Goal: Task Accomplishment & Management: Manage account settings

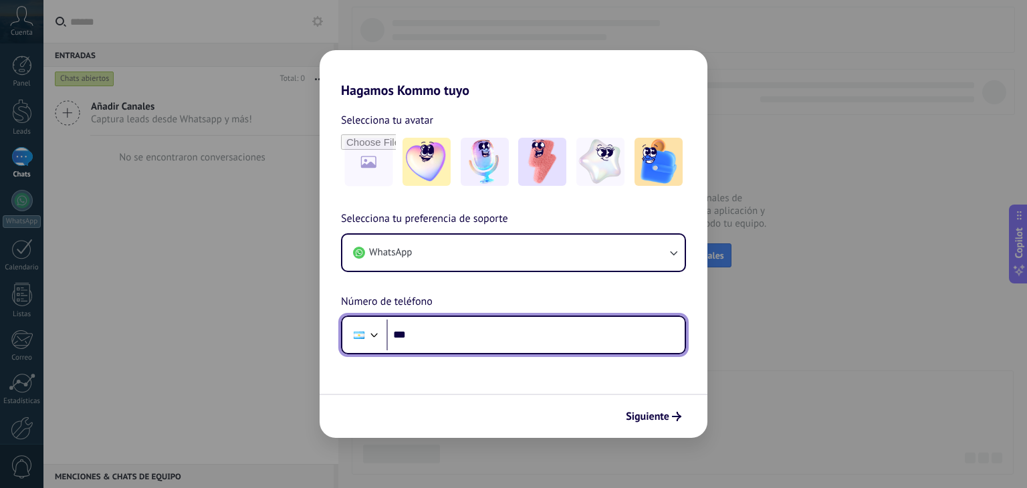
click at [519, 338] on input "***" at bounding box center [535, 334] width 298 height 31
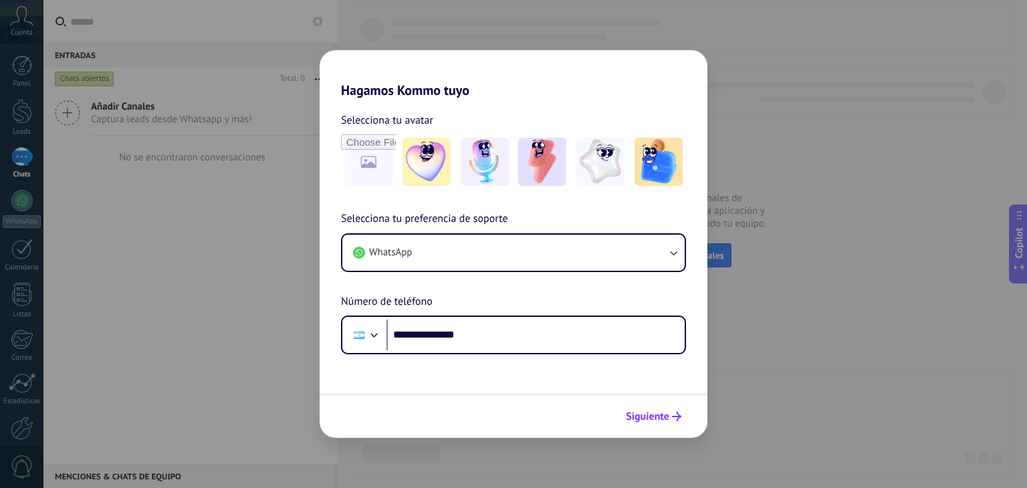
click at [666, 415] on span "Siguiente" at bounding box center [647, 416] width 43 height 9
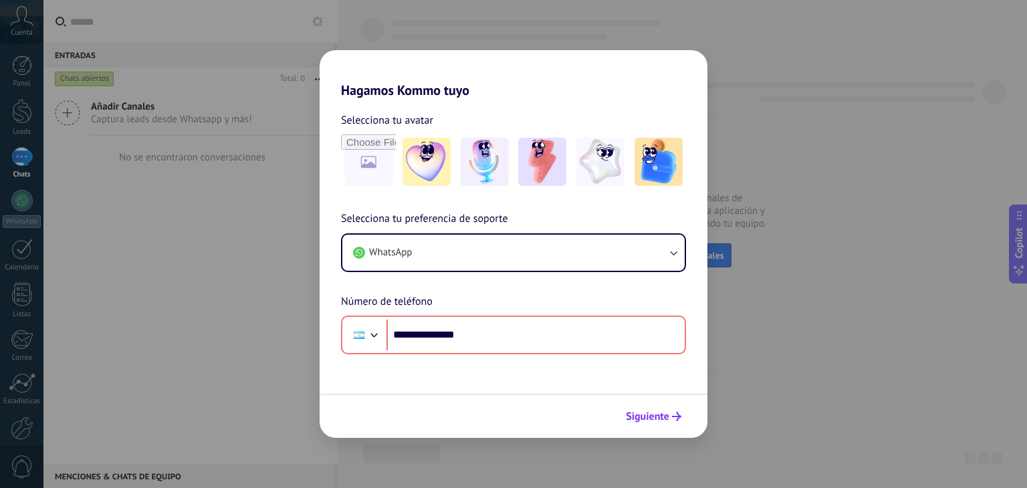
click at [676, 412] on icon "submit" at bounding box center [676, 416] width 9 height 9
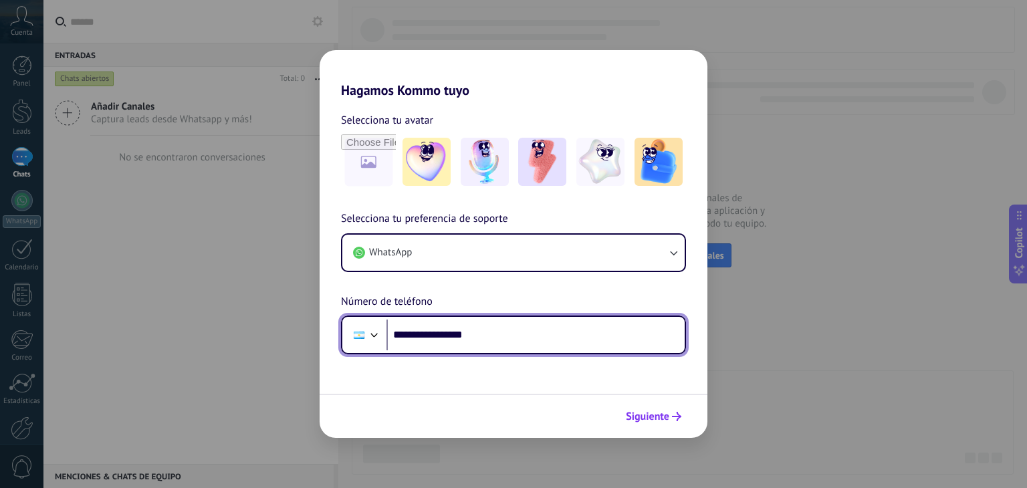
type input "**********"
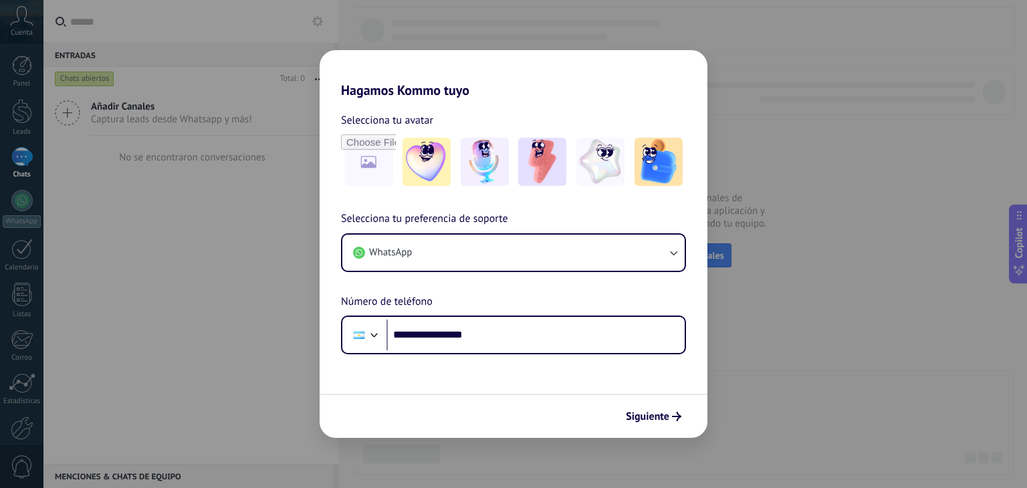
drag, startPoint x: 661, startPoint y: 410, endPoint x: 672, endPoint y: 417, distance: 12.6
click at [663, 414] on span "Siguiente" at bounding box center [647, 416] width 43 height 9
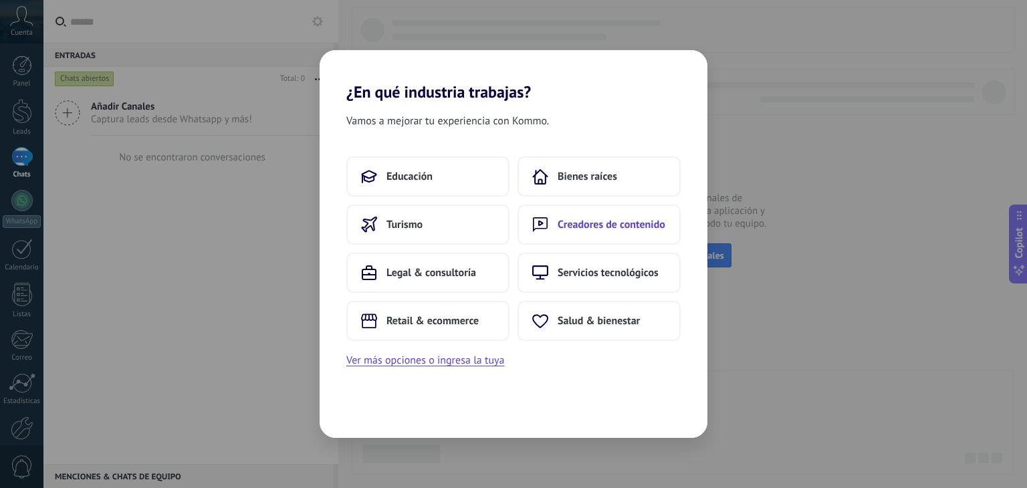
click at [636, 233] on button "Creadores de contenido" at bounding box center [598, 225] width 163 height 40
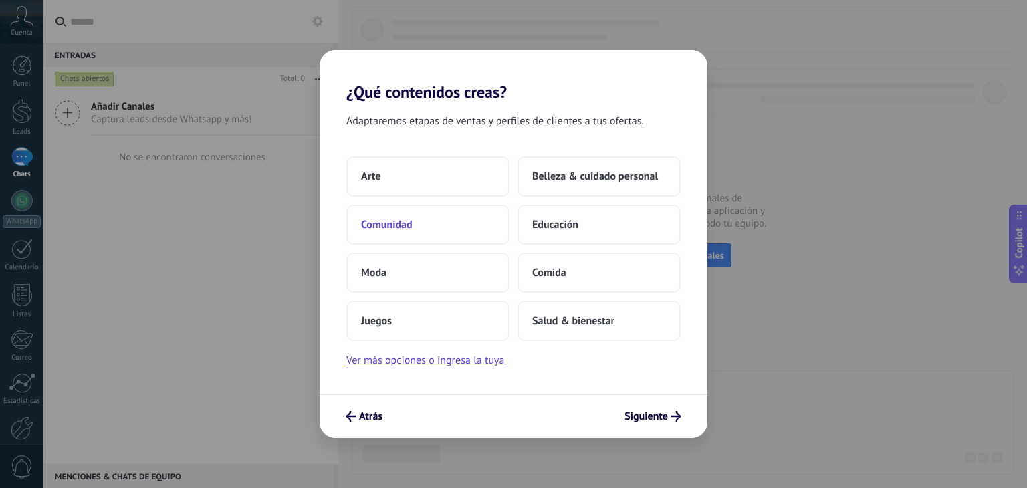
click at [428, 223] on button "Comunidad" at bounding box center [427, 225] width 163 height 40
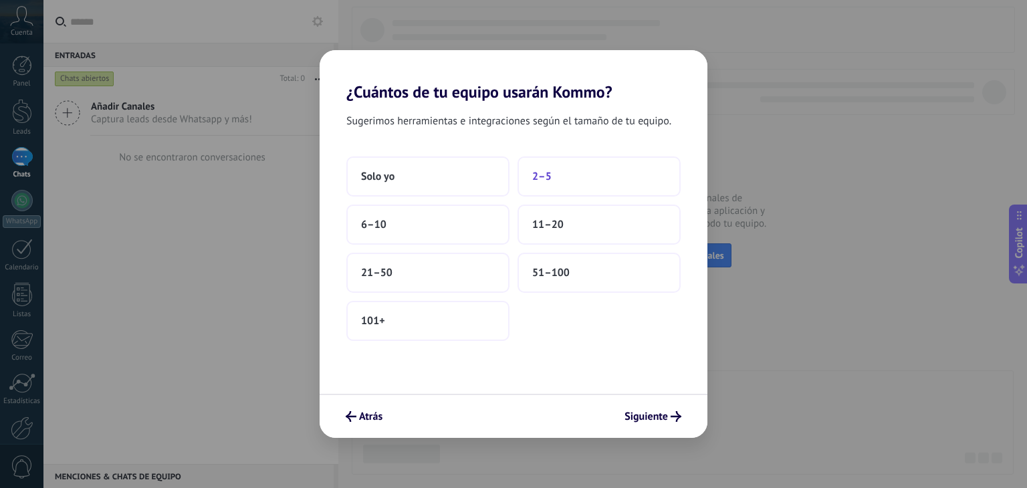
click at [585, 180] on button "2–5" at bounding box center [598, 176] width 163 height 40
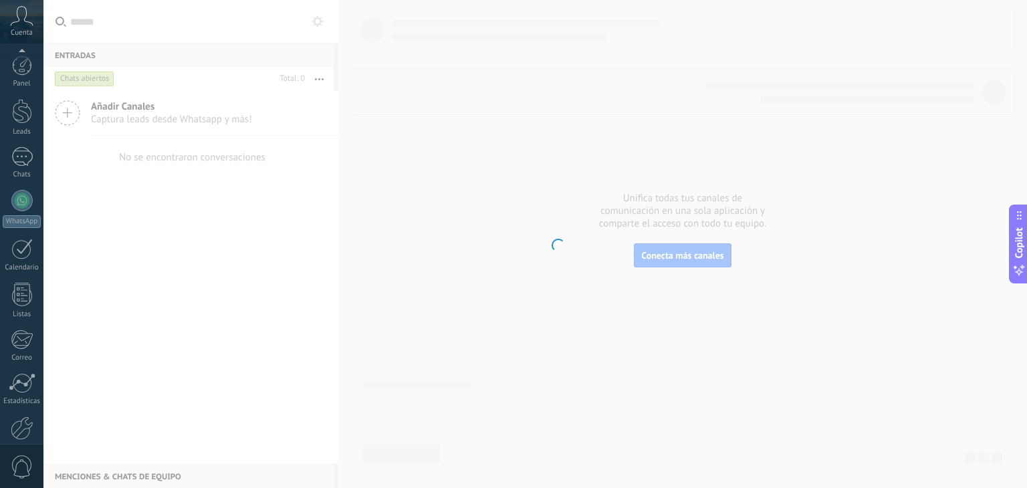
scroll to position [68, 0]
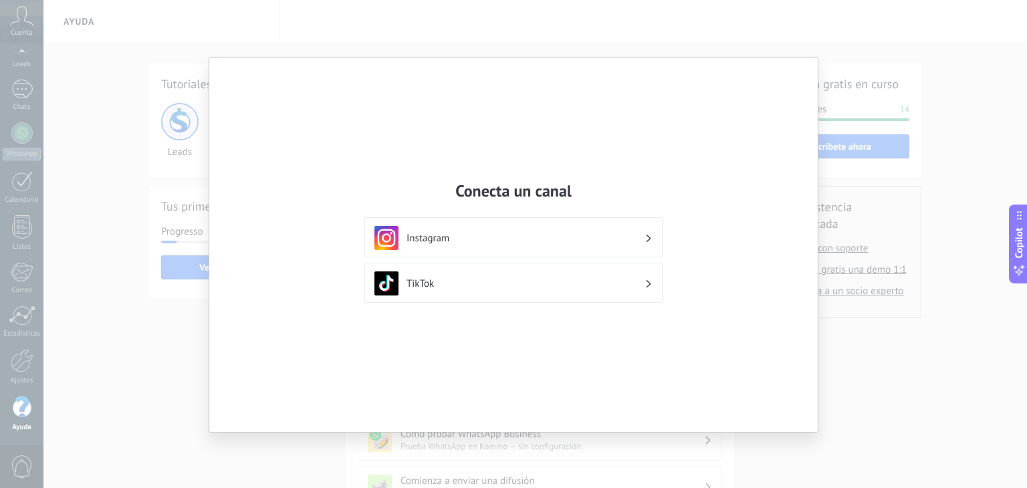
click at [922, 174] on div "Conecta un canal Instagram TikTok" at bounding box center [513, 244] width 1027 height 488
click at [838, 18] on div "Conecta un canal Instagram TikTok" at bounding box center [513, 244] width 1027 height 488
click at [435, 17] on div "Conecta un canal Instagram TikTok" at bounding box center [513, 244] width 1027 height 488
click at [240, 39] on div "Conecta un canal Instagram TikTok" at bounding box center [513, 244] width 1027 height 488
click at [187, 92] on div "Conecta un canal Instagram TikTok" at bounding box center [513, 244] width 1027 height 488
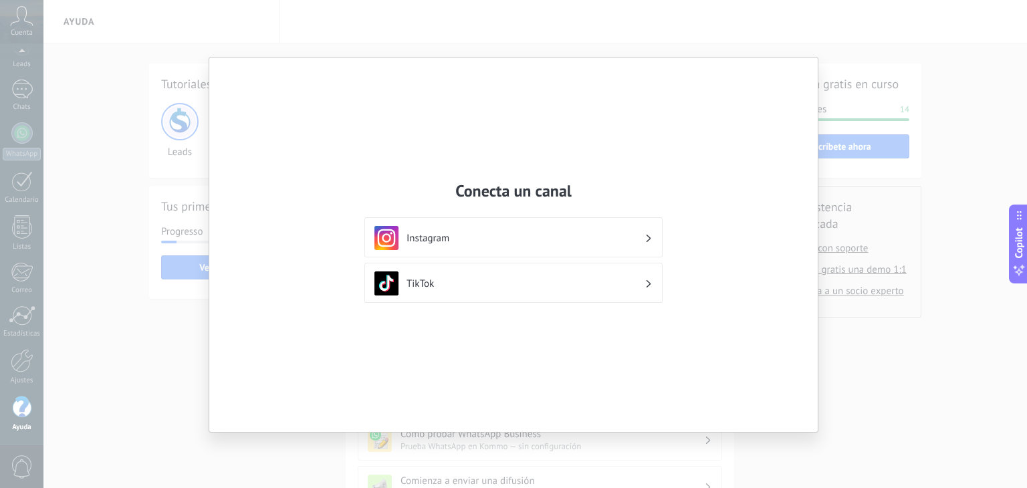
drag, startPoint x: 193, startPoint y: 366, endPoint x: 148, endPoint y: 273, distance: 103.4
click at [192, 361] on div "Conecta un canal Instagram TikTok" at bounding box center [513, 244] width 1027 height 488
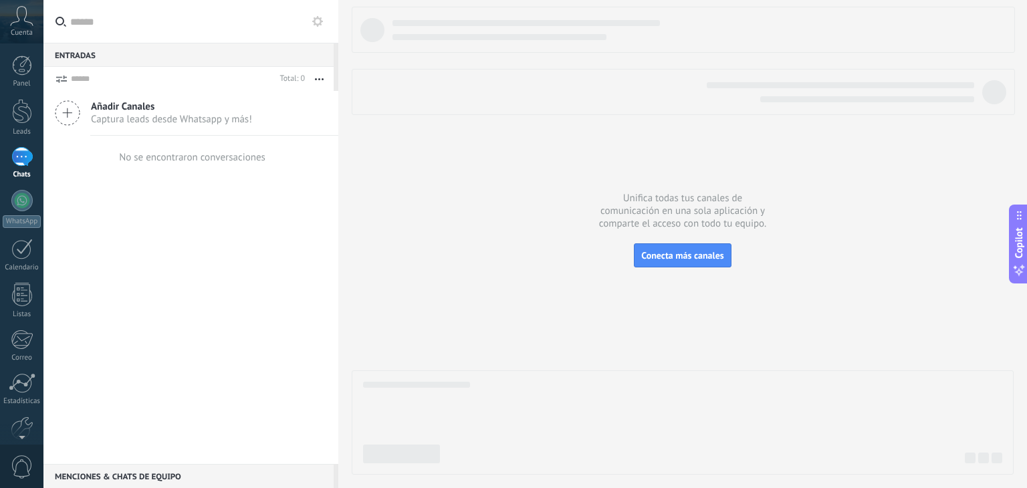
click at [529, 257] on div at bounding box center [683, 241] width 662 height 468
click at [17, 9] on icon at bounding box center [21, 16] width 23 height 20
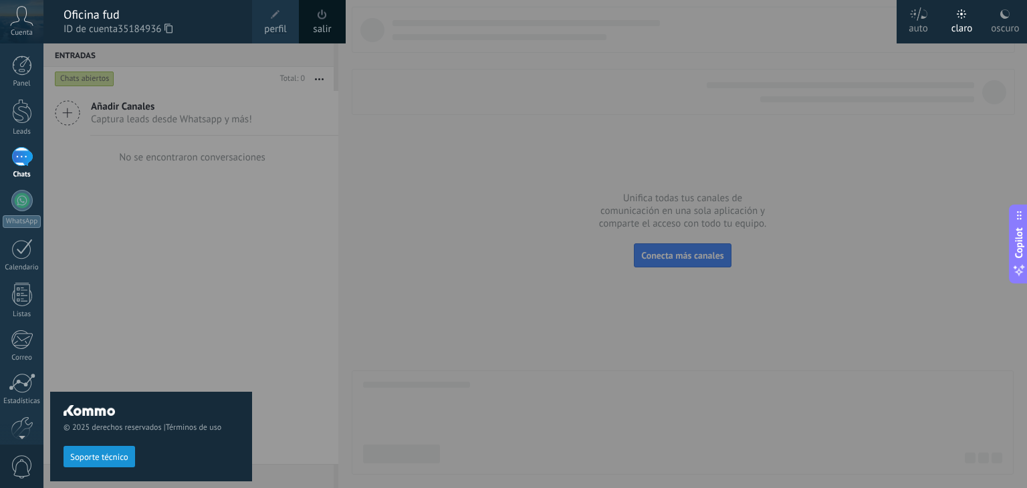
click at [656, 136] on div at bounding box center [556, 244] width 1027 height 488
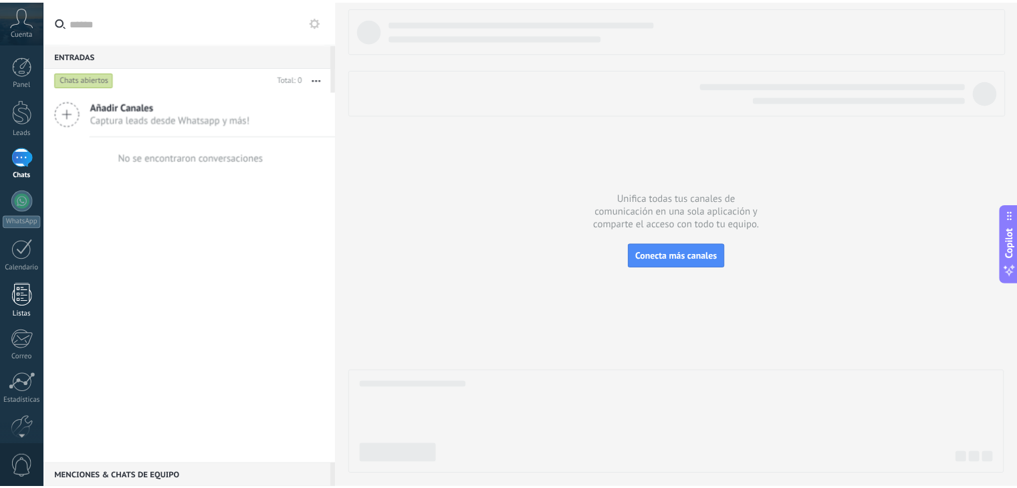
scroll to position [68, 0]
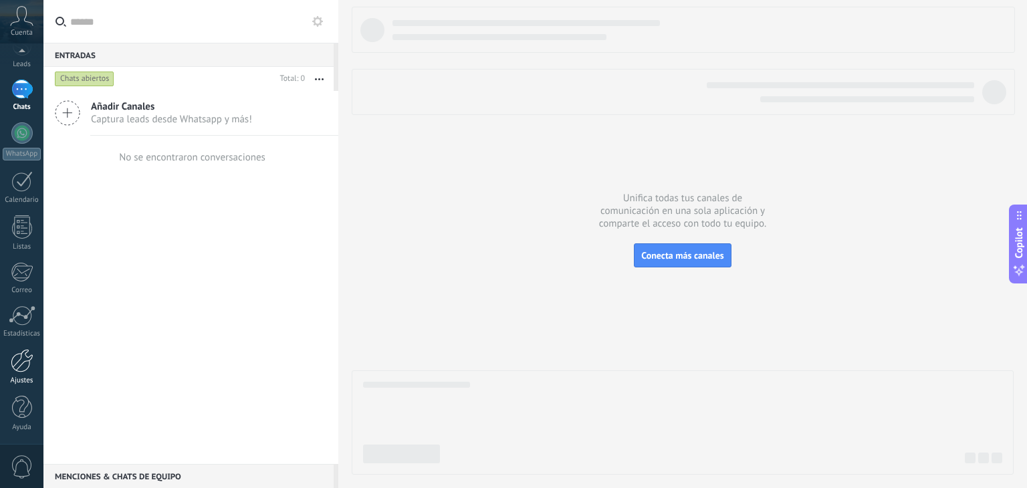
click at [21, 354] on div at bounding box center [22, 360] width 23 height 23
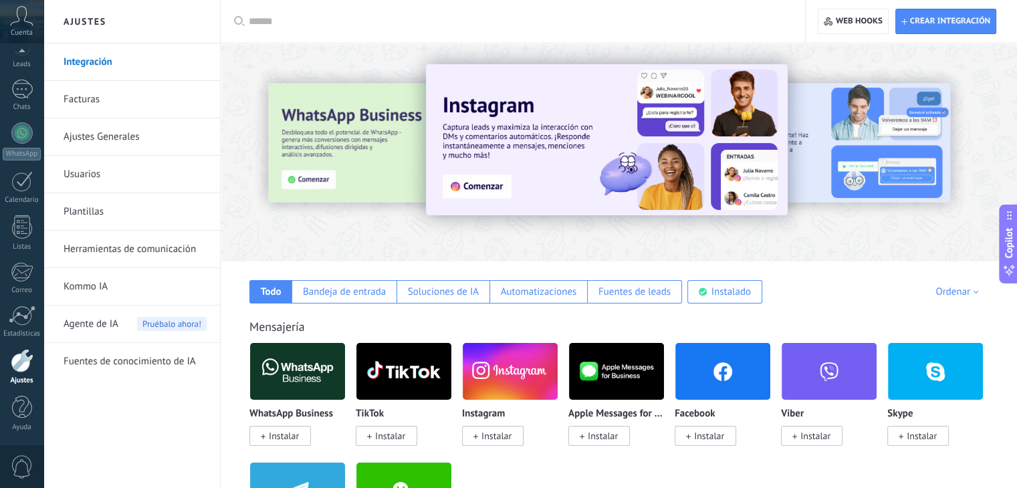
scroll to position [267, 0]
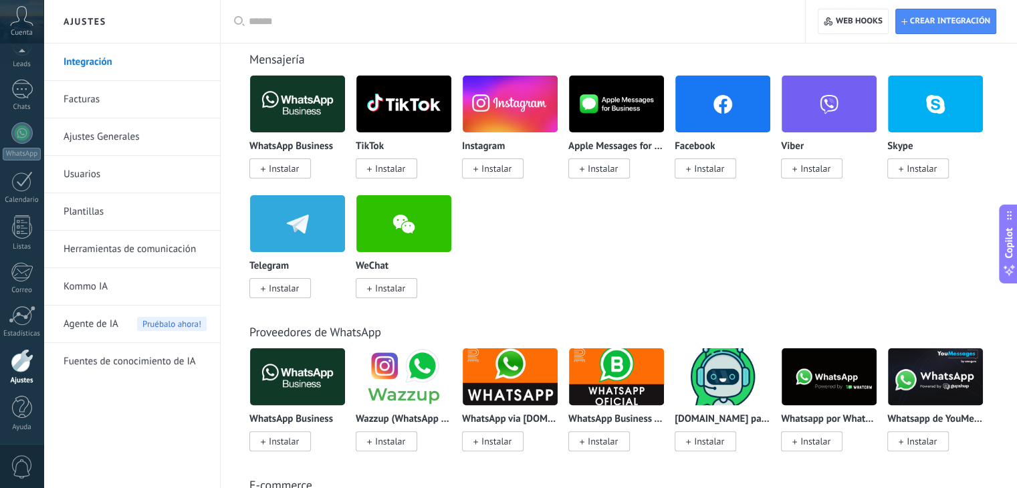
click at [179, 98] on link "Facturas" at bounding box center [134, 99] width 143 height 37
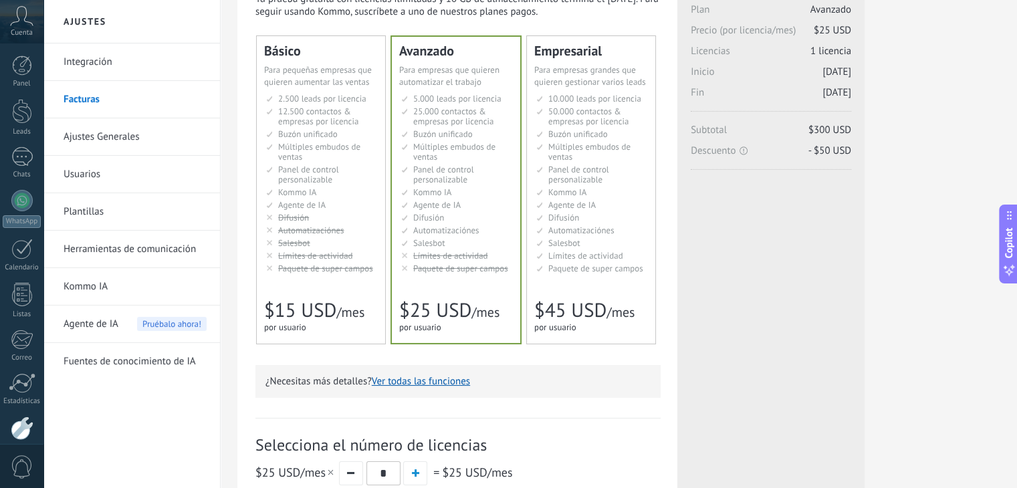
scroll to position [67, 0]
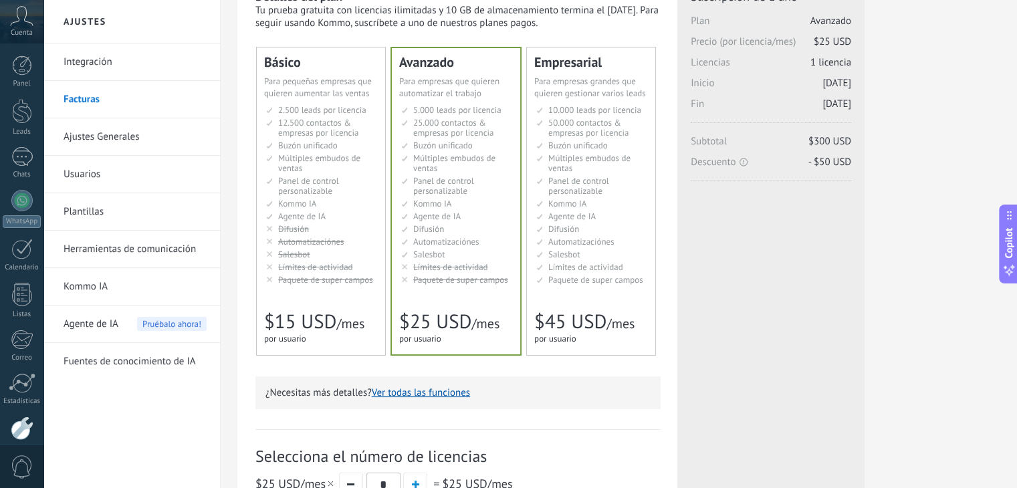
click at [791, 336] on div "Licencias adicionales Plan Avanzado Precio (por licencia/mes) $25 USD Nuevas li…" at bounding box center [770, 344] width 187 height 736
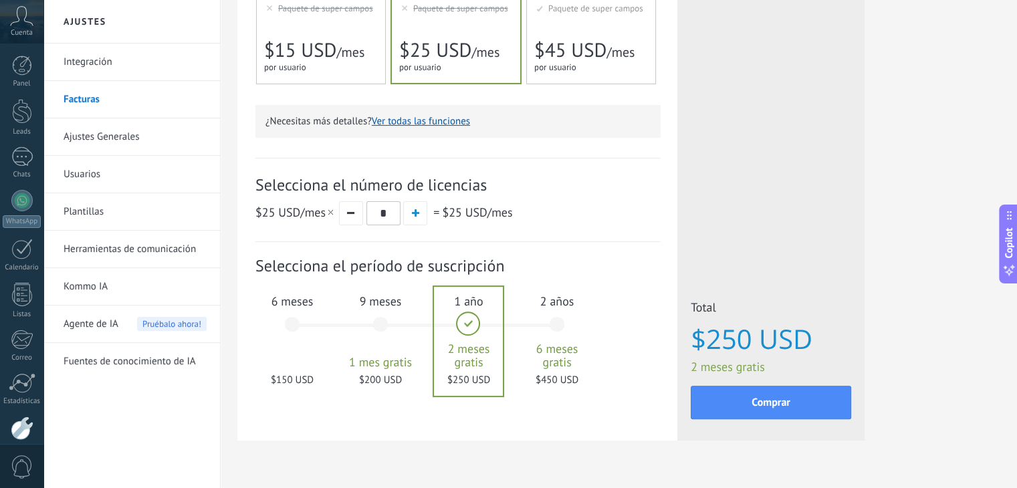
scroll to position [369, 0]
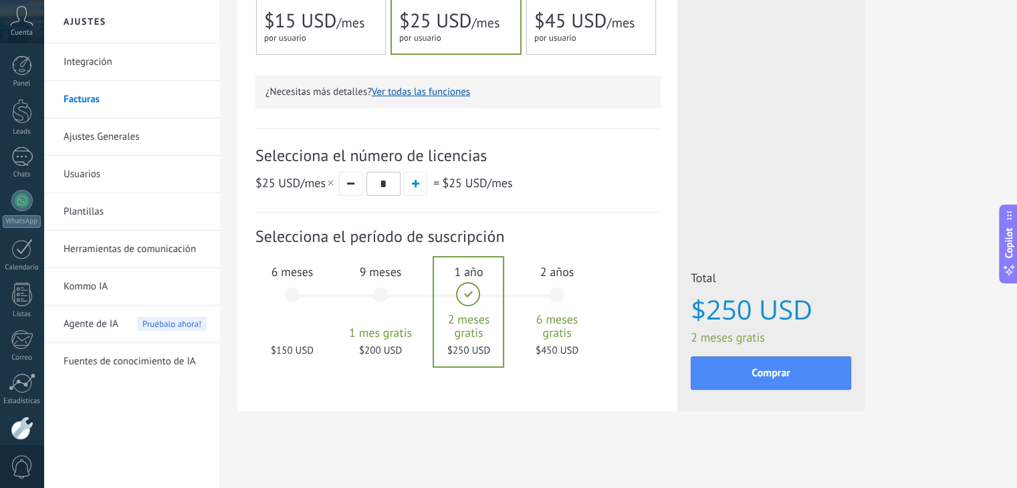
click at [287, 300] on div "6 meses $150 USD" at bounding box center [292, 301] width 72 height 94
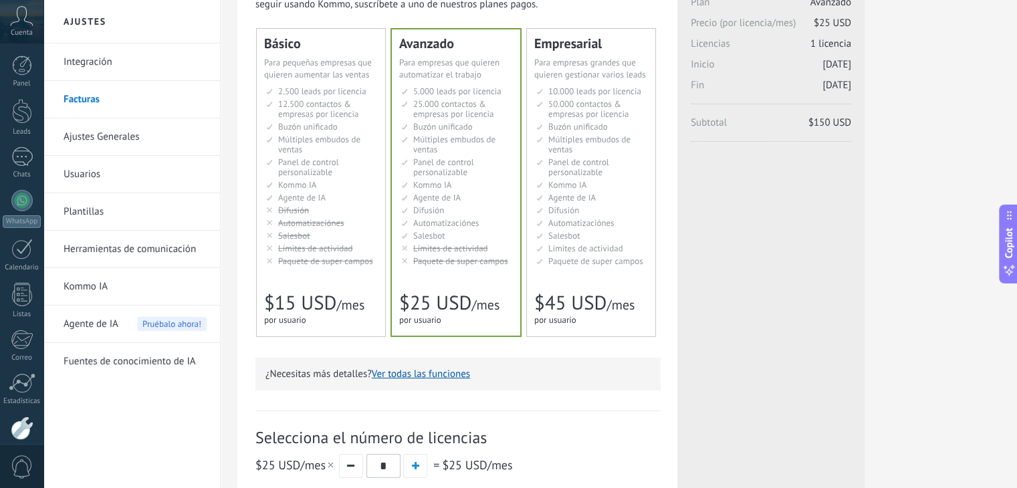
scroll to position [0, 0]
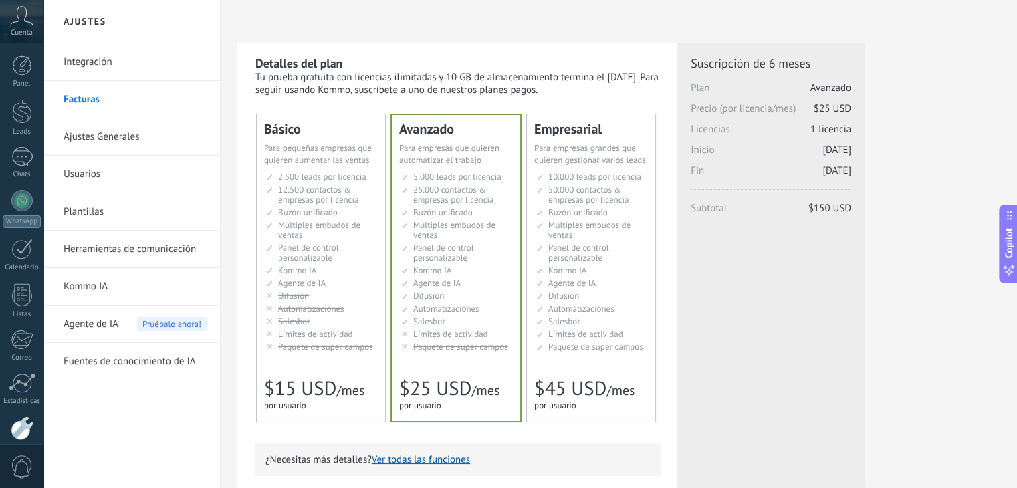
click at [317, 240] on li "Множество воронок Multiple sales pipelines Múltiples embudos de ventas Vários f…" at bounding box center [322, 230] width 112 height 20
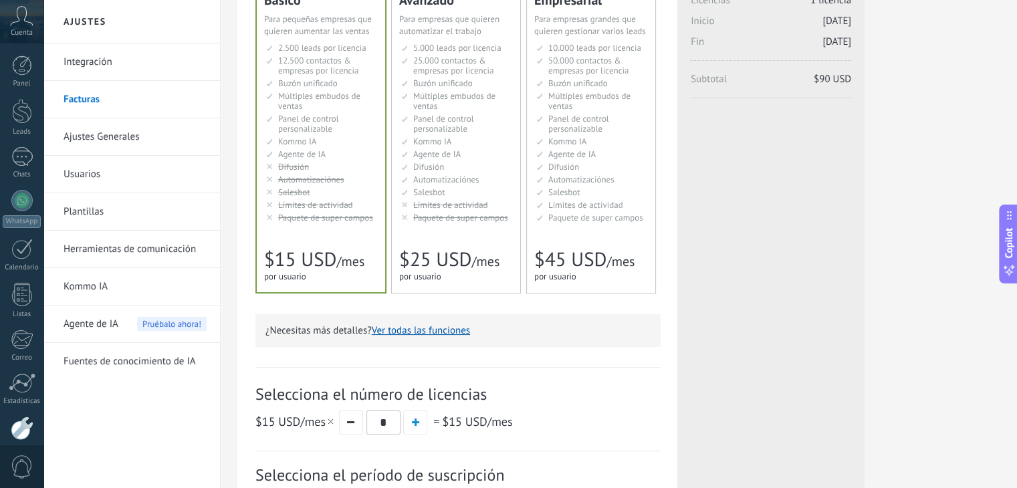
scroll to position [67, 0]
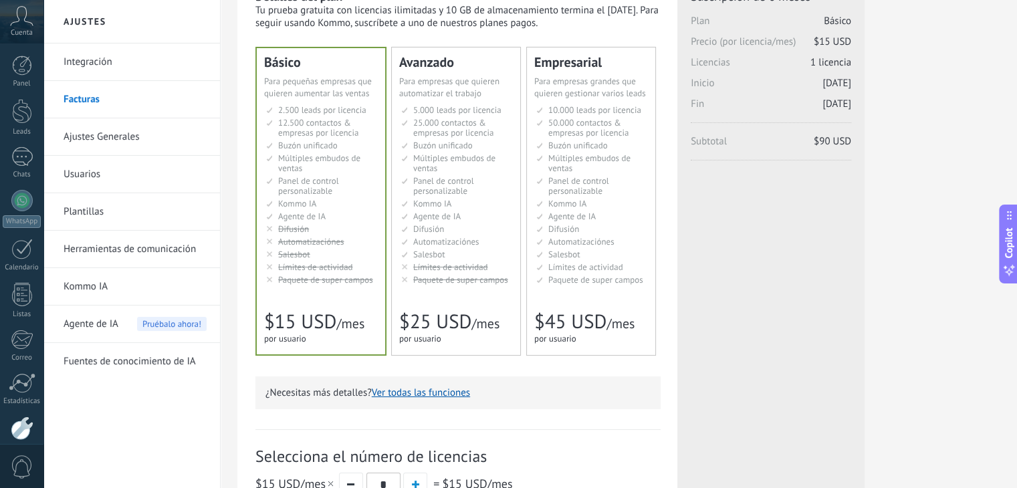
click at [483, 249] on li "Salesbot Salesbot Salesbot Salesbot Salesbot Salesbot Salesbot" at bounding box center [457, 254] width 112 height 10
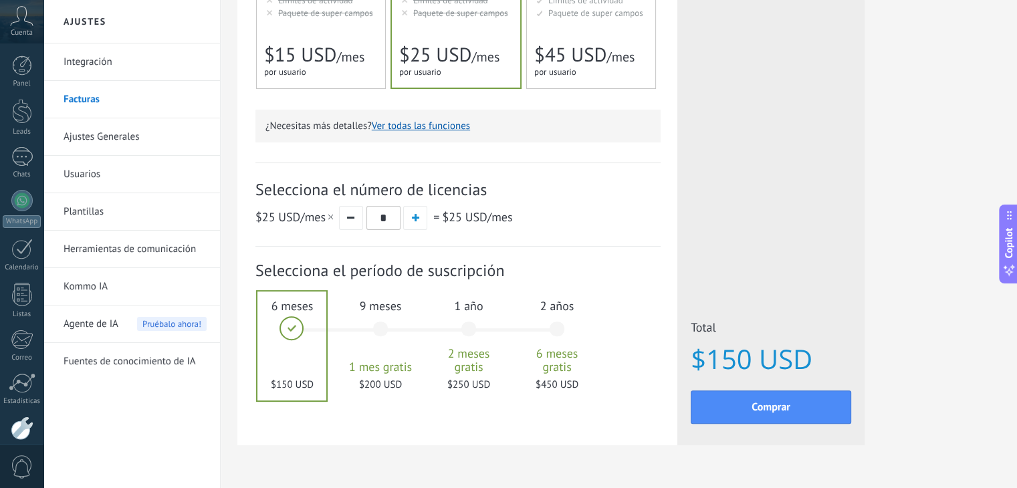
scroll to position [334, 0]
click at [420, 222] on button "button" at bounding box center [415, 217] width 24 height 24
type input "*"
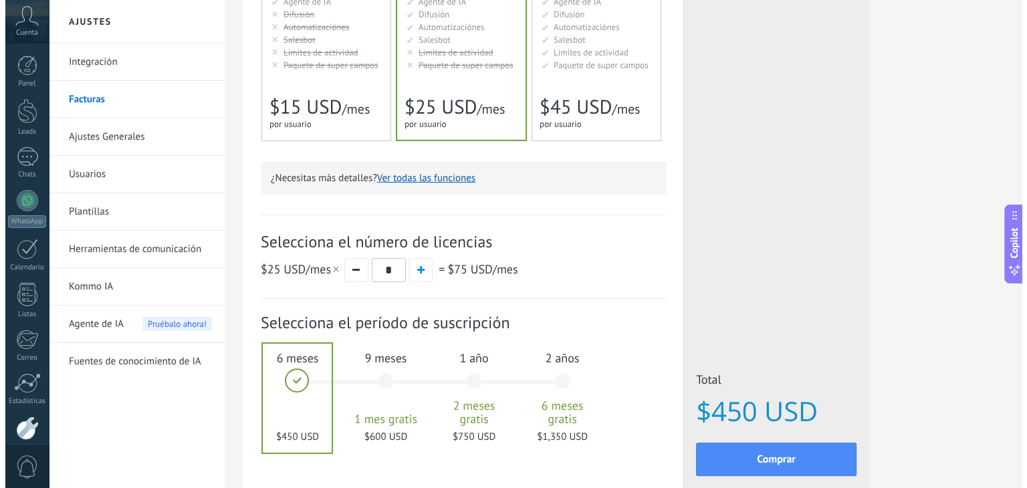
scroll to position [267, 0]
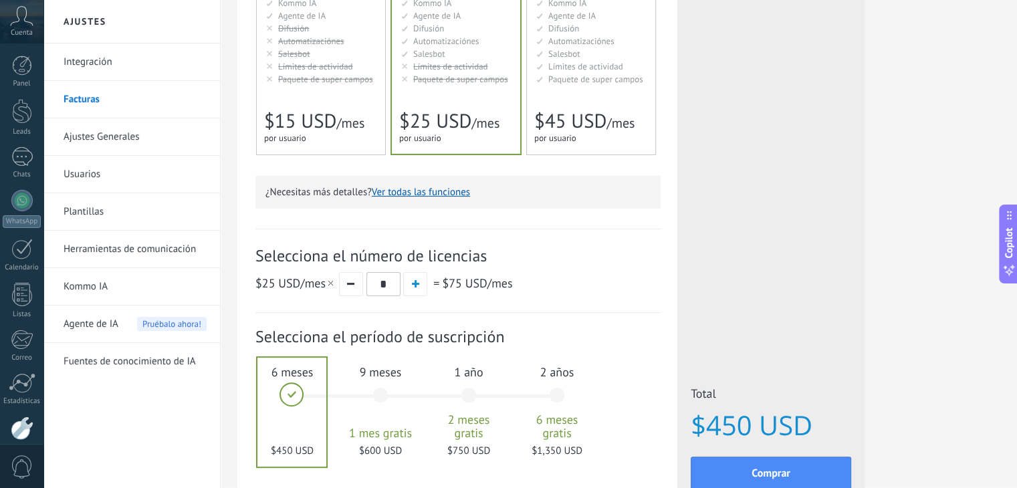
click at [304, 93] on div "Básico Для увеличения продаж в малом бизнесе For small businesses that want to …" at bounding box center [321, 0] width 128 height 307
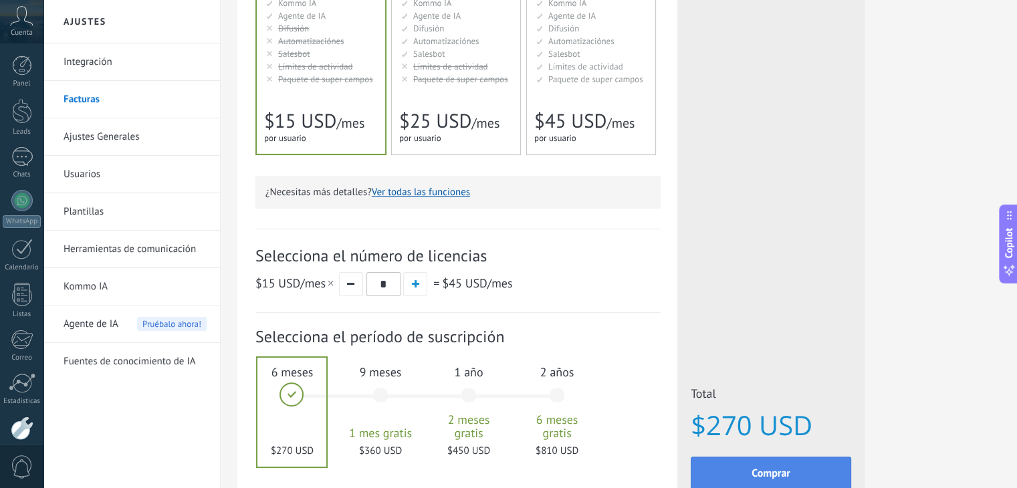
click at [769, 469] on span "Comprar" at bounding box center [770, 473] width 39 height 9
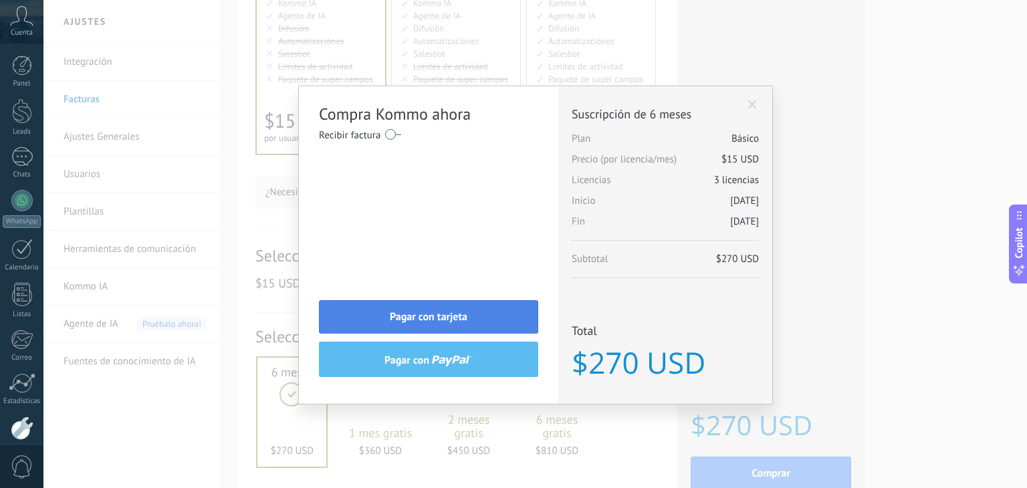
click at [480, 309] on button "Pagar con tarjeta" at bounding box center [428, 316] width 219 height 33
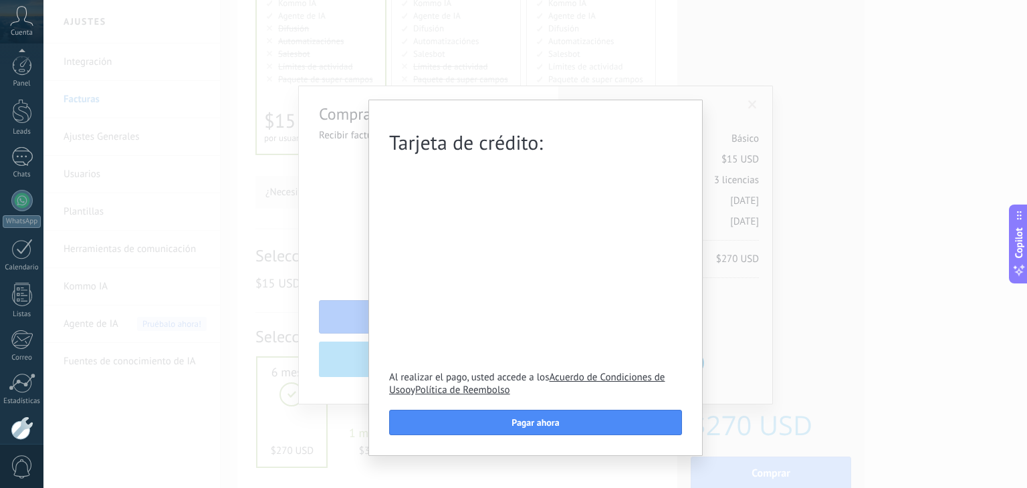
scroll to position [68, 0]
click at [781, 65] on div "Tarjeta de crédito: Al realizar el pago, usted accede a los Acuerdo de Condicio…" at bounding box center [534, 244] width 983 height 488
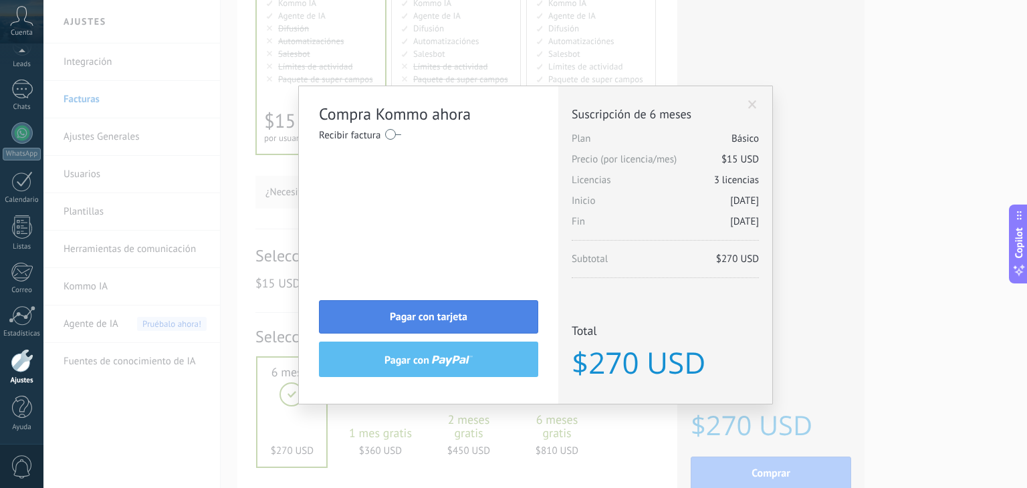
click at [422, 319] on span "Pagar con tarjeta" at bounding box center [429, 316] width 78 height 9
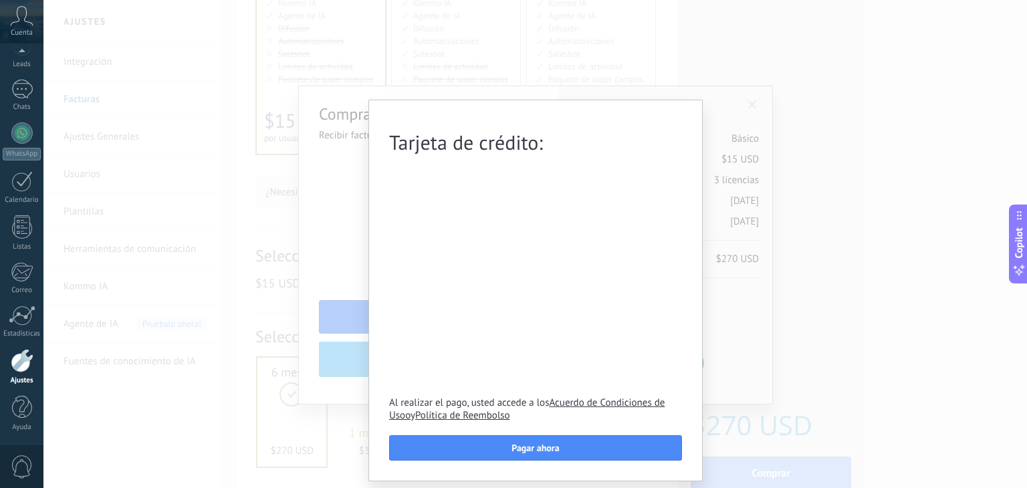
scroll to position [0, 0]
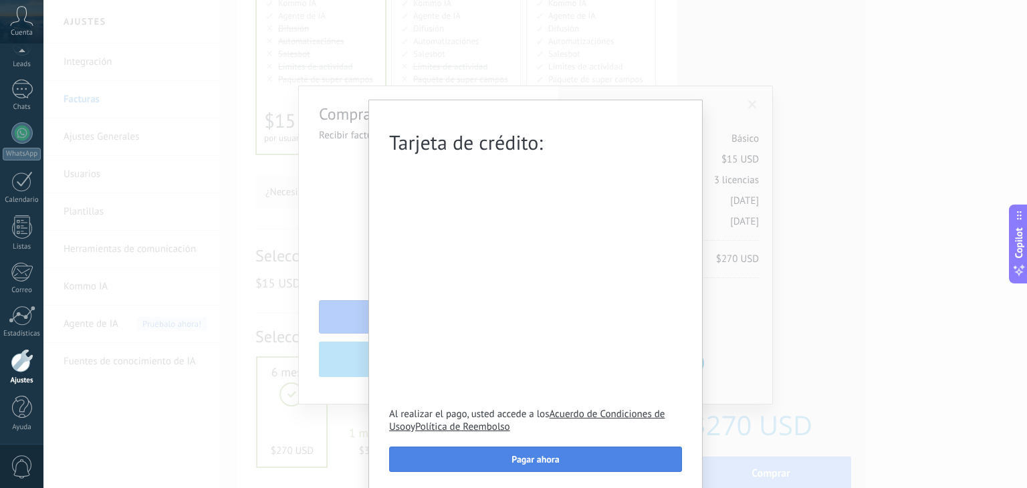
click at [482, 462] on button "Pagar ahora" at bounding box center [535, 458] width 293 height 25
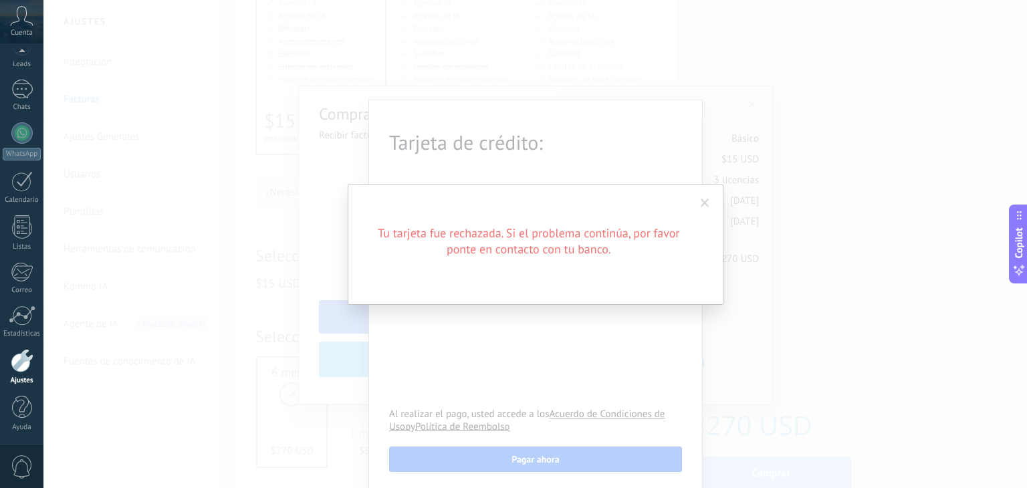
click at [708, 200] on span at bounding box center [705, 203] width 22 height 23
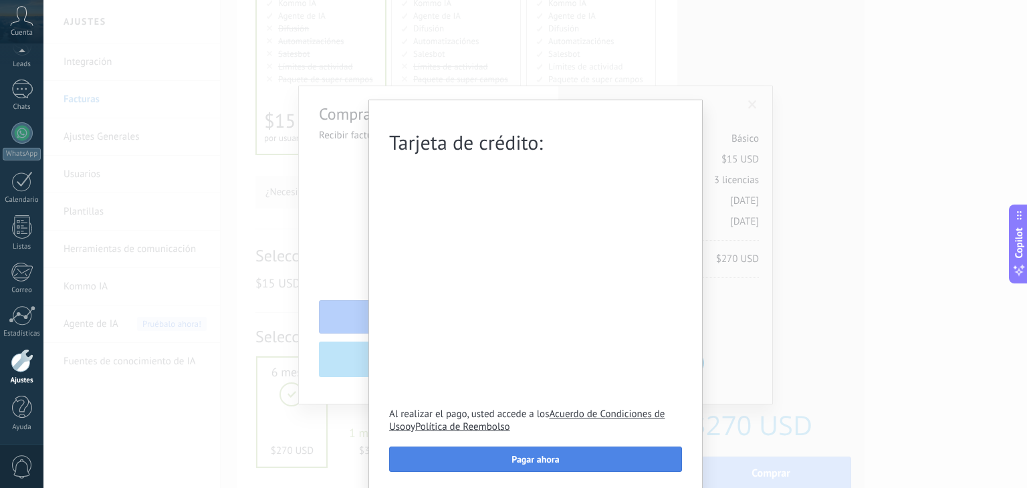
click at [577, 460] on button "Pagar ahora" at bounding box center [535, 458] width 293 height 25
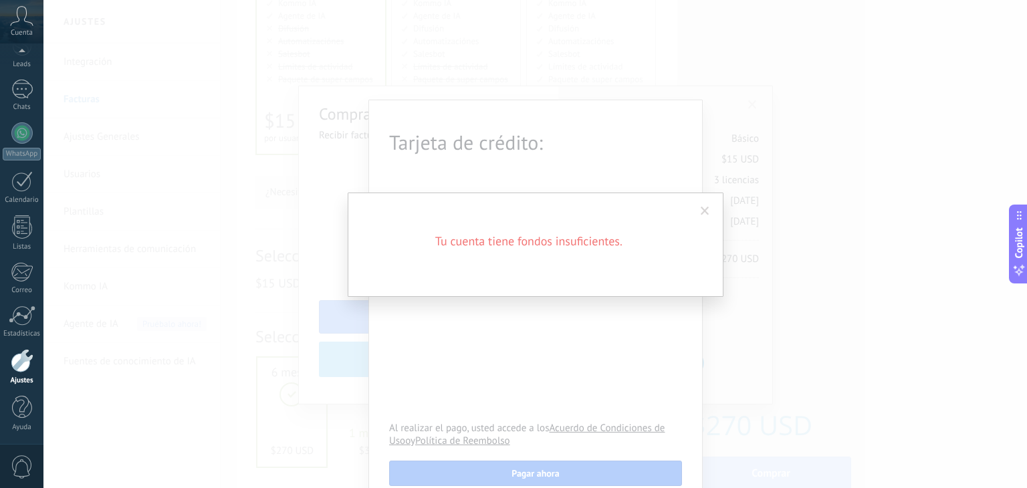
click at [706, 212] on span at bounding box center [705, 211] width 22 height 23
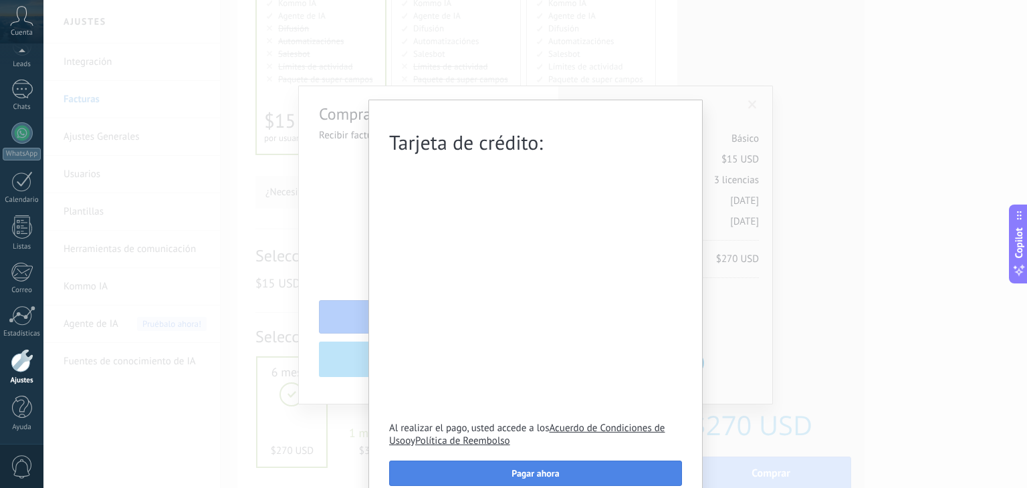
click at [547, 476] on span "Pagar ahora" at bounding box center [534, 473] width 47 height 9
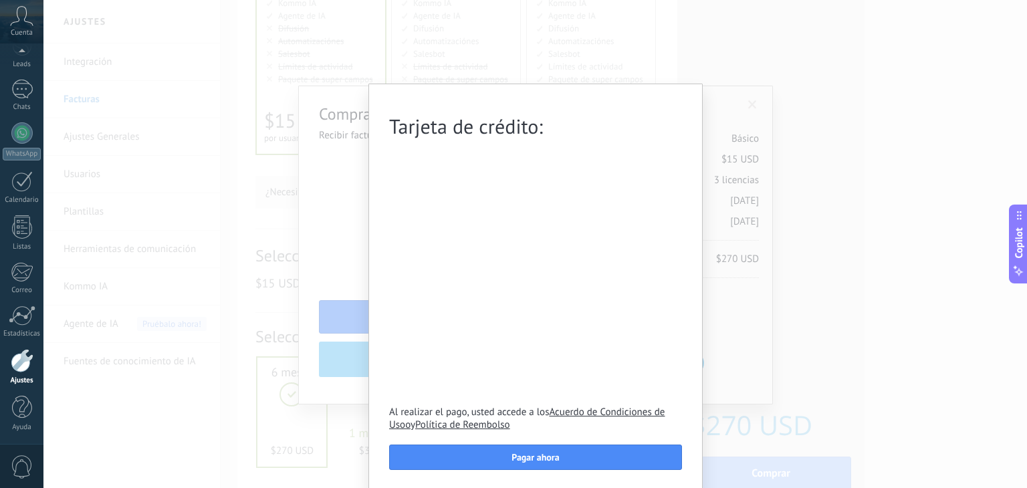
scroll to position [19, 0]
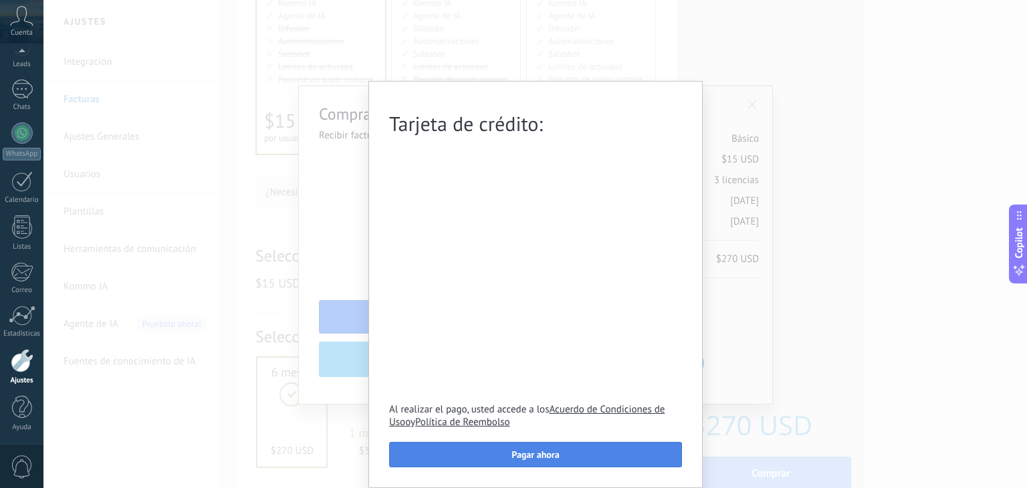
click at [577, 457] on button "Pagar ahora" at bounding box center [535, 454] width 293 height 25
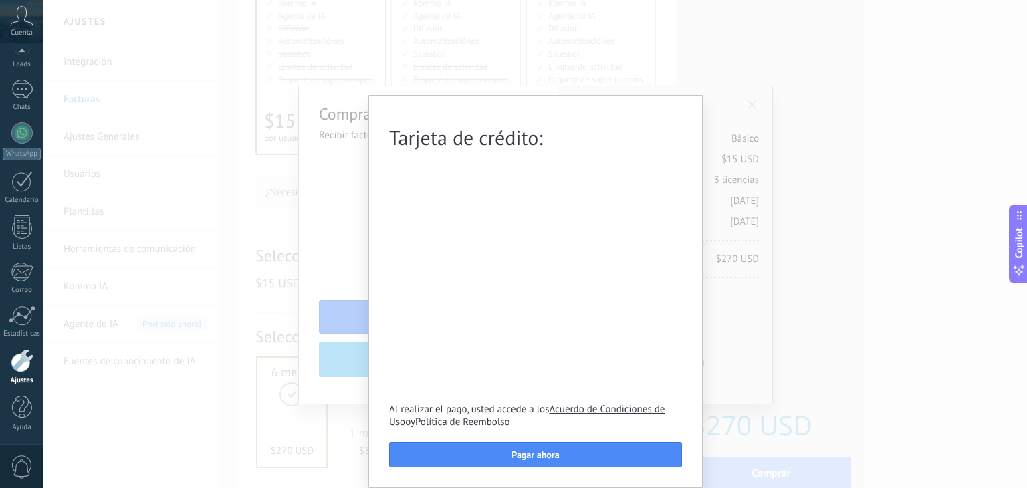
scroll to position [5, 0]
click at [573, 450] on button "Pagar ahora" at bounding box center [535, 454] width 293 height 25
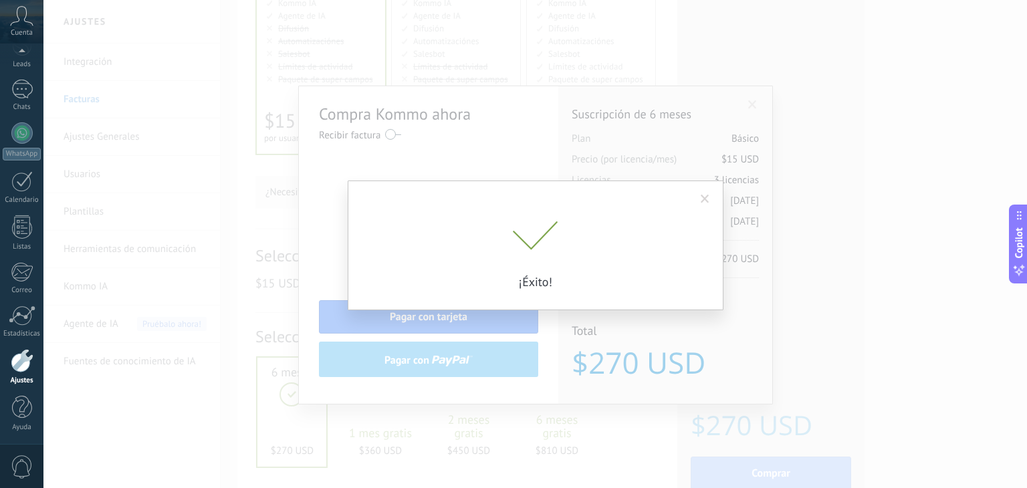
scroll to position [0, 0]
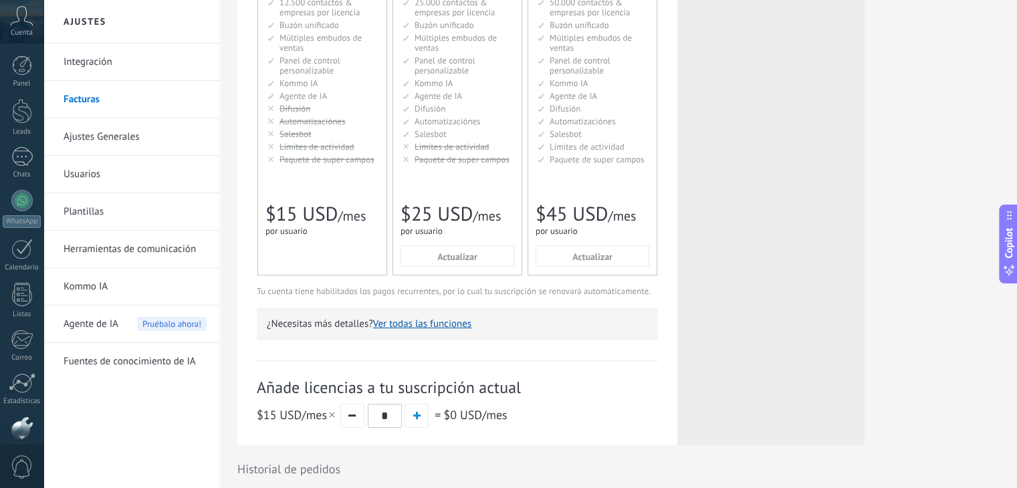
click at [19, 23] on icon at bounding box center [21, 16] width 23 height 20
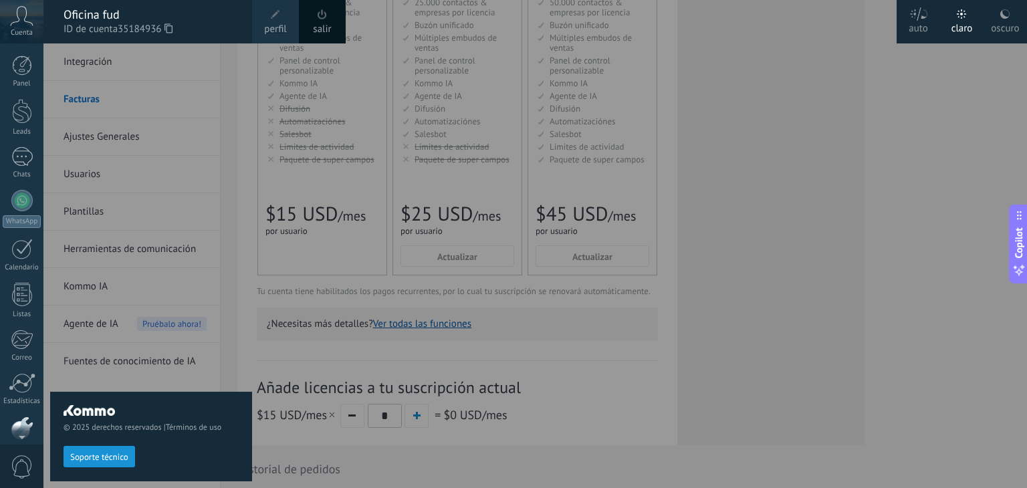
click at [1005, 19] on div "oscuro" at bounding box center [1005, 26] width 28 height 35
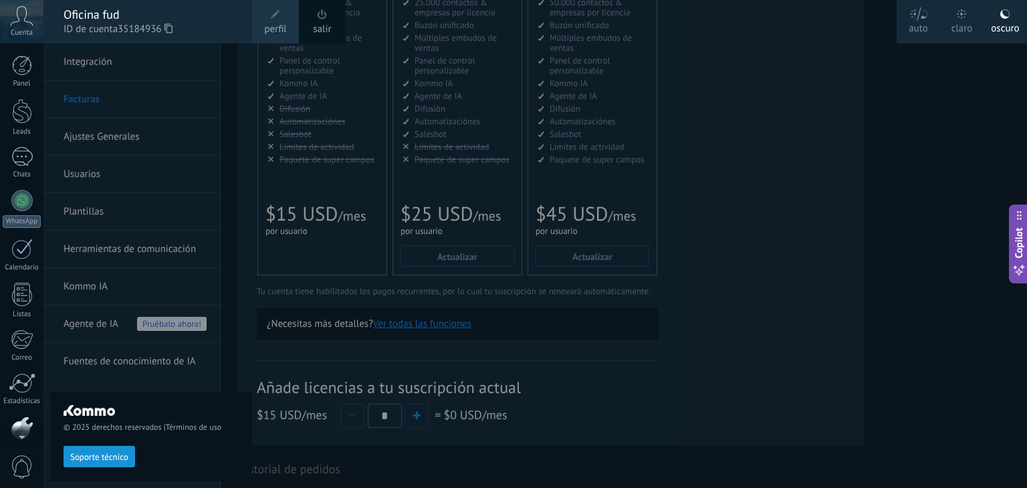
click at [933, 114] on div at bounding box center [556, 244] width 1027 height 488
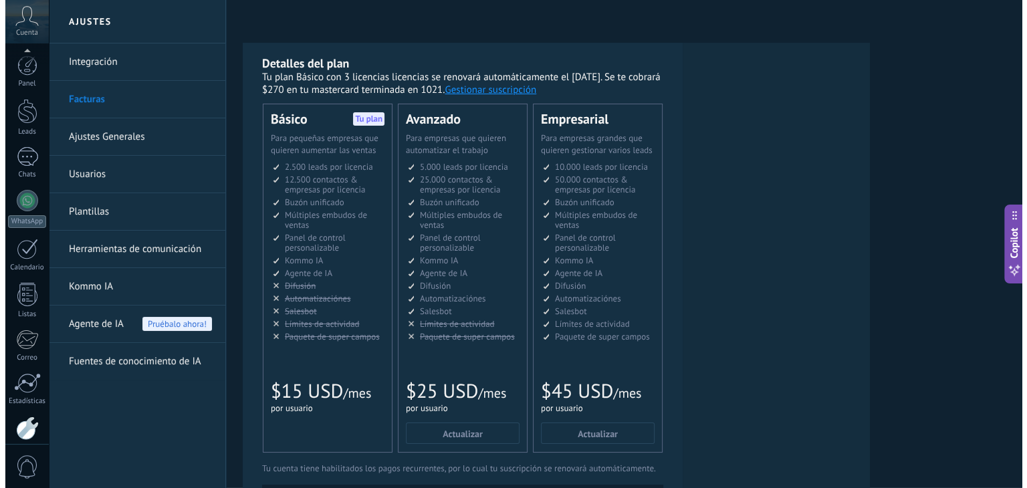
scroll to position [68, 0]
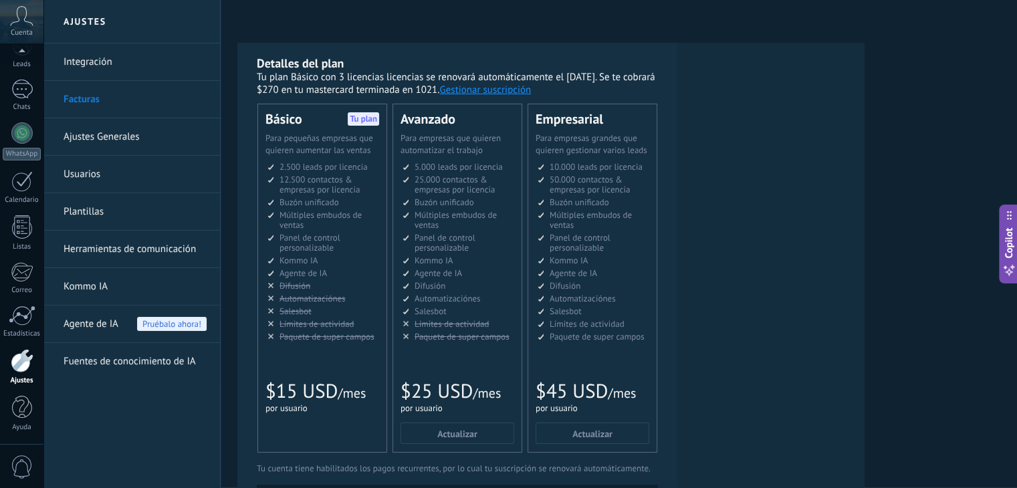
click at [122, 213] on link "Plantillas" at bounding box center [134, 211] width 143 height 37
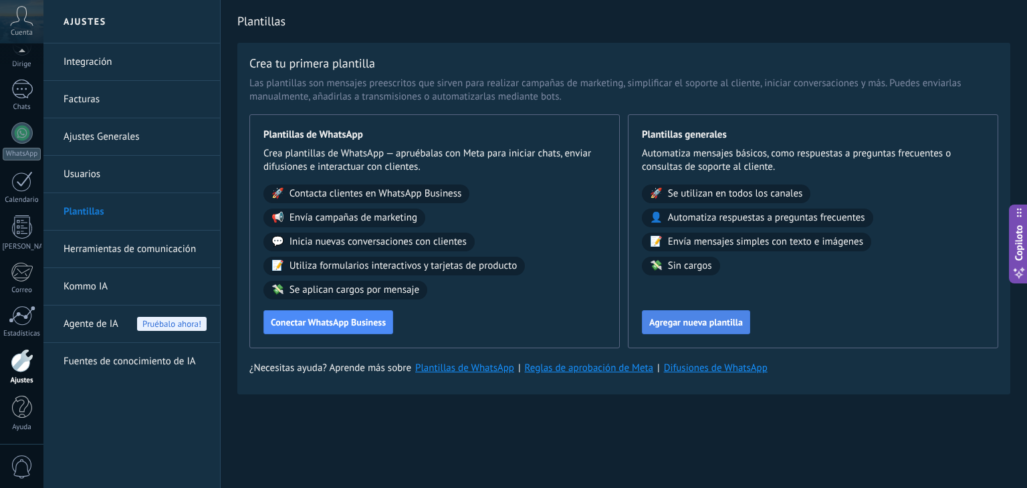
click at [690, 319] on font "Agregar nueva plantilla" at bounding box center [696, 322] width 94 height 12
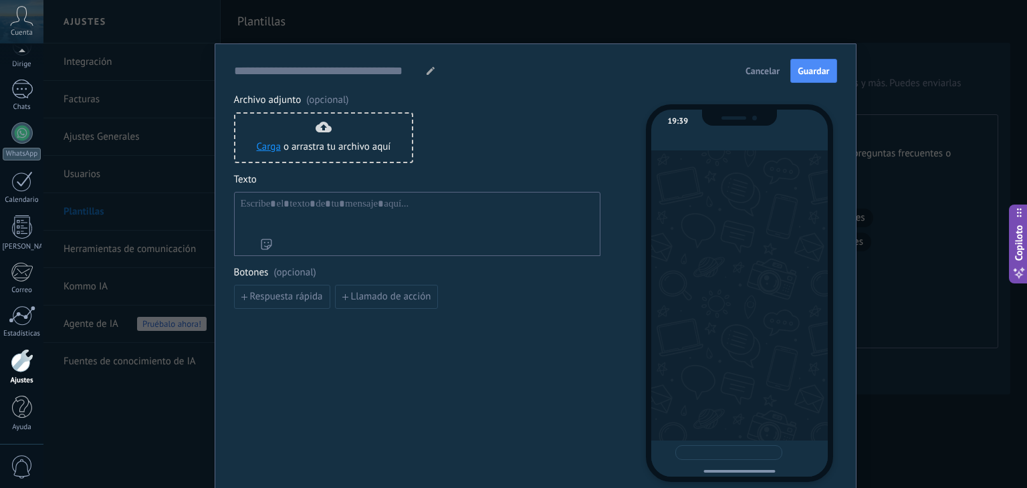
type input "**********"
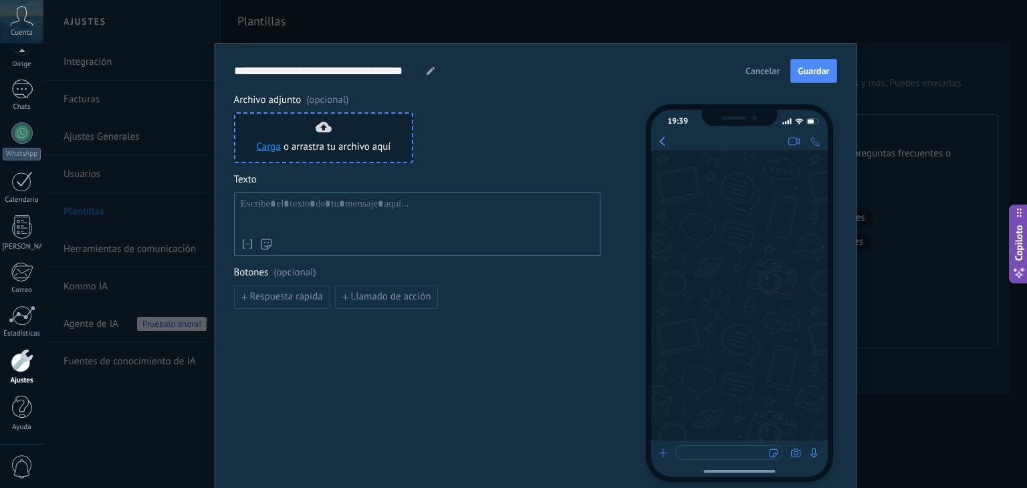
drag, startPoint x: 333, startPoint y: 140, endPoint x: 356, endPoint y: 148, distance: 24.7
click at [333, 140] on span "o arrastra tu archivo aquí" at bounding box center [337, 146] width 108 height 13
click at [257, 124] on div "Carga o arrastra tu archivo aquí Arrastra aquí" at bounding box center [324, 138] width 134 height 32
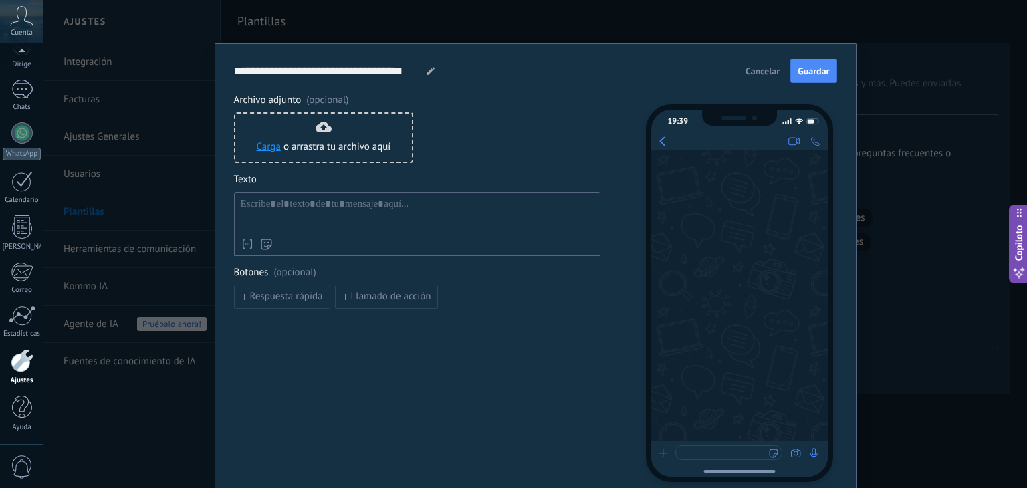
click at [315, 95] on font "(opcional)" at bounding box center [327, 100] width 42 height 13
click at [398, 196] on div "Nombre del contacto Nombre Apellido Contacto ID Contacto usuario responsable Co…" at bounding box center [417, 224] width 366 height 64
click at [397, 204] on div at bounding box center [417, 215] width 353 height 34
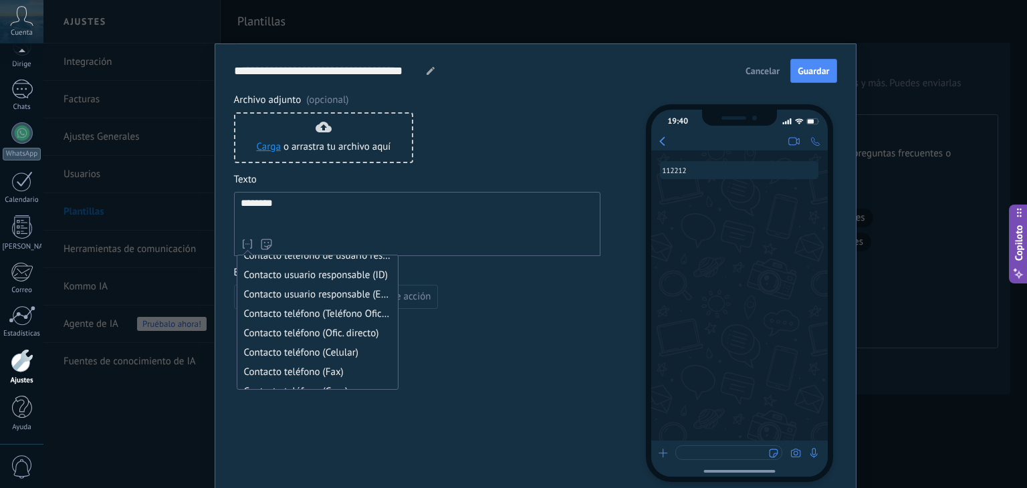
scroll to position [67, 0]
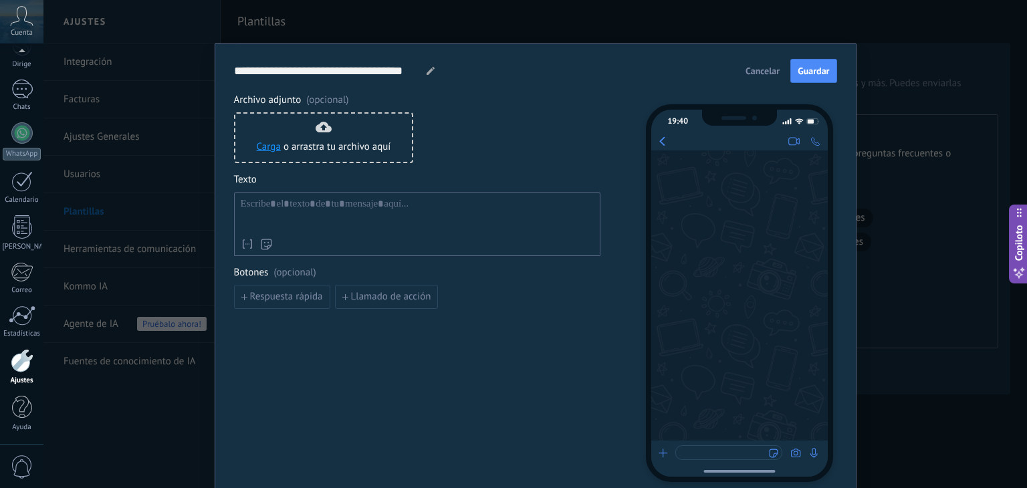
click at [765, 72] on font "Cancelar" at bounding box center [762, 71] width 34 height 12
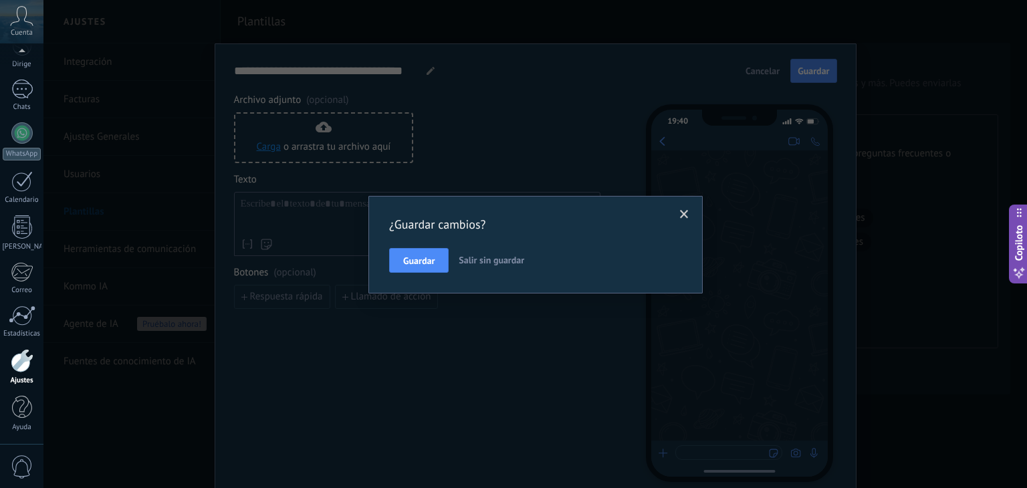
click at [473, 255] on span "Salir sin guardar" at bounding box center [490, 260] width 65 height 12
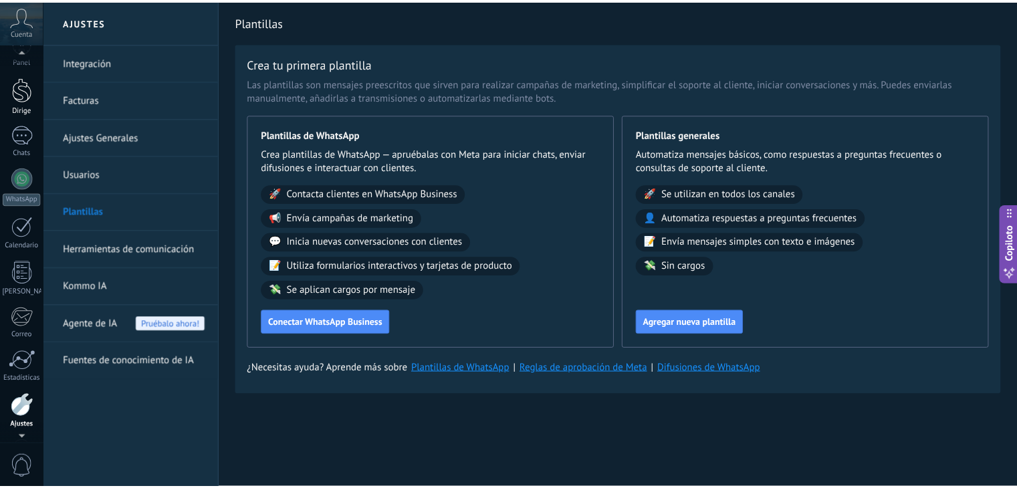
scroll to position [0, 0]
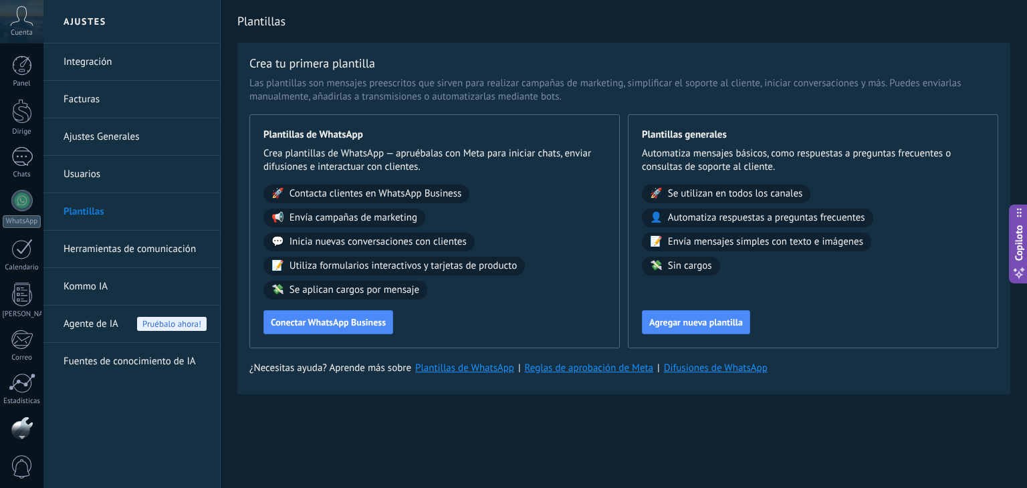
drag, startPoint x: 27, startPoint y: 76, endPoint x: 142, endPoint y: 275, distance: 230.0
click at [27, 76] on link "Panel" at bounding box center [21, 71] width 43 height 33
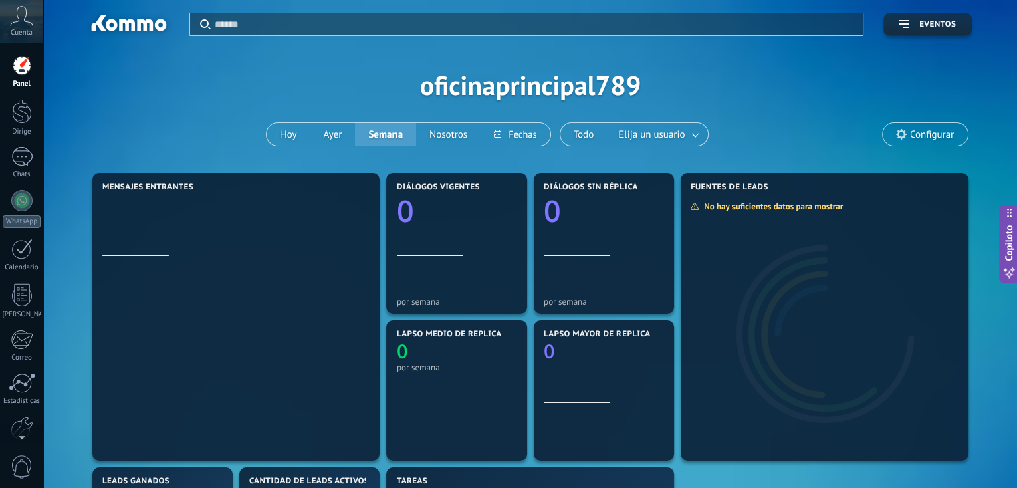
scroll to position [134, 0]
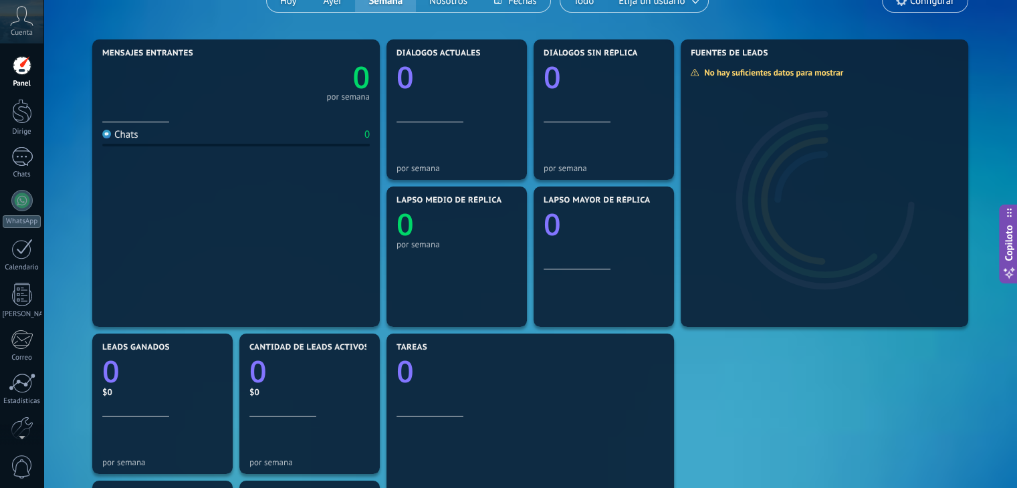
drag, startPoint x: 21, startPoint y: 25, endPoint x: 23, endPoint y: 18, distance: 7.0
click at [22, 25] on icon at bounding box center [21, 16] width 23 height 20
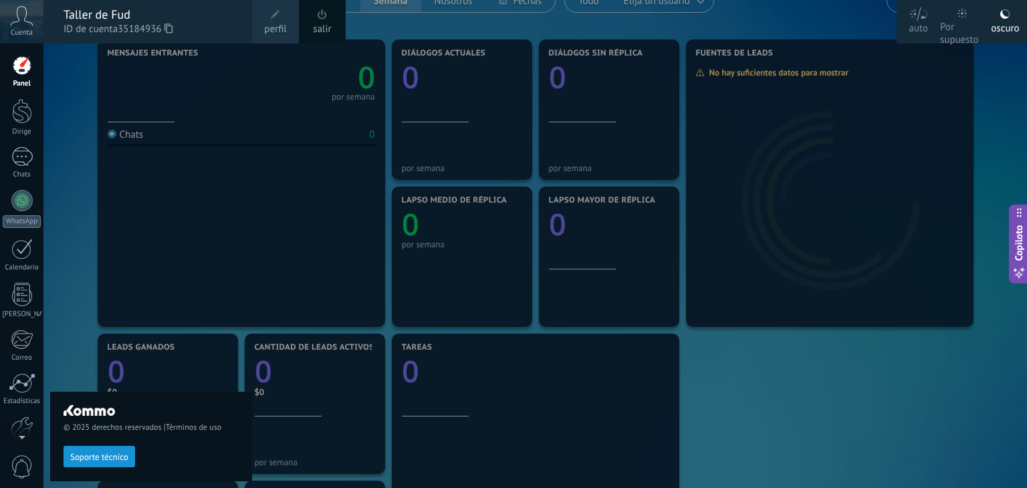
drag, startPoint x: 439, startPoint y: 25, endPoint x: 444, endPoint y: 34, distance: 9.9
click at [440, 25] on div at bounding box center [556, 244] width 1027 height 488
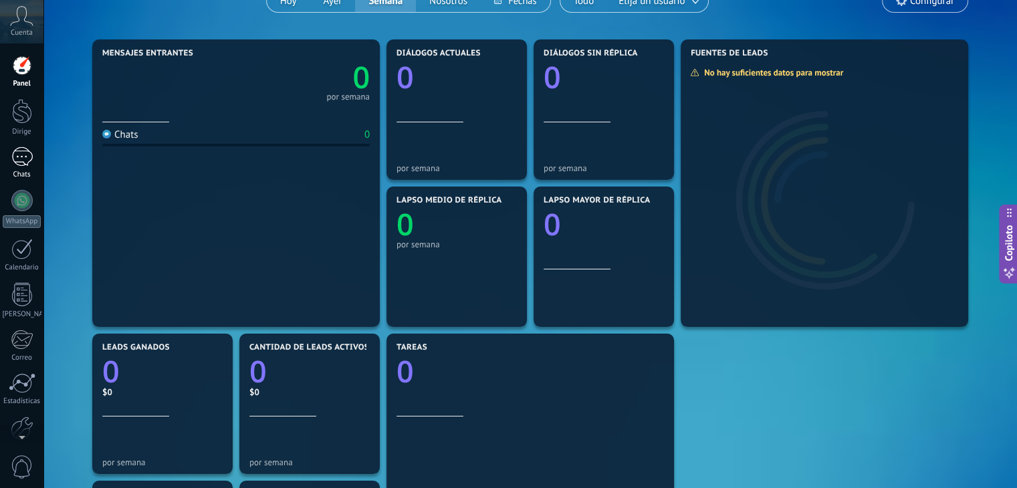
click at [21, 157] on div at bounding box center [21, 156] width 21 height 19
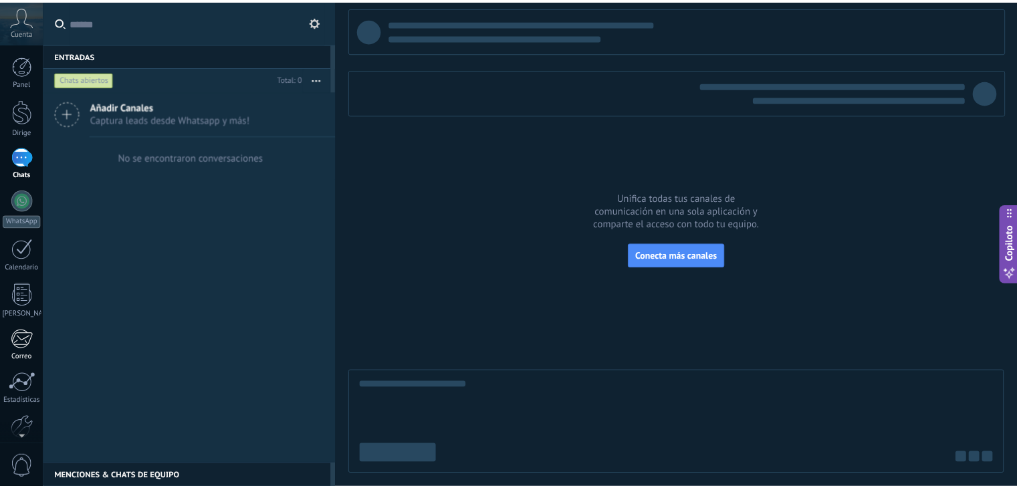
scroll to position [68, 0]
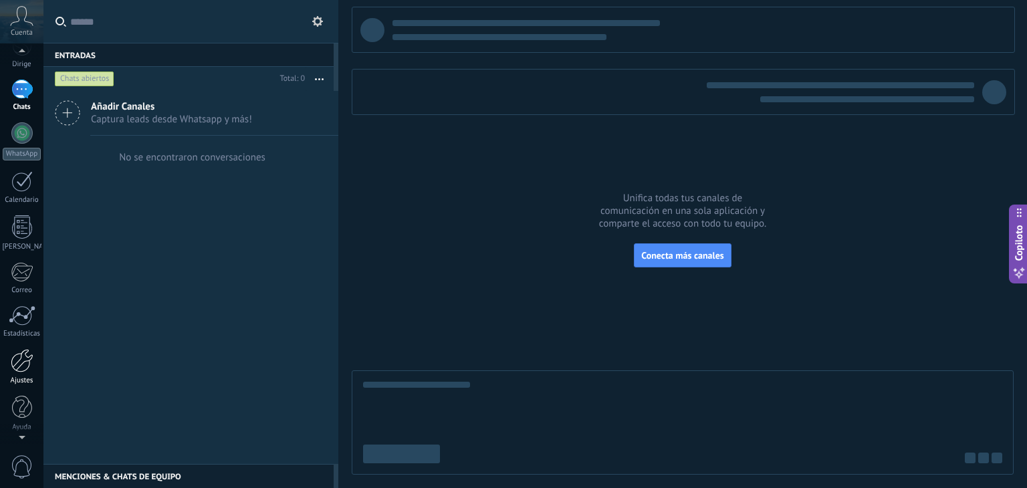
click at [25, 366] on div at bounding box center [22, 360] width 23 height 23
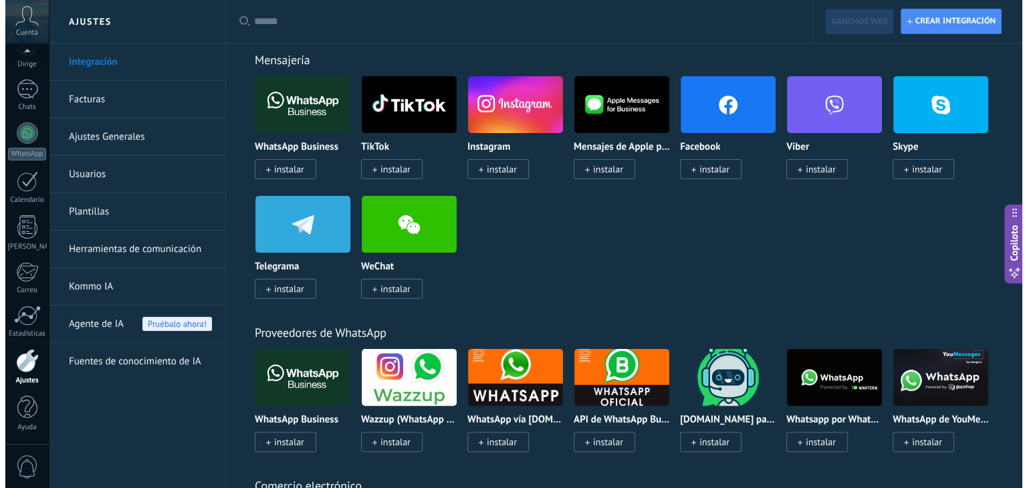
scroll to position [267, 0]
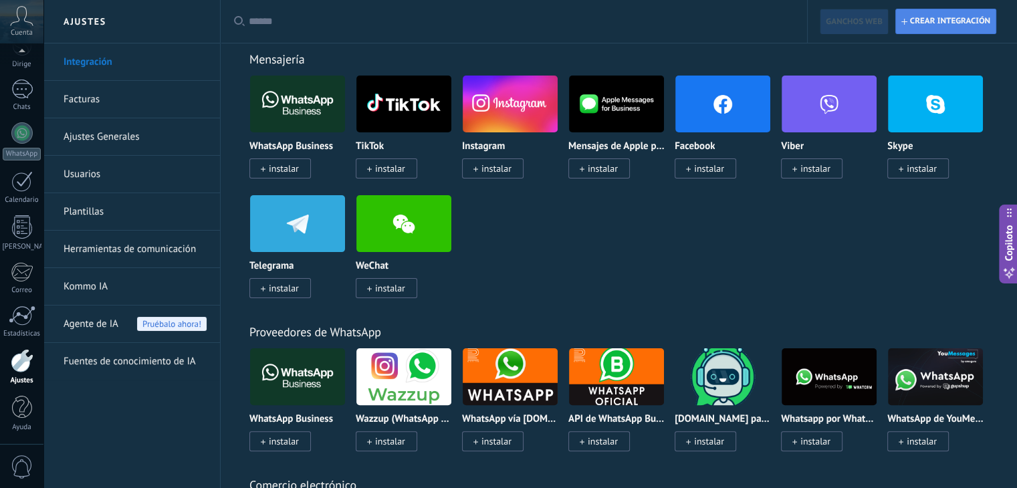
click at [925, 24] on span "Crear integración" at bounding box center [950, 21] width 80 height 11
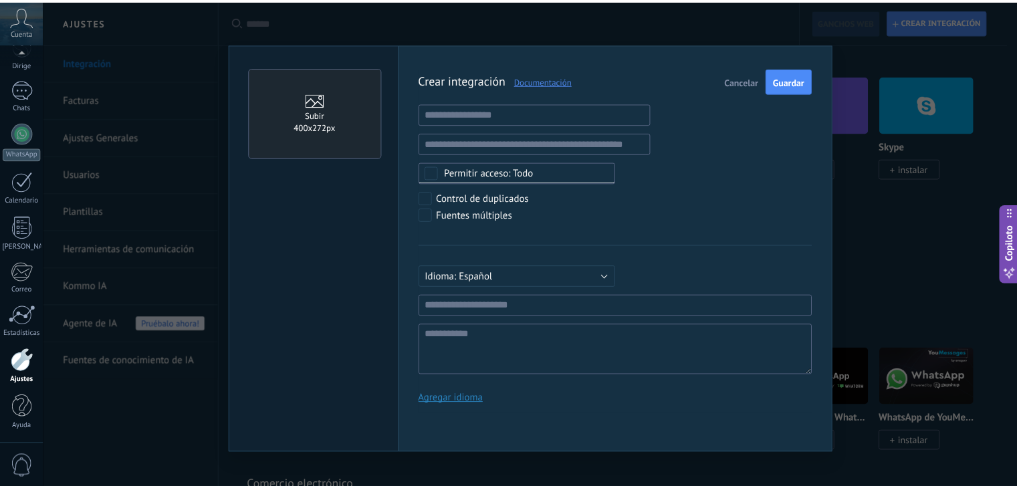
scroll to position [13, 0]
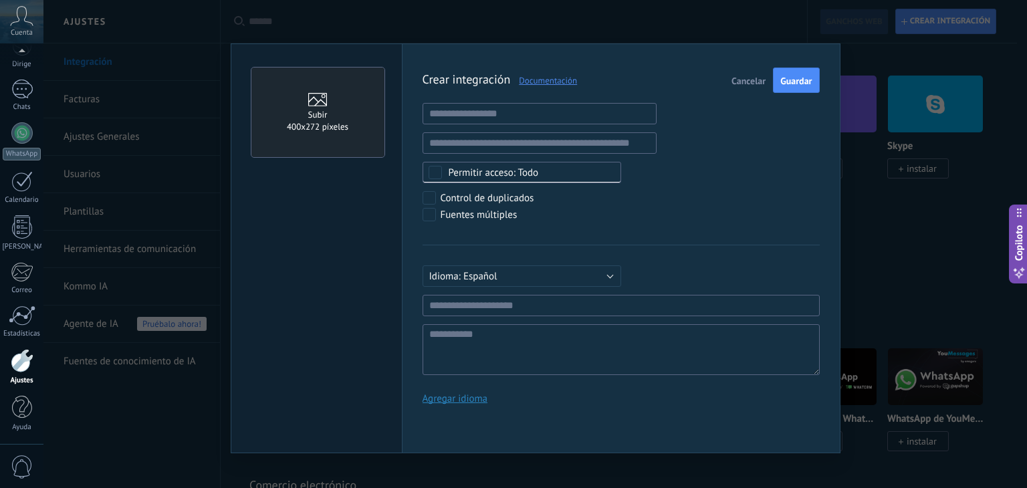
click at [906, 78] on div "Subir 400x272 píxeles Crear integración Documentación Cancelar Guardar URL invá…" at bounding box center [534, 244] width 983 height 488
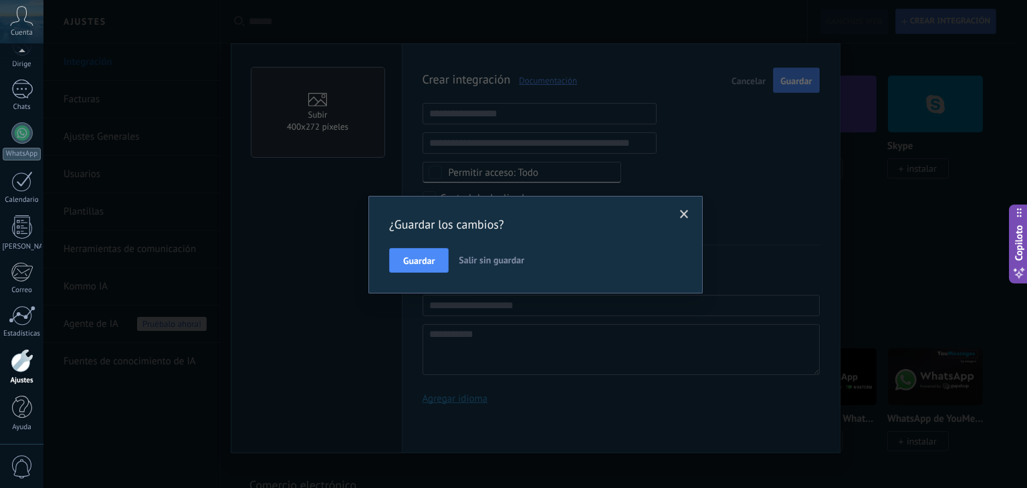
click at [735, 97] on div "¿Guardar los cambios? Guardar Salir sin guardar" at bounding box center [534, 244] width 983 height 488
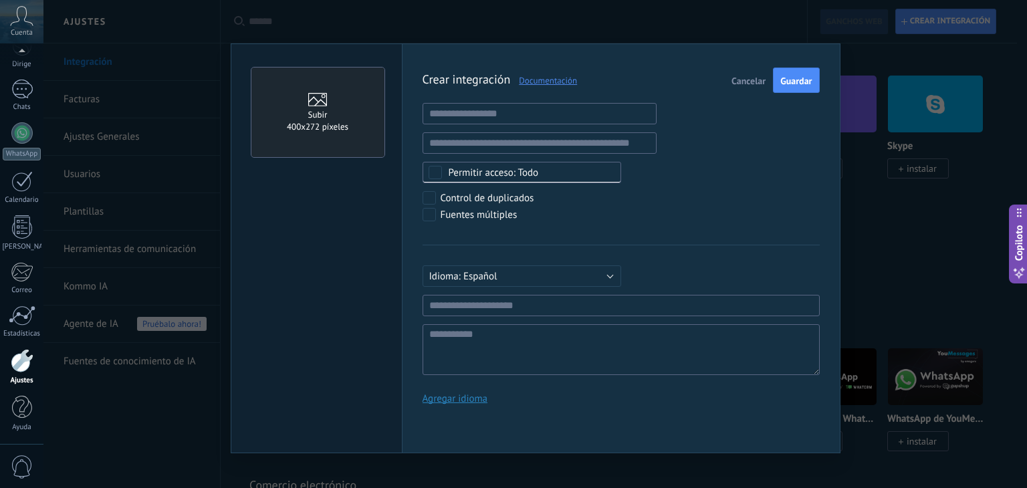
click at [757, 75] on font "Cancelar" at bounding box center [748, 81] width 34 height 12
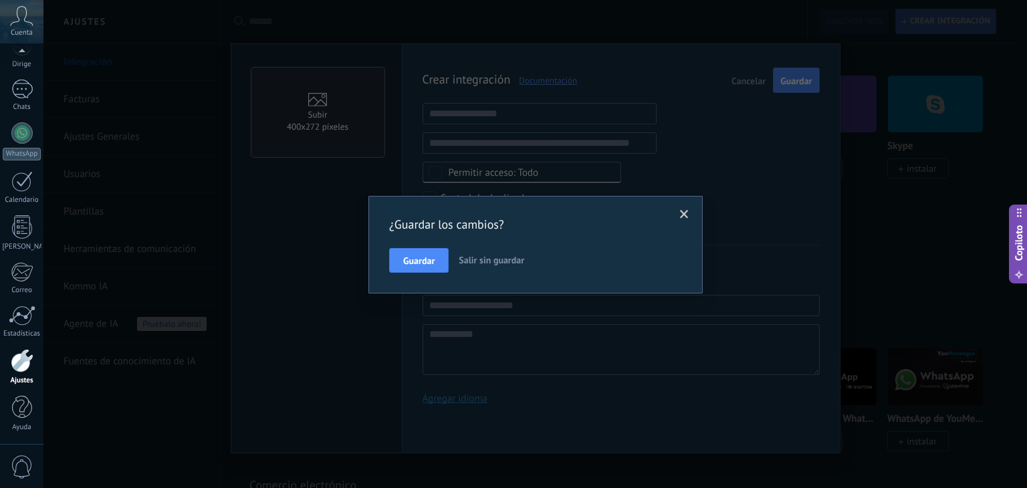
click at [507, 269] on button "Salir sin guardar" at bounding box center [491, 260] width 76 height 25
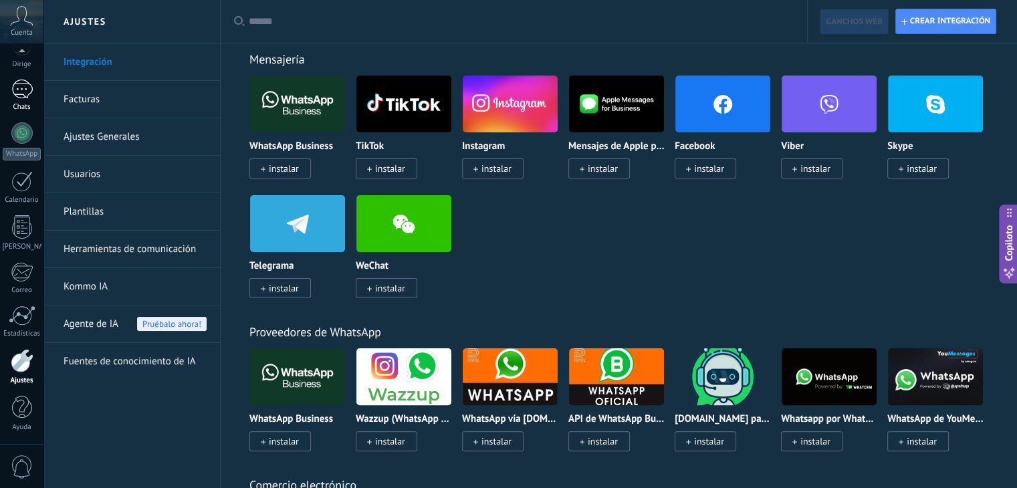
click at [21, 90] on div at bounding box center [21, 89] width 21 height 19
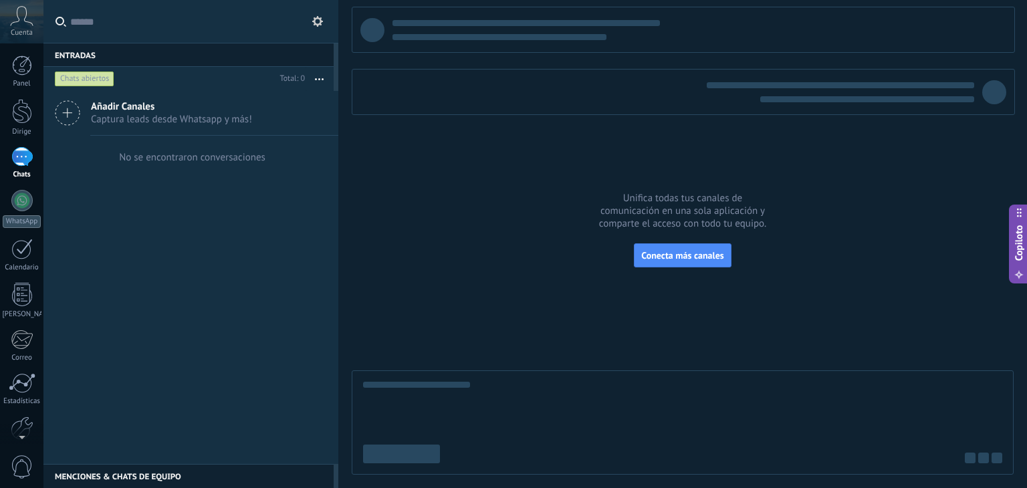
click at [319, 19] on use at bounding box center [317, 21] width 11 height 11
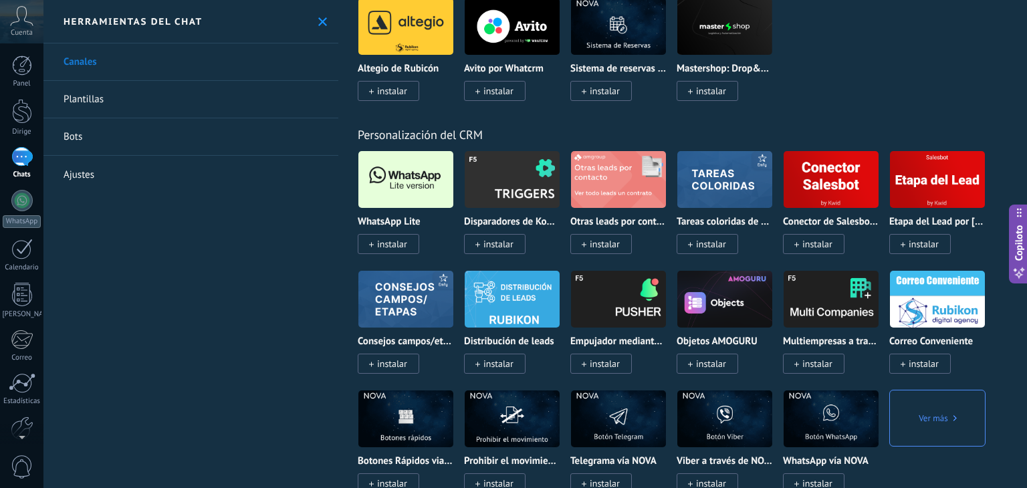
scroll to position [3074, 0]
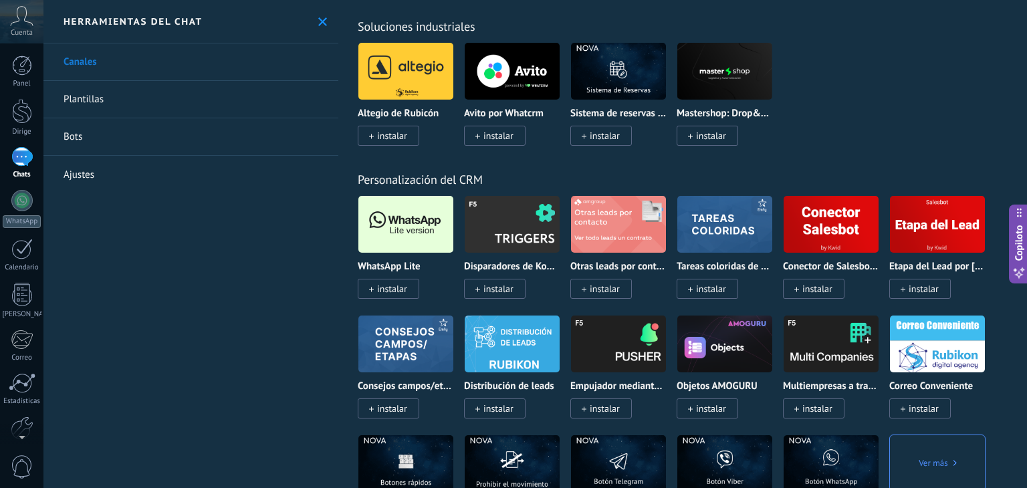
click at [388, 295] on font "instalar" at bounding box center [392, 289] width 30 height 12
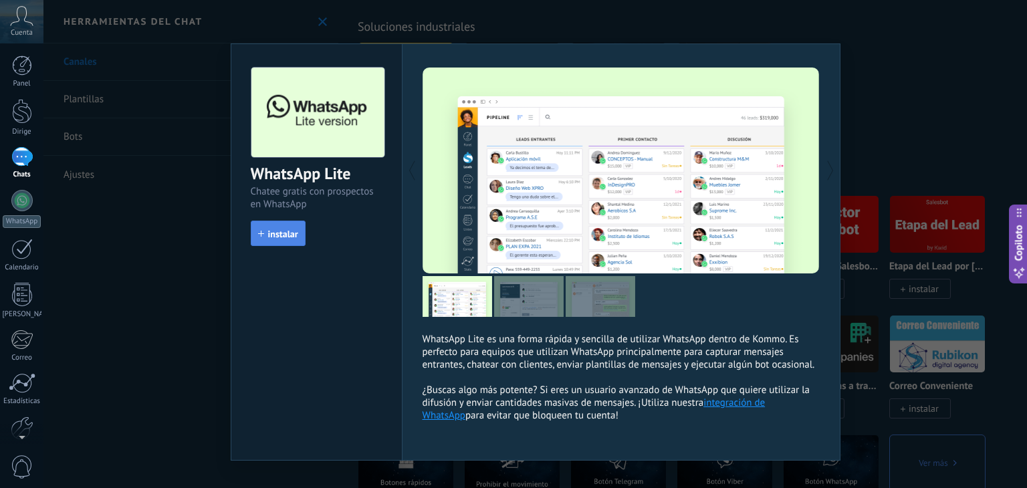
click at [269, 233] on font "instalar" at bounding box center [283, 234] width 30 height 12
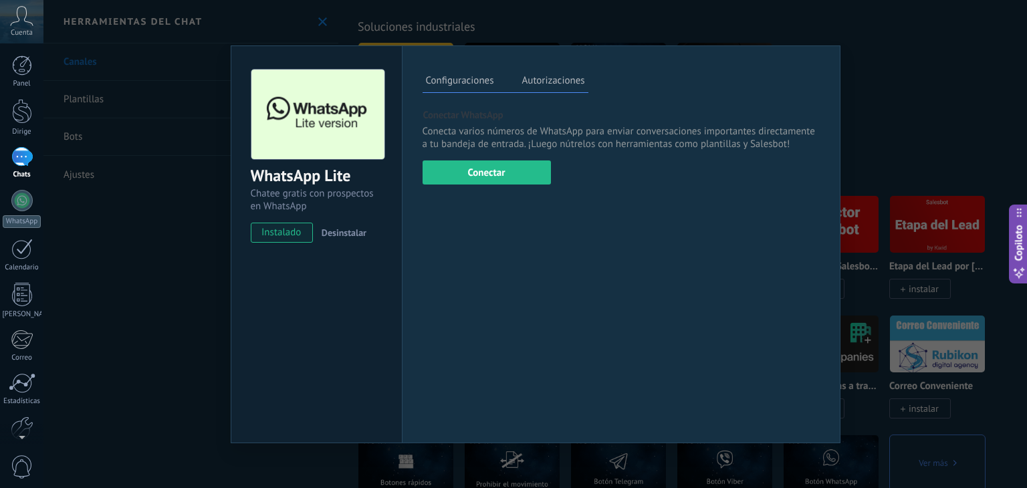
click at [949, 25] on div "WhatsApp Lite Chatee gratis con prospectos en WhatsApp instalado Desinstalar Co…" at bounding box center [534, 244] width 983 height 488
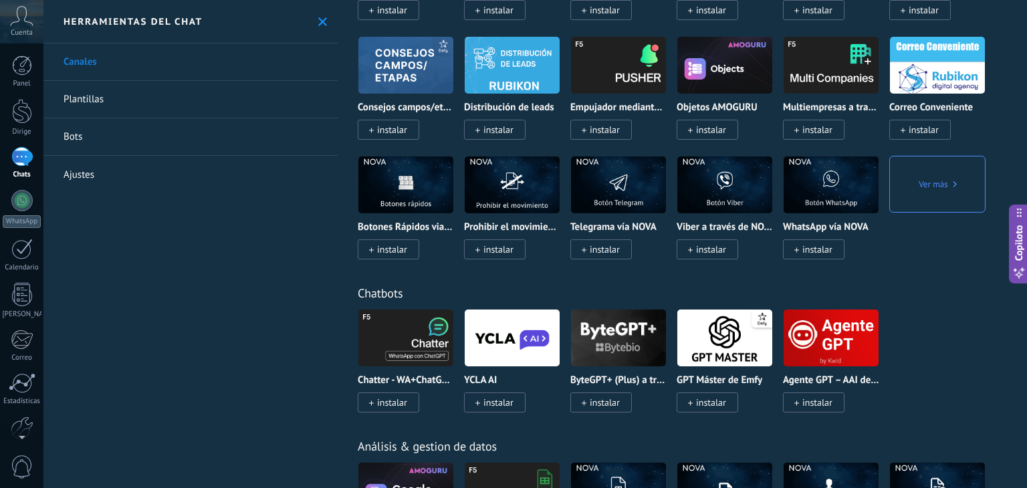
scroll to position [3609, 0]
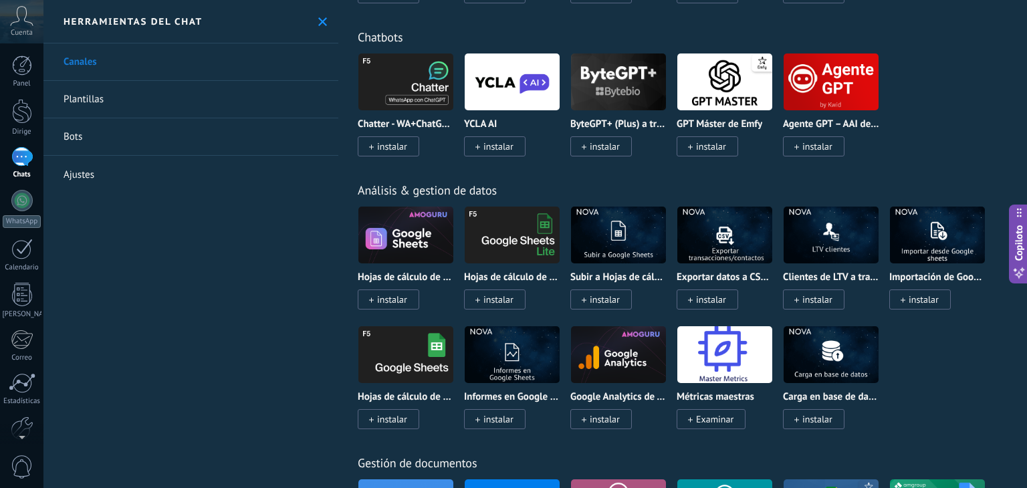
click at [179, 97] on link "Plantillas" at bounding box center [190, 99] width 295 height 37
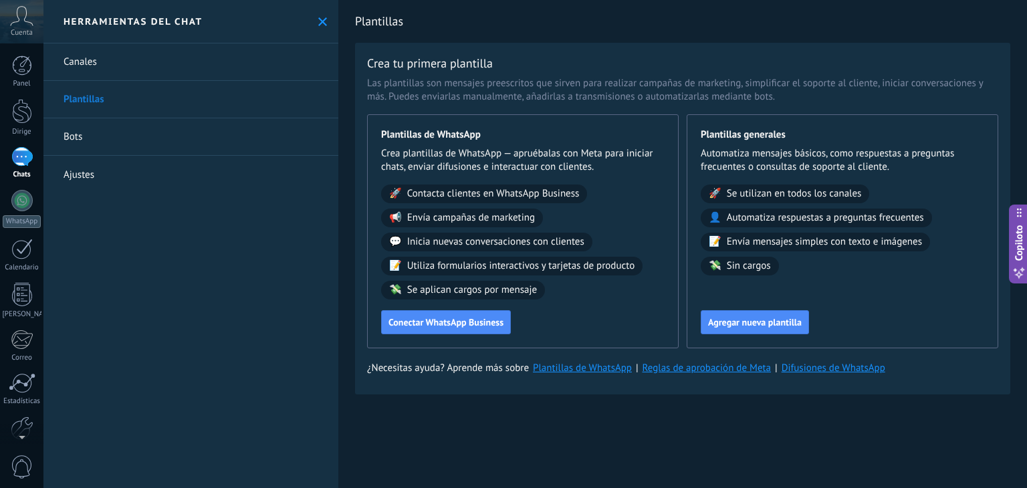
click at [319, 22] on use at bounding box center [322, 21] width 9 height 9
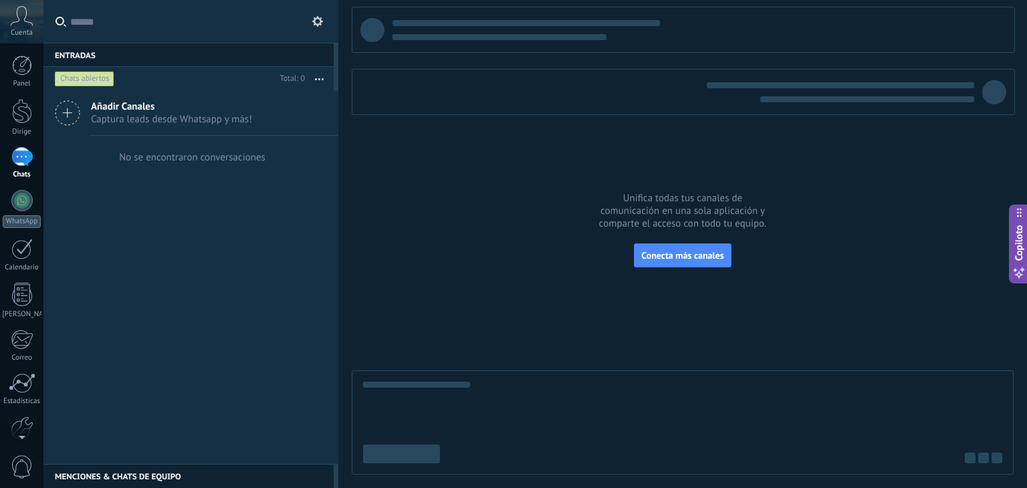
drag, startPoint x: 21, startPoint y: 105, endPoint x: 51, endPoint y: 117, distance: 32.4
click at [21, 107] on div at bounding box center [22, 111] width 20 height 25
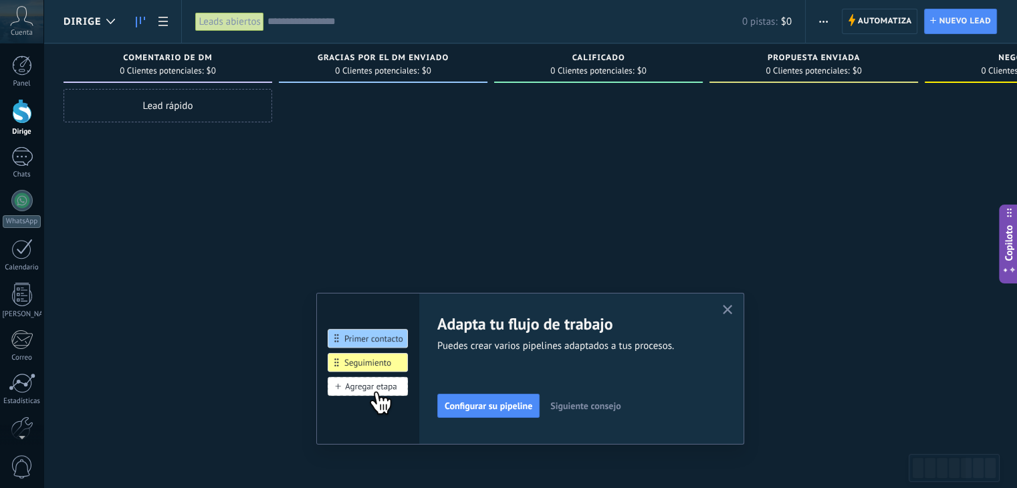
click at [731, 315] on use "button" at bounding box center [727, 310] width 10 height 10
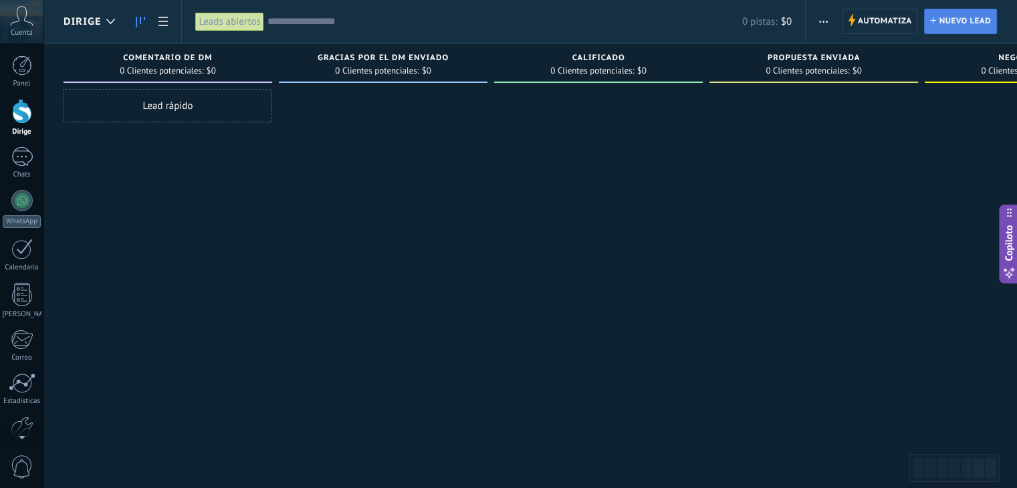
click at [944, 21] on span "Nuevo lead" at bounding box center [964, 21] width 52 height 24
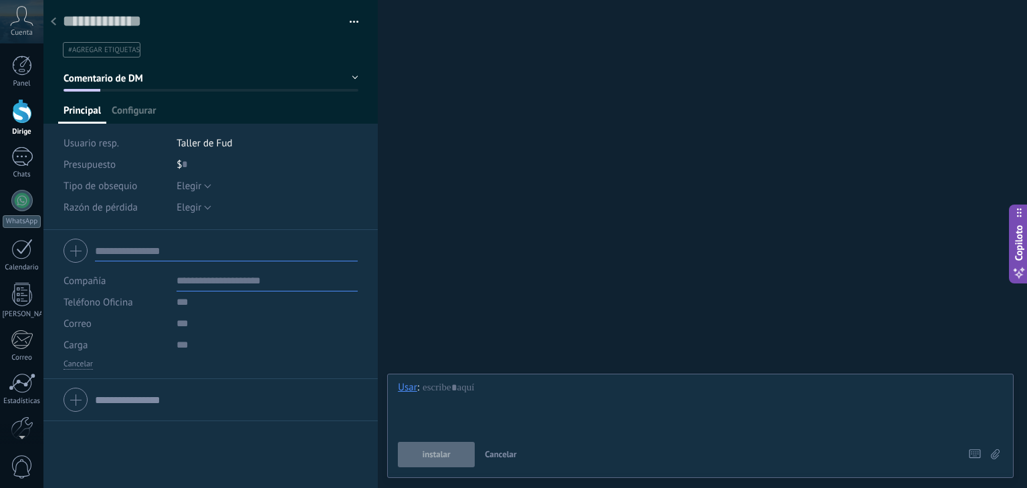
click at [53, 20] on use at bounding box center [53, 21] width 5 height 8
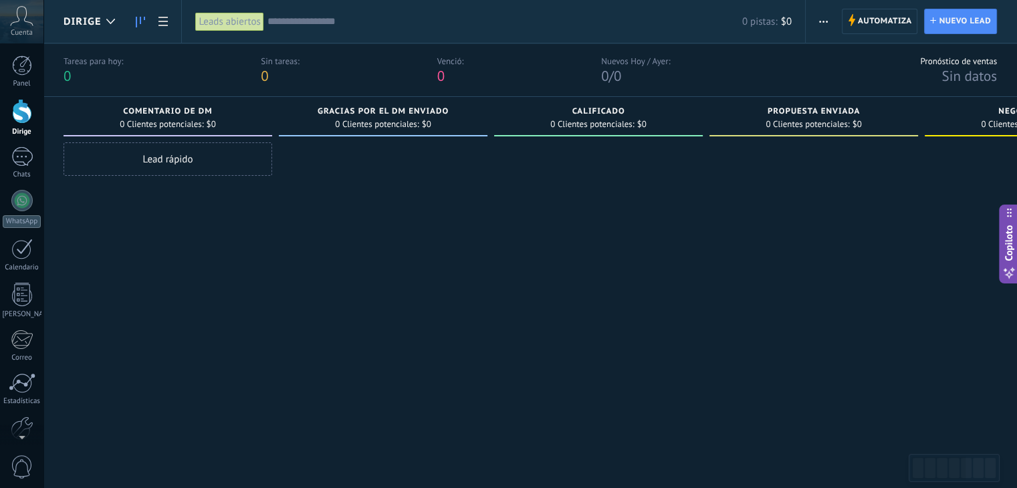
drag, startPoint x: 171, startPoint y: 162, endPoint x: 233, endPoint y: 175, distance: 62.8
click at [398, 190] on div "Leads Entrantes Solicitudes: 0 0 0 0 0 0 0 0 0 Comentario de DM 0 Clientes pote…" at bounding box center [823, 276] width 1520 height 359
drag, startPoint x: 134, startPoint y: 152, endPoint x: 261, endPoint y: 227, distance: 148.0
click at [342, 180] on div "Leads Entrantes Solicitudes: 0 0 0 0 0 0 0 0 0 Comentario de DM 0 Clientes pote…" at bounding box center [823, 276] width 1520 height 359
drag, startPoint x: 184, startPoint y: 160, endPoint x: 408, endPoint y: 152, distance: 224.0
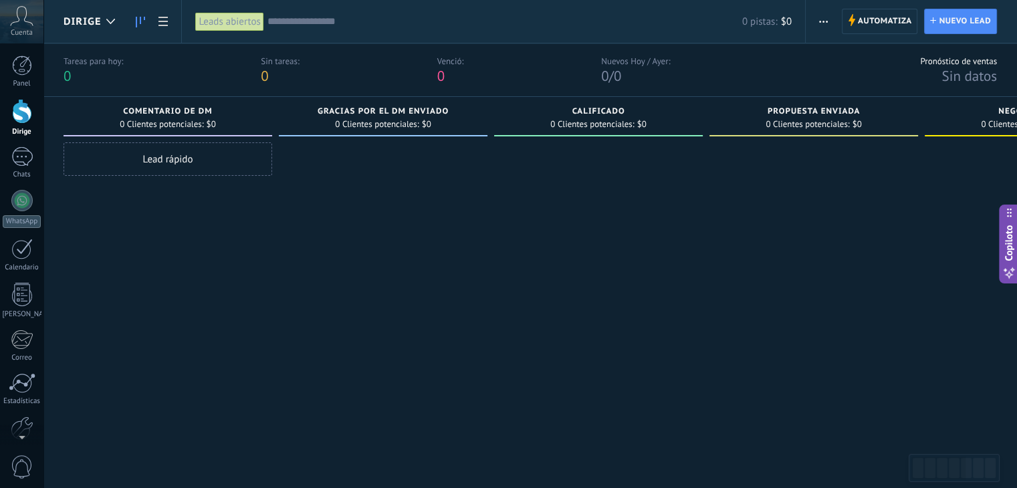
click at [408, 152] on div "Leads Entrantes Solicitudes: 0 0 0 0 0 0 0 0 0 Comentario de DM 0 Clientes pote…" at bounding box center [823, 276] width 1520 height 359
click at [817, 19] on button "button" at bounding box center [822, 21] width 19 height 25
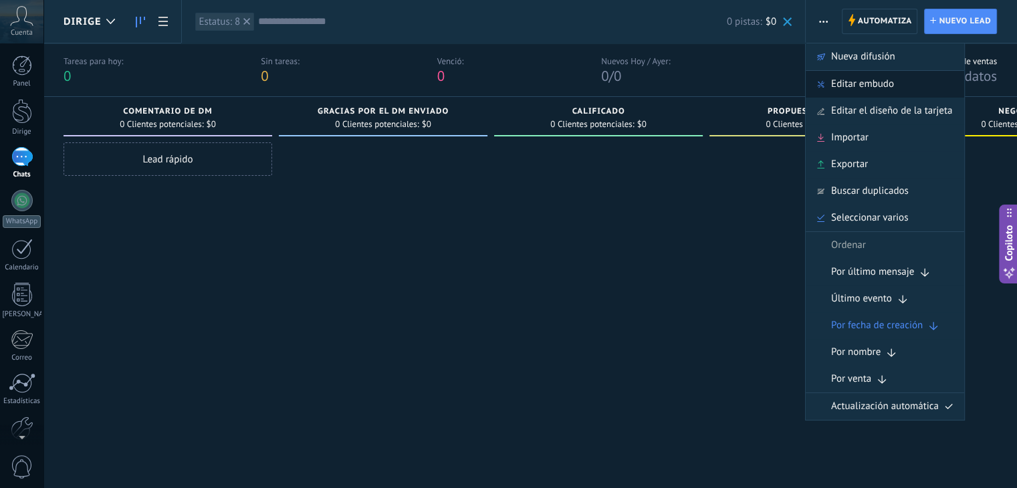
click at [929, 78] on div "Editar embudo" at bounding box center [884, 84] width 158 height 27
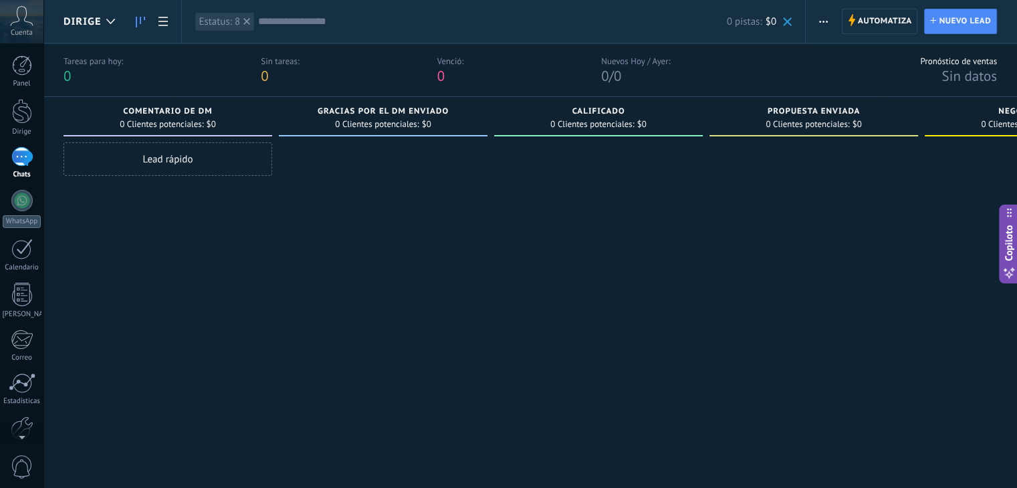
click at [830, 21] on button "button" at bounding box center [822, 21] width 19 height 25
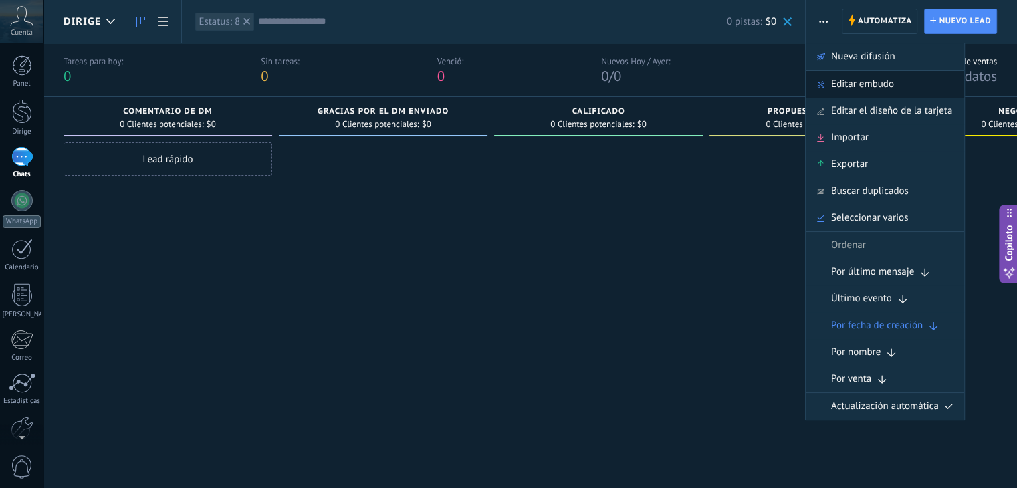
click at [866, 90] on span "Editar embudo" at bounding box center [862, 84] width 63 height 27
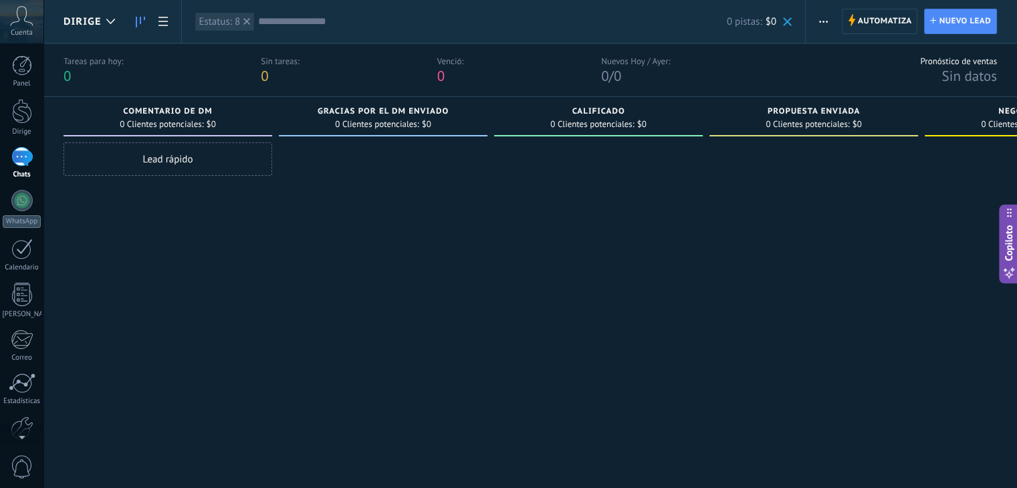
click at [155, 120] on span "0 Clientes potenciales:" at bounding box center [162, 124] width 84 height 8
click at [195, 115] on font "Comentario de DM" at bounding box center [167, 111] width 89 height 10
click at [212, 111] on font "Comentario de DM" at bounding box center [167, 111] width 89 height 10
drag, startPoint x: 212, startPoint y: 111, endPoint x: 123, endPoint y: 106, distance: 89.1
click at [123, 106] on div "Comentario de DM 0 Clientes potenciales: $0" at bounding box center [167, 116] width 209 height 39
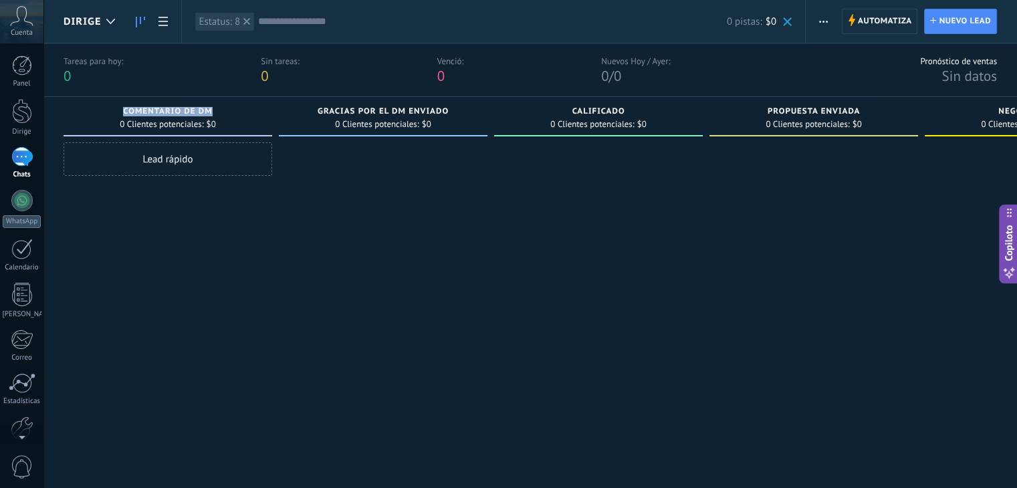
drag, startPoint x: 394, startPoint y: 221, endPoint x: 438, endPoint y: 212, distance: 45.6
click at [395, 221] on div at bounding box center [383, 298] width 209 height 313
click at [587, 120] on font "0 Clientes potenciales:" at bounding box center [592, 123] width 84 height 11
click at [646, 131] on div "Calificado 0 Clientes potenciales: $0" at bounding box center [598, 116] width 209 height 39
drag, startPoint x: 637, startPoint y: 132, endPoint x: 825, endPoint y: 19, distance: 219.7
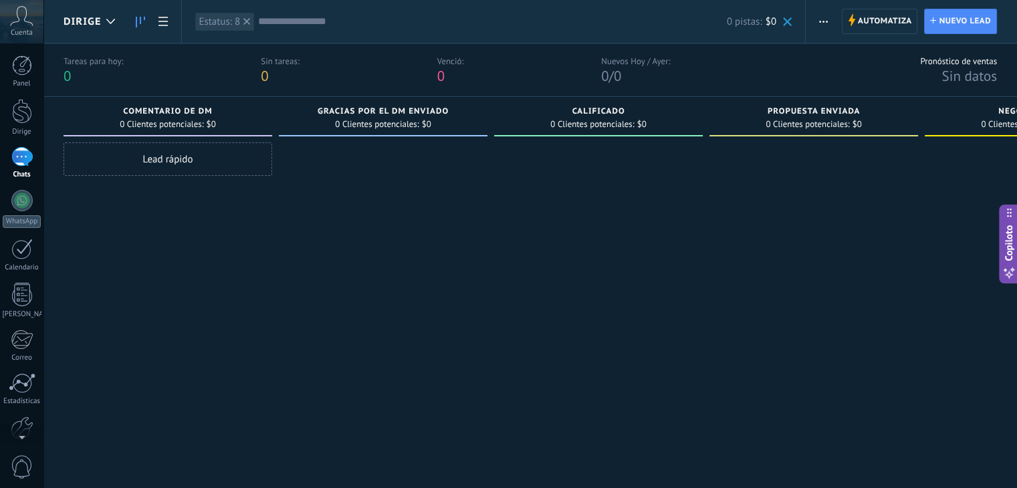
click at [827, 22] on span "button" at bounding box center [823, 21] width 9 height 25
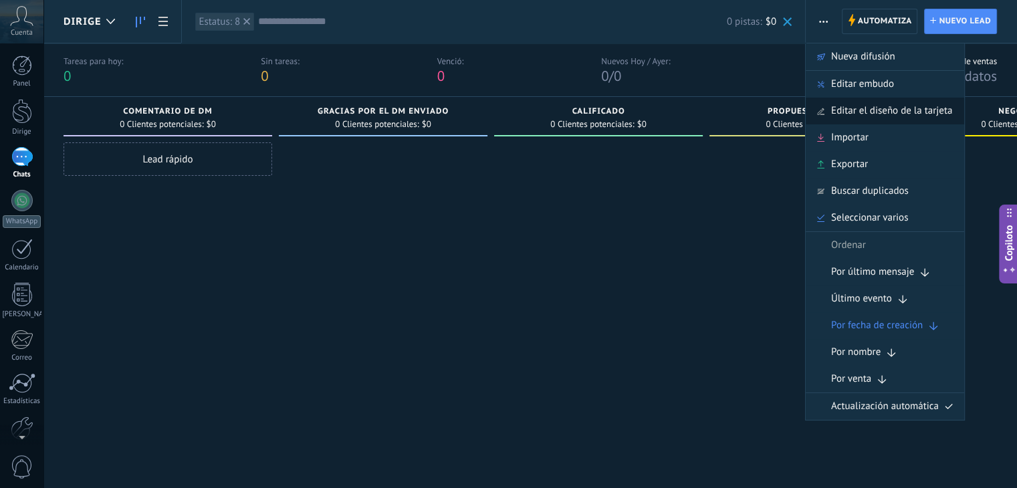
click at [948, 111] on span "Editar el diseño de la tarjeta" at bounding box center [891, 111] width 121 height 27
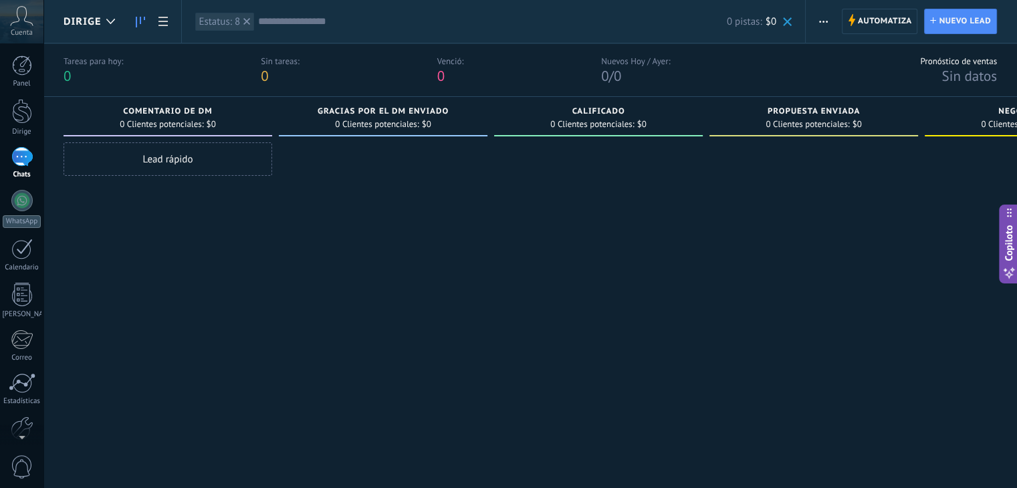
drag, startPoint x: 985, startPoint y: 29, endPoint x: 986, endPoint y: 37, distance: 8.7
click at [985, 29] on span "Nuevo lead" at bounding box center [964, 21] width 52 height 24
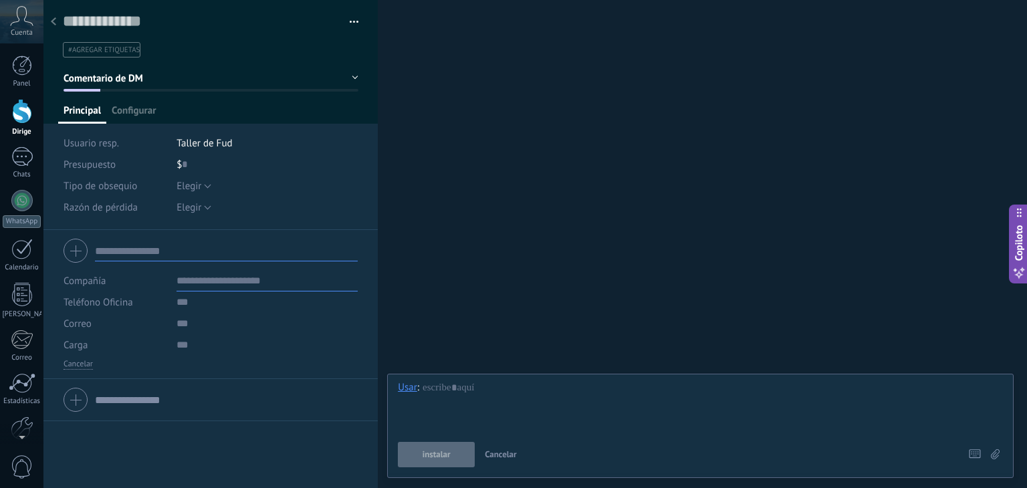
click at [51, 21] on use at bounding box center [53, 21] width 5 height 8
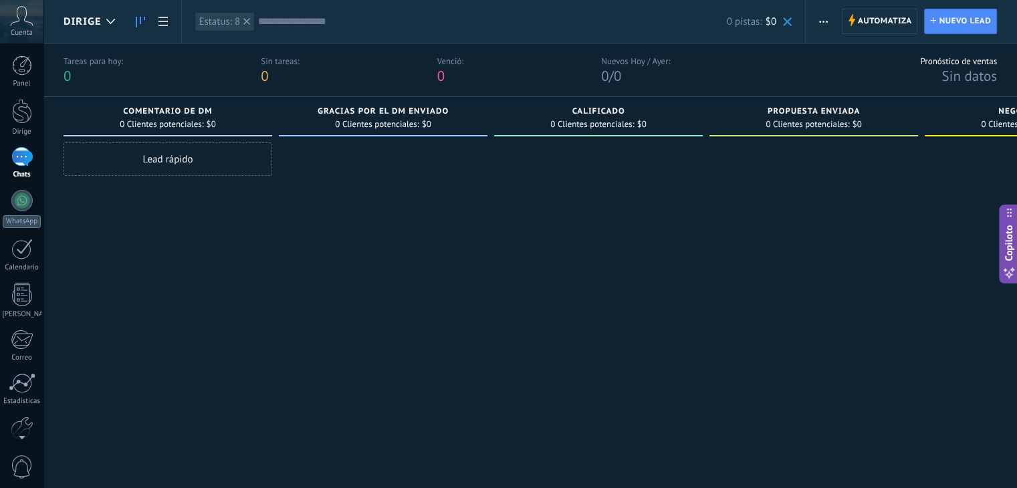
click at [1007, 219] on div "Copiloto" at bounding box center [1009, 244] width 14 height 73
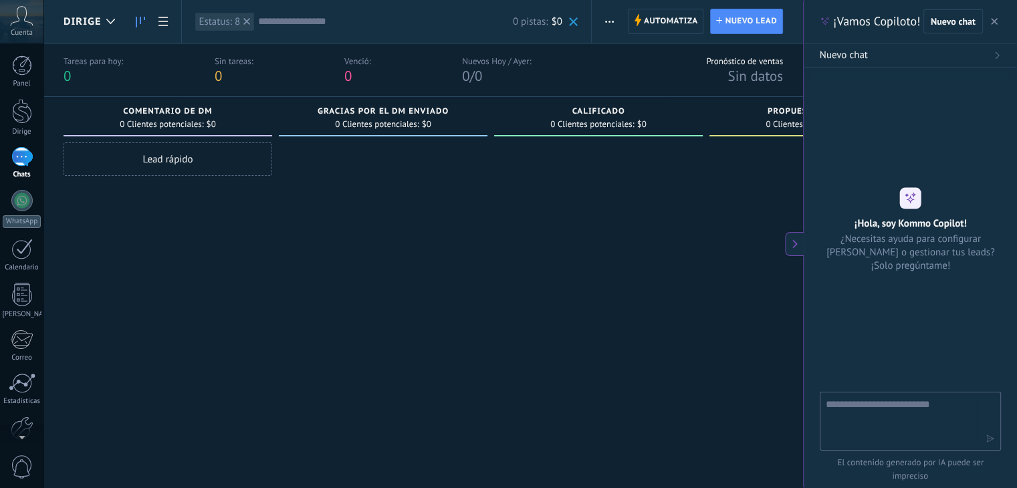
type textarea "**********"
click at [720, 214] on div at bounding box center [813, 298] width 209 height 313
click at [790, 239] on icon at bounding box center [794, 243] width 9 height 9
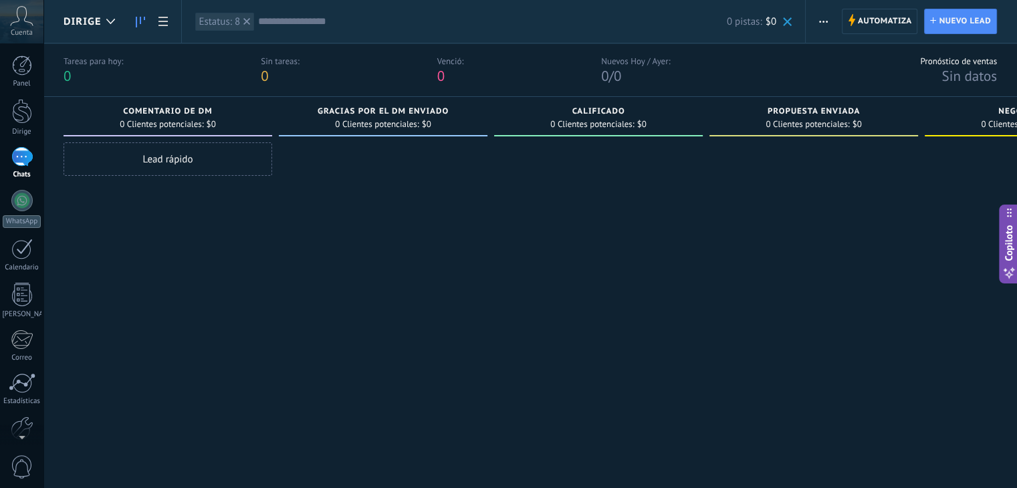
click at [866, 118] on div "0 Clientes potenciales: $0" at bounding box center [813, 123] width 195 height 11
drag, startPoint x: 858, startPoint y: 118, endPoint x: 162, endPoint y: 25, distance: 702.0
click at [162, 25] on icon at bounding box center [162, 21] width 9 height 9
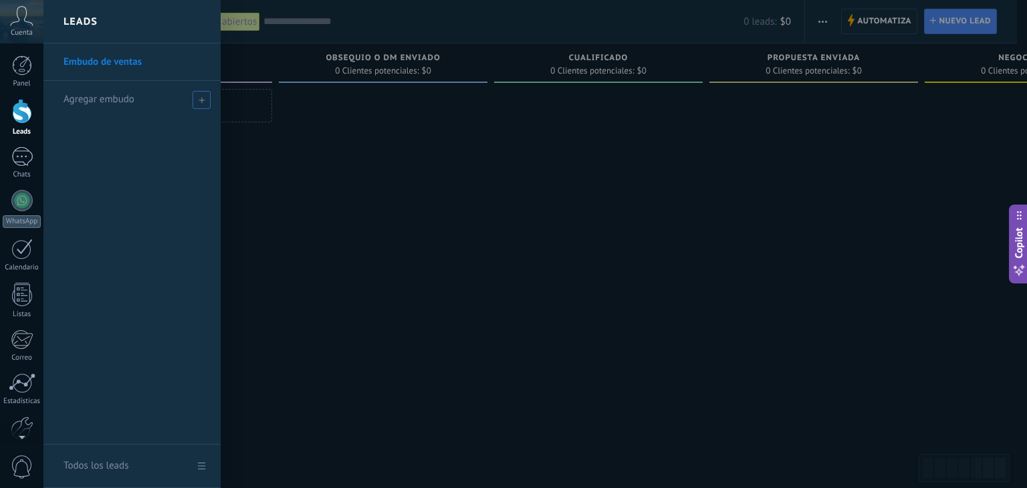
click at [203, 100] on icon at bounding box center [202, 100] width 6 height 6
click at [258, 139] on div at bounding box center [556, 244] width 1027 height 488
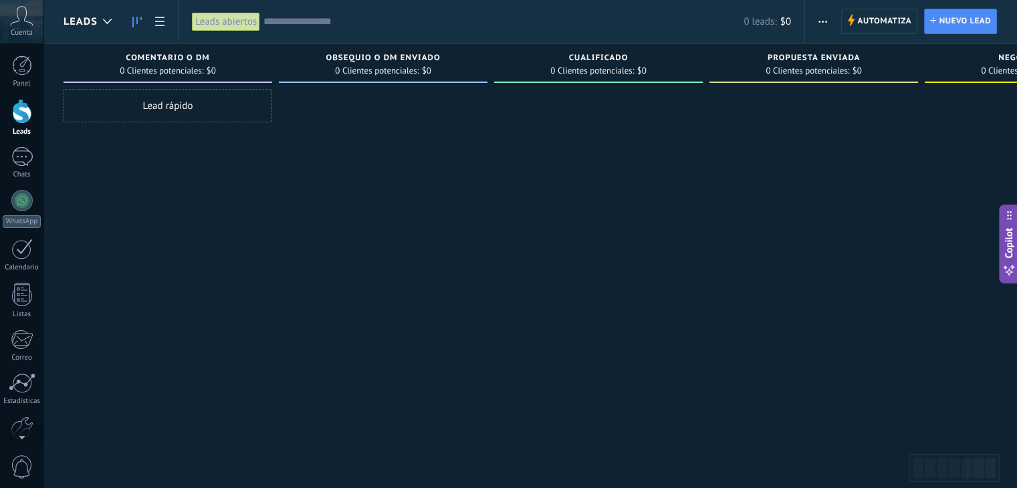
click at [249, 100] on div "Lead rápido" at bounding box center [167, 105] width 209 height 33
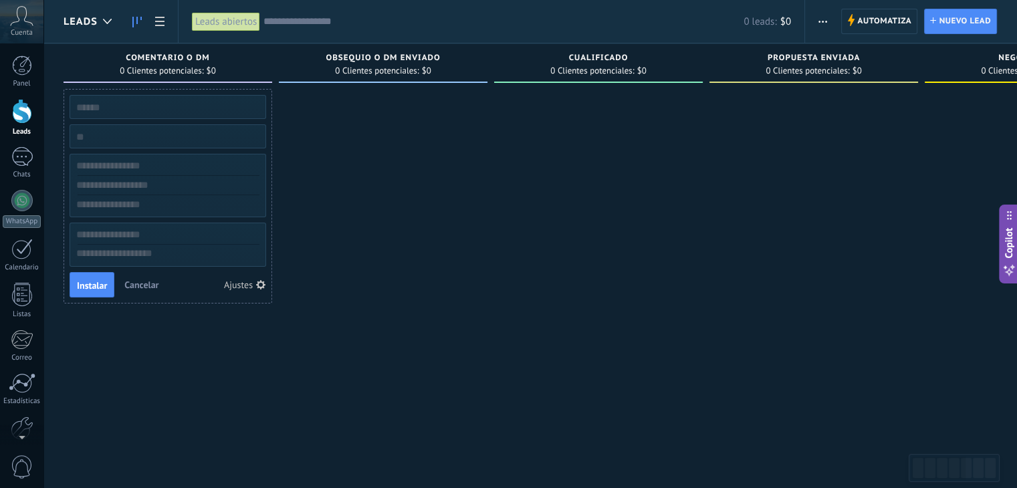
click at [201, 73] on span "0 Clientes potenciales:" at bounding box center [162, 71] width 84 height 8
click at [207, 60] on span "Comentario o DM" at bounding box center [168, 57] width 84 height 9
click at [817, 21] on button "button" at bounding box center [822, 21] width 19 height 25
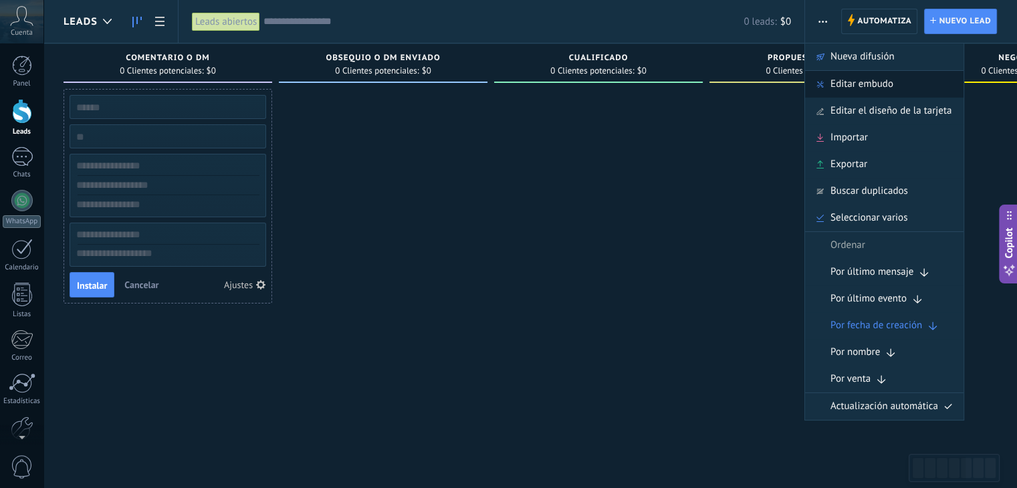
click at [916, 80] on div "Editar embudo" at bounding box center [884, 84] width 158 height 27
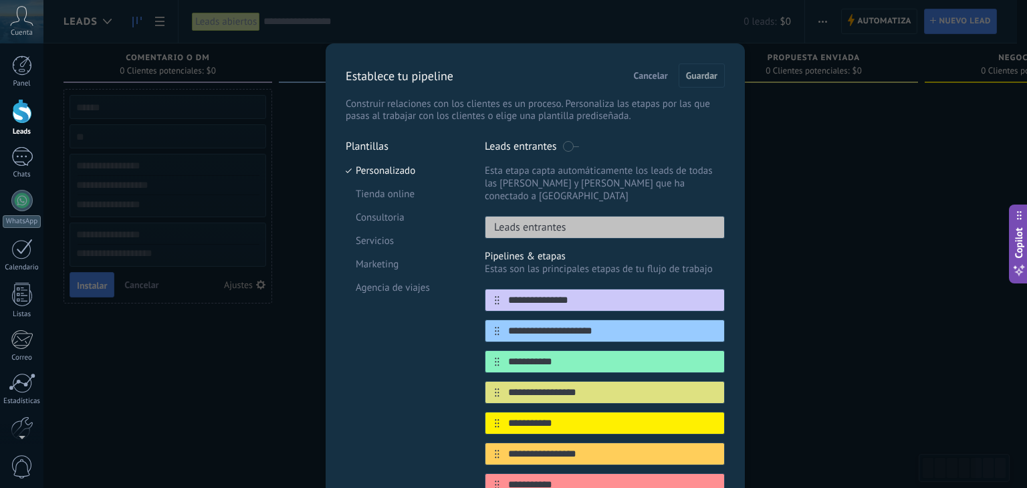
scroll to position [193, 0]
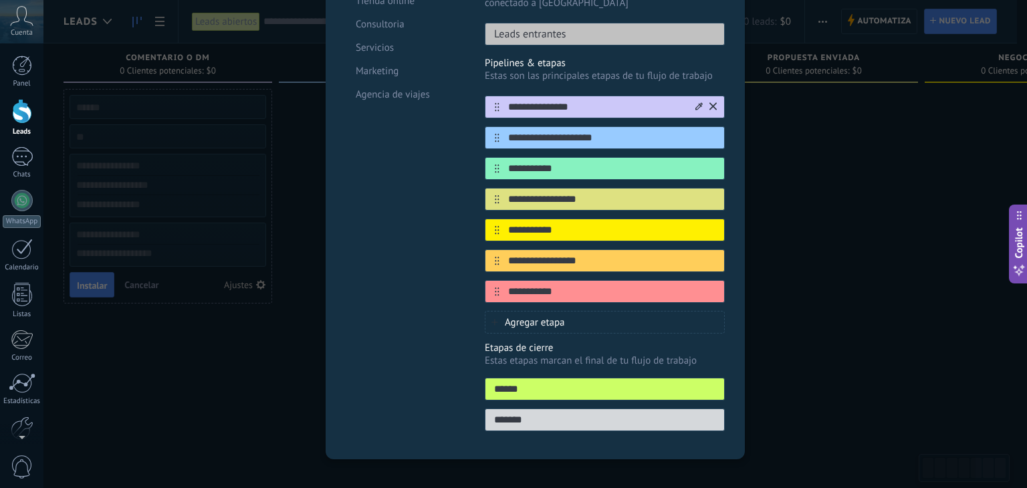
click at [494, 101] on div "**********" at bounding box center [605, 107] width 240 height 23
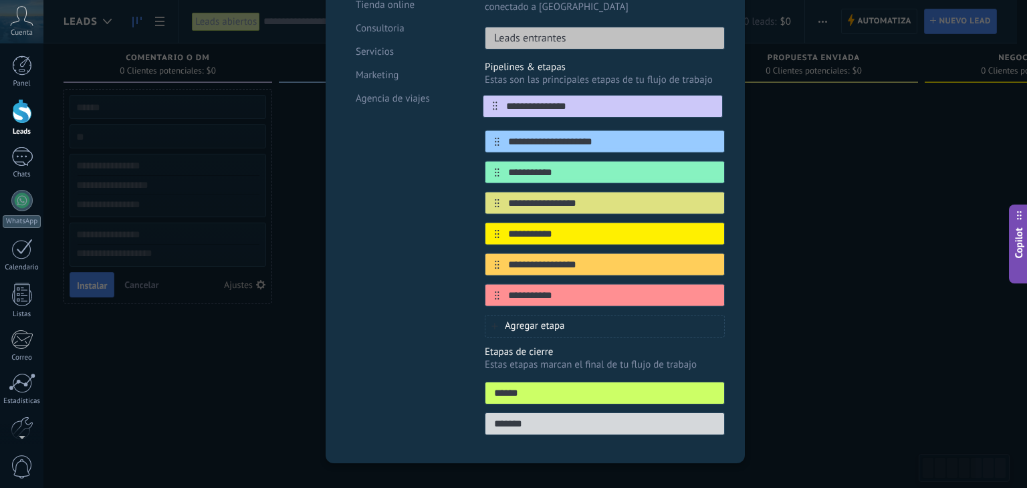
scroll to position [189, 0]
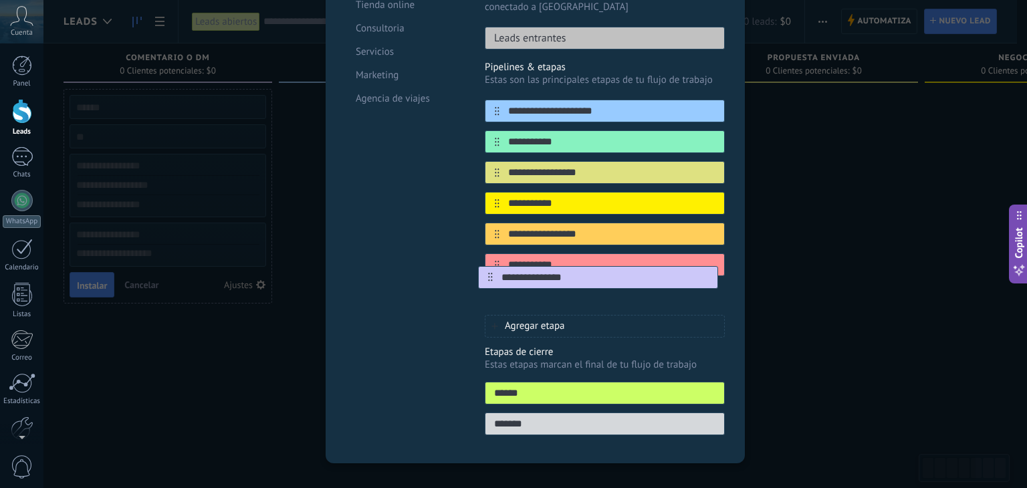
drag, startPoint x: 495, startPoint y: 97, endPoint x: 490, endPoint y: 287, distance: 189.9
click at [490, 287] on div "**********" at bounding box center [605, 203] width 240 height 207
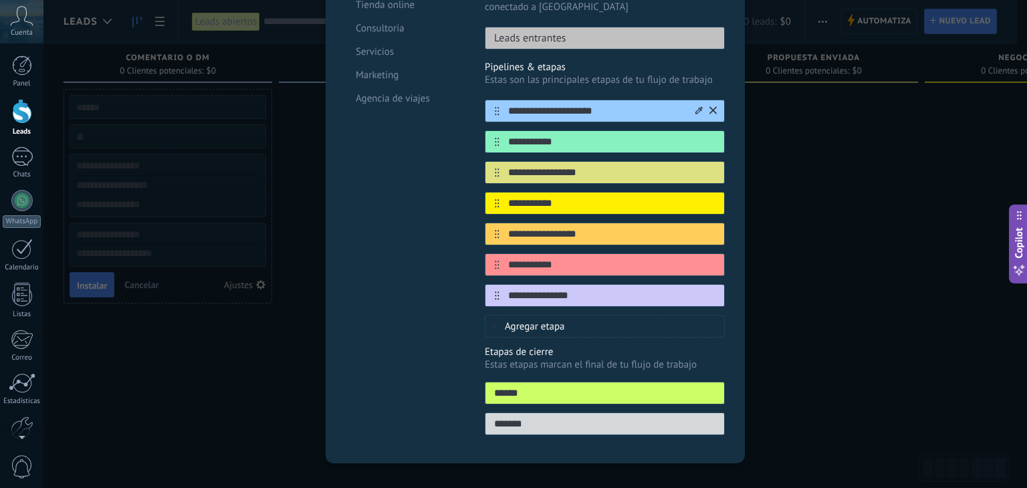
scroll to position [0, 0]
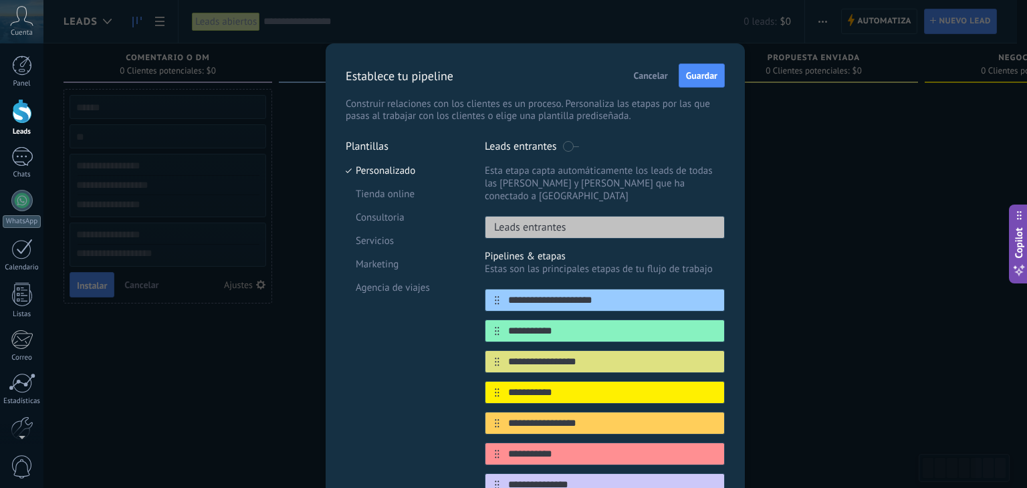
click at [577, 216] on div "Leads entrantes" at bounding box center [605, 227] width 240 height 23
click at [589, 216] on div "Leads entrantes" at bounding box center [605, 227] width 240 height 23
click at [237, 121] on div "**********" at bounding box center [534, 244] width 983 height 488
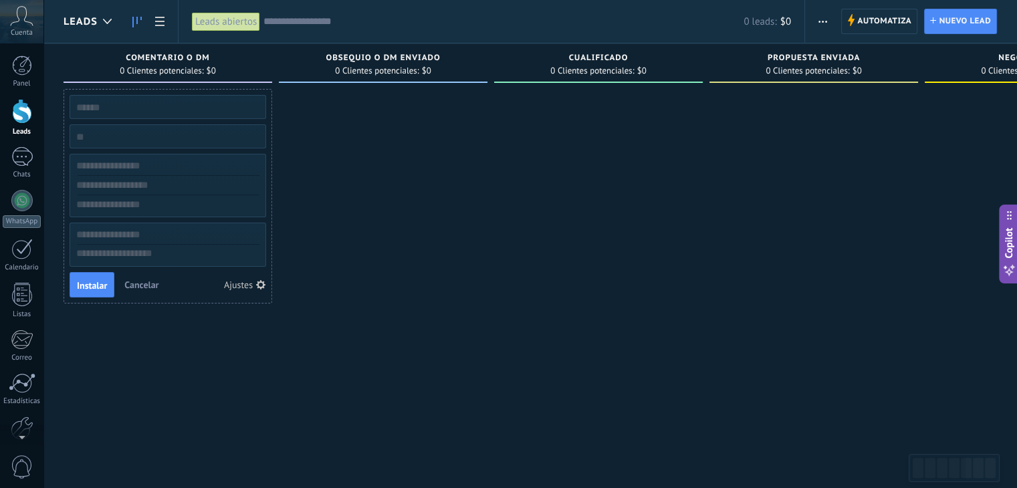
drag, startPoint x: 106, startPoint y: 18, endPoint x: 125, endPoint y: 14, distance: 19.8
click at [106, 19] on icon at bounding box center [107, 21] width 9 height 5
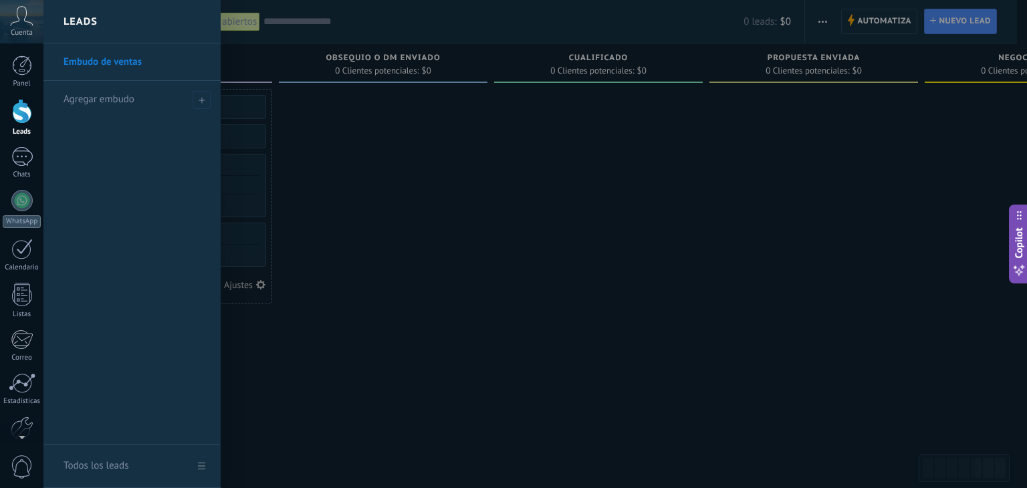
click at [281, 166] on div at bounding box center [556, 244] width 1027 height 488
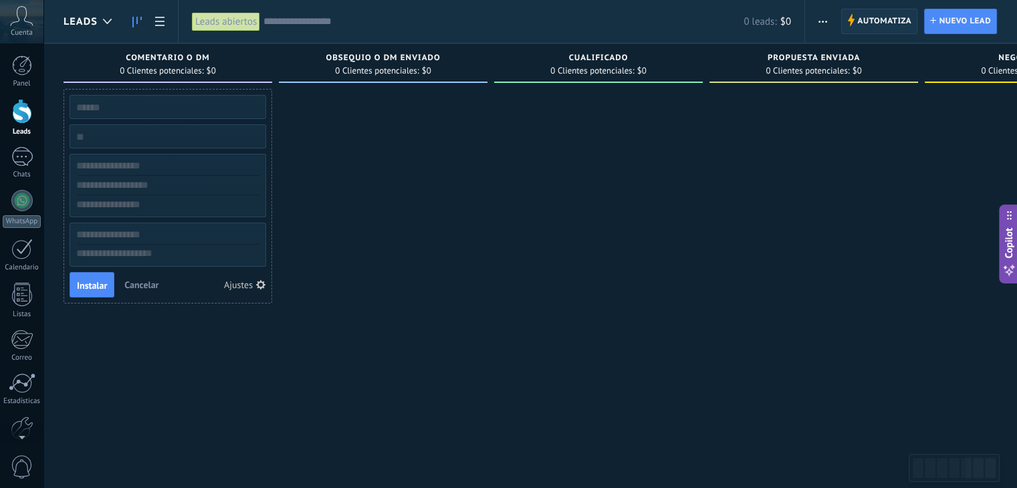
click at [823, 17] on span "button" at bounding box center [822, 21] width 9 height 25
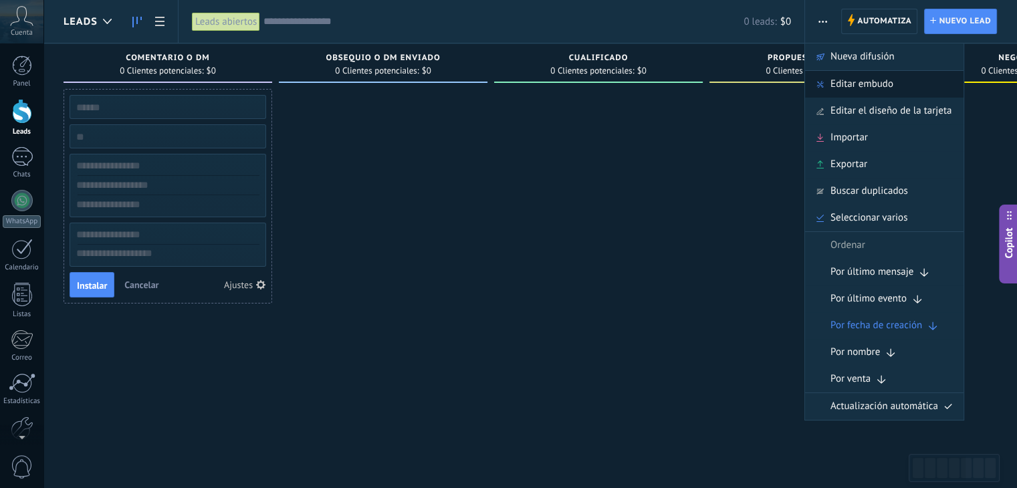
click at [911, 88] on div "Editar embudo" at bounding box center [884, 84] width 158 height 27
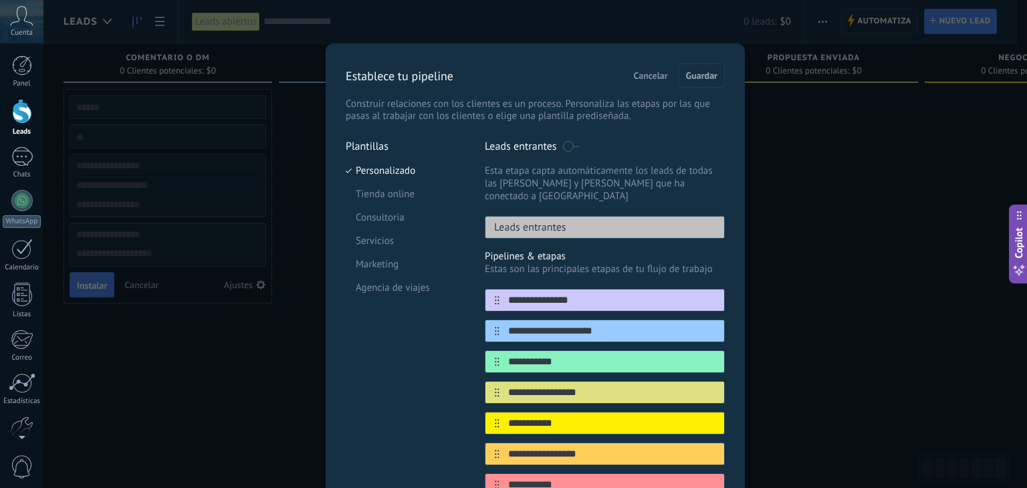
click at [616, 221] on div "Leads entrantes" at bounding box center [605, 227] width 240 height 23
click at [618, 216] on div "Leads entrantes" at bounding box center [605, 227] width 240 height 23
click at [545, 221] on p "Leads entrantes" at bounding box center [525, 227] width 81 height 13
click at [564, 216] on div "Leads entrantes" at bounding box center [605, 227] width 240 height 23
click at [567, 293] on input "**********" at bounding box center [596, 300] width 194 height 14
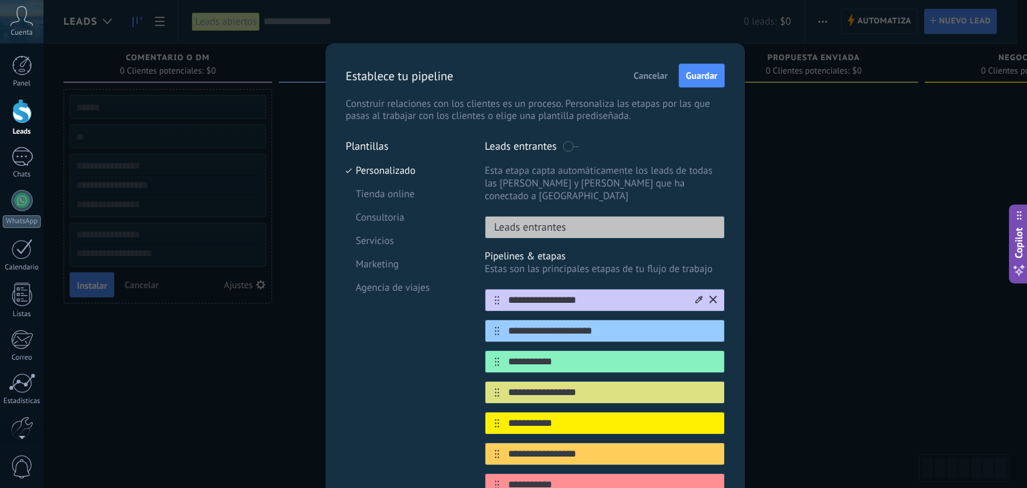
click at [600, 293] on input "**********" at bounding box center [596, 300] width 194 height 14
type input "*"
type input "**********"
click at [583, 324] on input "**********" at bounding box center [596, 331] width 194 height 14
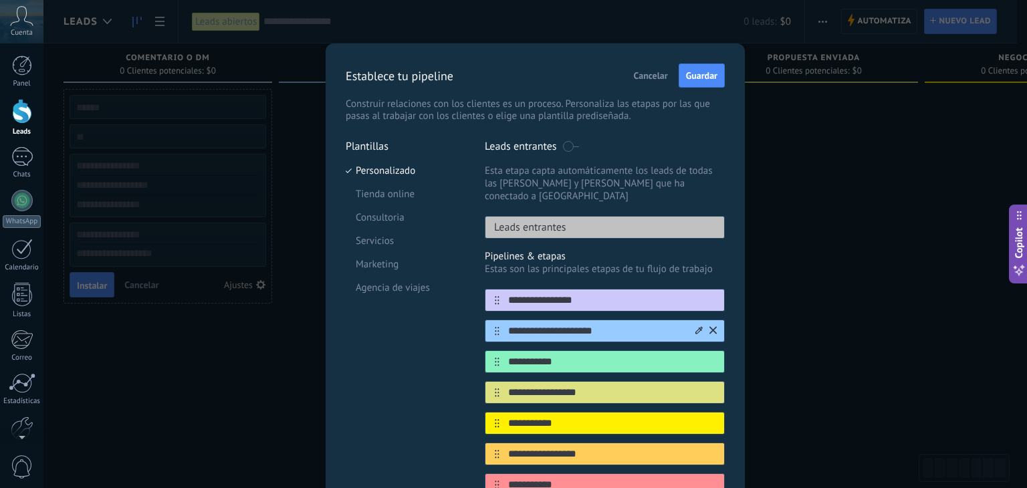
click at [629, 324] on input "**********" at bounding box center [596, 331] width 194 height 14
type input "*"
type input "**********"
click at [583, 355] on input "**********" at bounding box center [596, 362] width 194 height 14
type input "*"
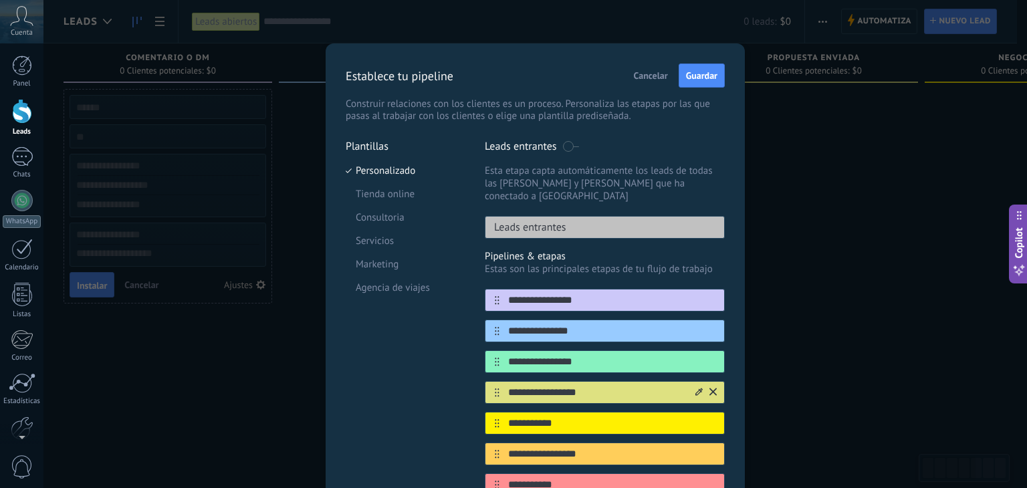
type input "**********"
click at [602, 386] on input "**********" at bounding box center [596, 393] width 194 height 14
type input "*"
type input "**********"
click at [583, 416] on input "**********" at bounding box center [596, 423] width 194 height 14
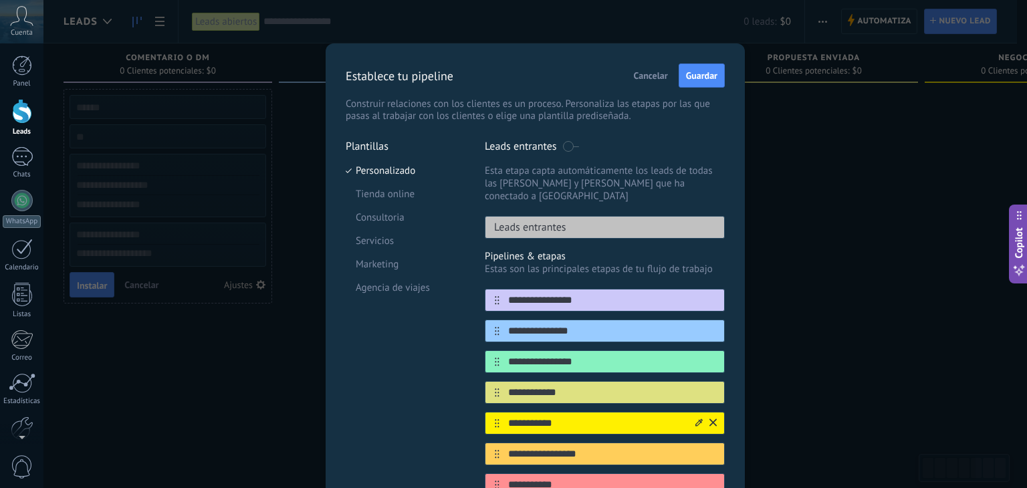
click at [583, 416] on input "**********" at bounding box center [596, 423] width 194 height 14
type input "**********"
click at [607, 447] on input "**********" at bounding box center [596, 454] width 194 height 14
type input "*"
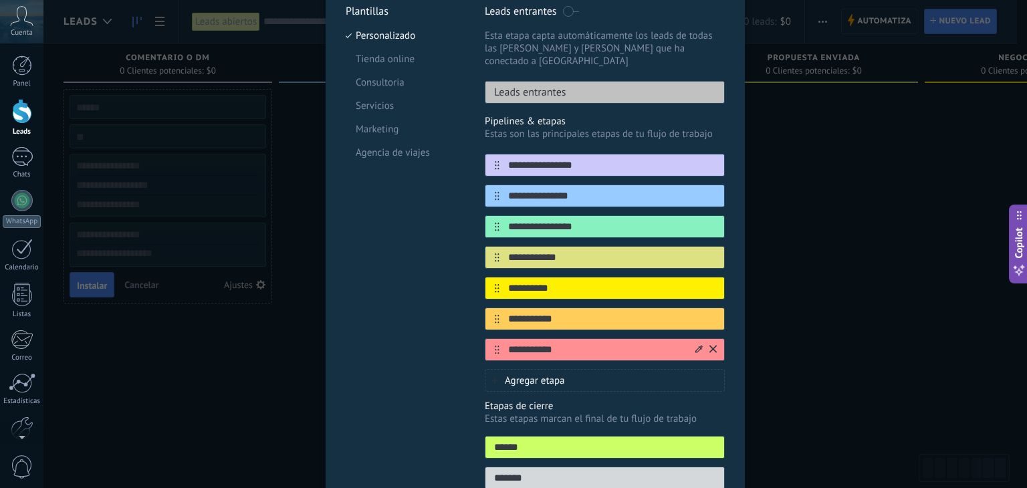
type input "**********"
click at [600, 343] on input "**********" at bounding box center [596, 350] width 194 height 14
type input "*"
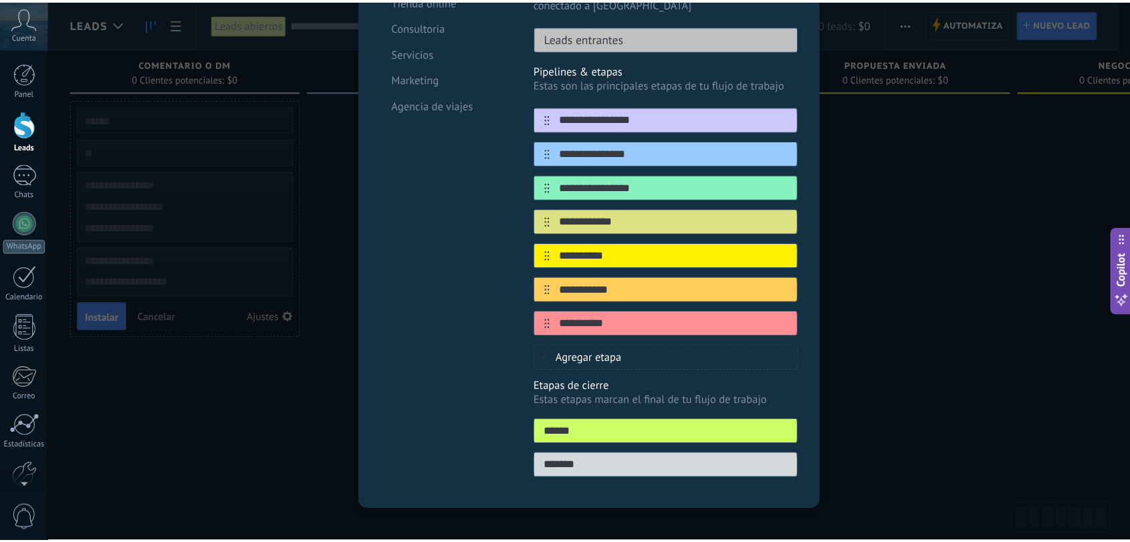
scroll to position [0, 0]
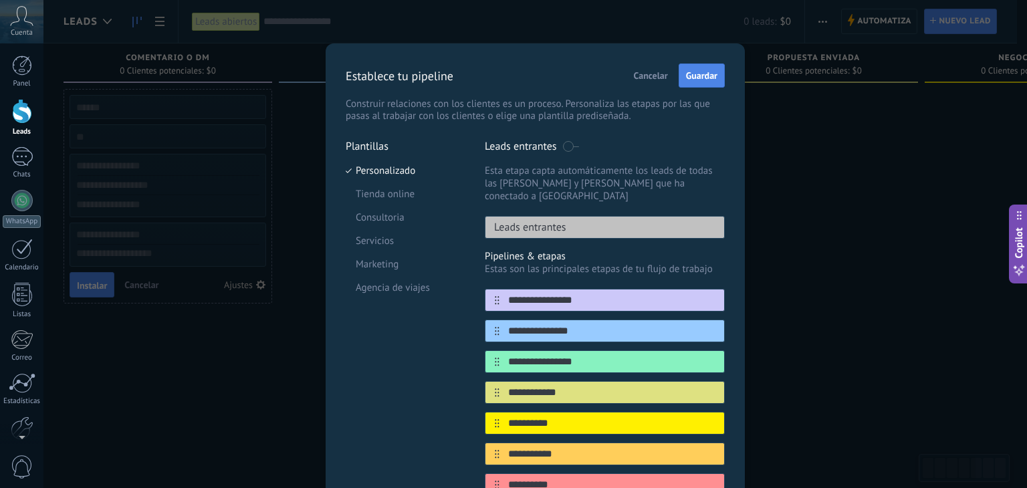
type input "**********"
click at [703, 78] on span "Guardar" at bounding box center [701, 75] width 31 height 9
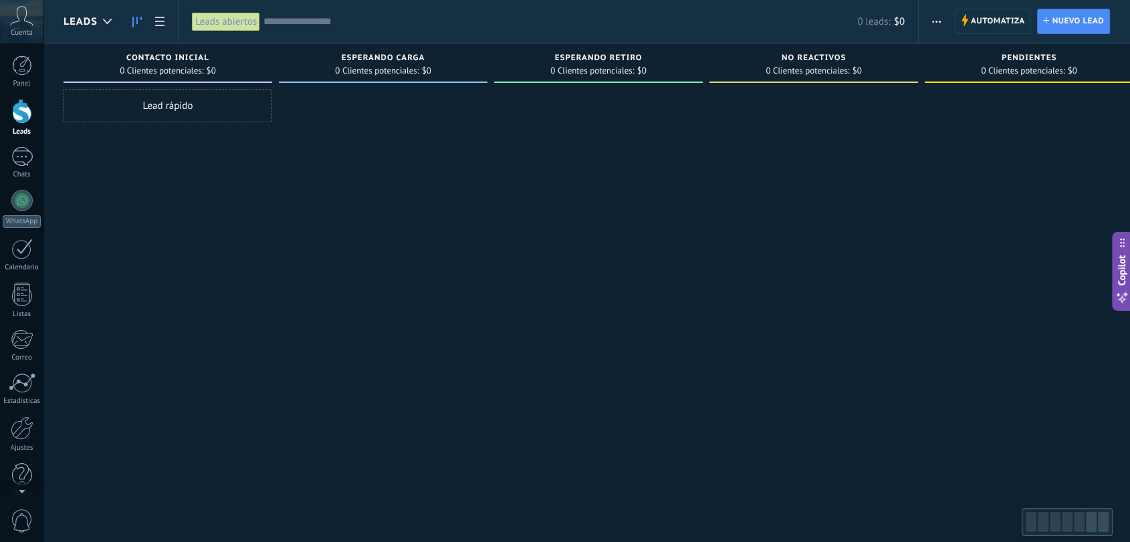
drag, startPoint x: 1018, startPoint y: 0, endPoint x: 560, endPoint y: 228, distance: 511.4
click at [560, 228] on div at bounding box center [598, 273] width 209 height 368
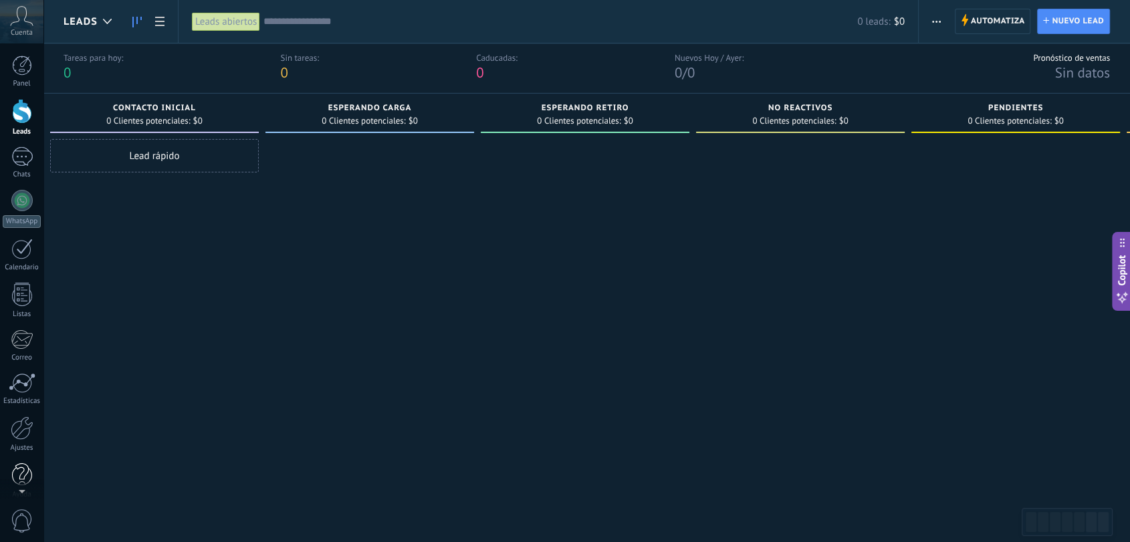
scroll to position [11, 0]
click at [21, 417] on div at bounding box center [22, 417] width 23 height 23
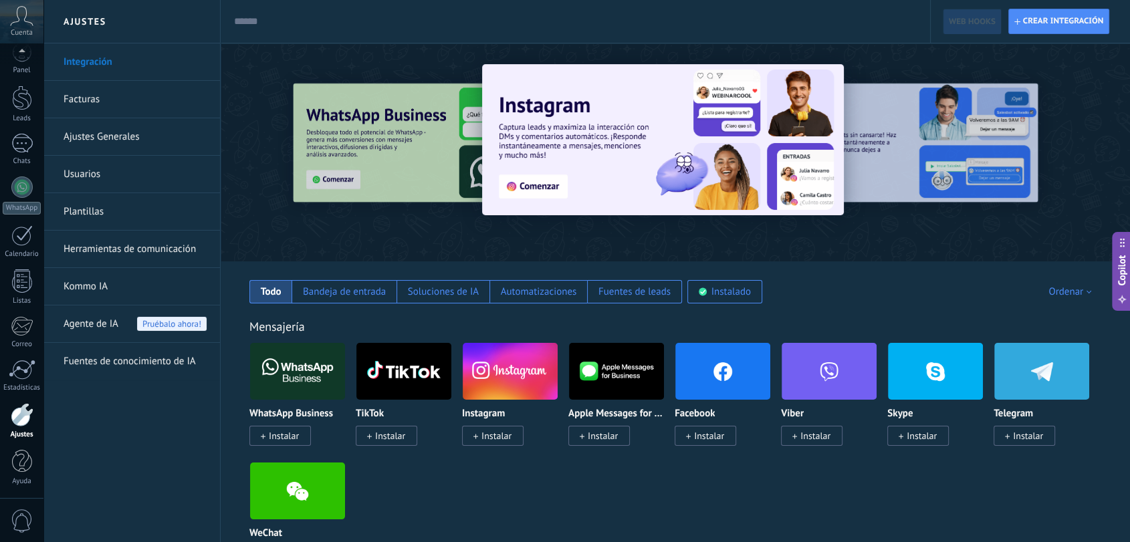
click at [137, 176] on link "Usuarios" at bounding box center [134, 174] width 143 height 37
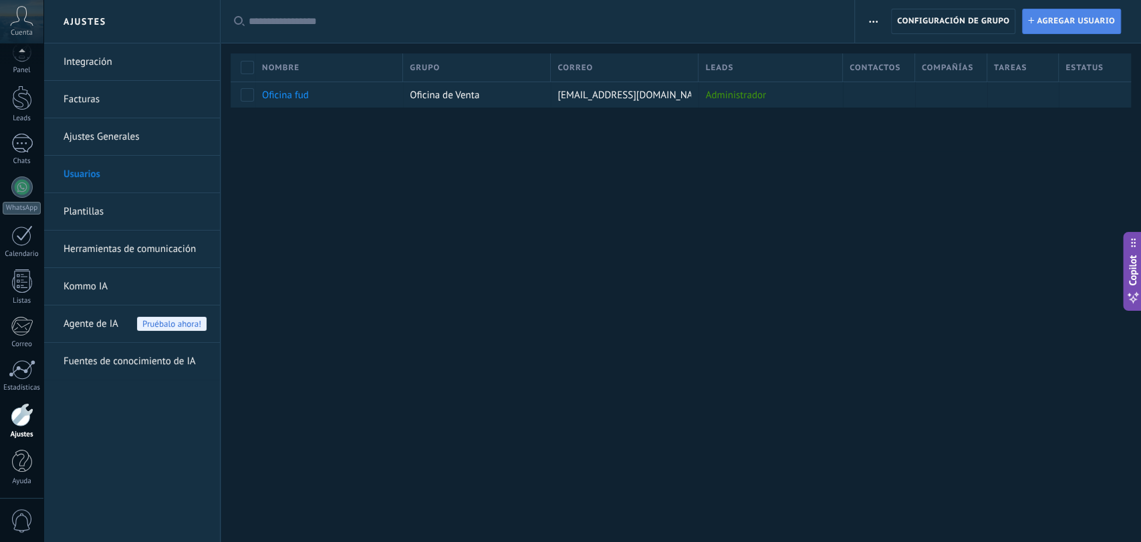
click at [1016, 22] on span "Agregar usuario" at bounding box center [1076, 21] width 78 height 24
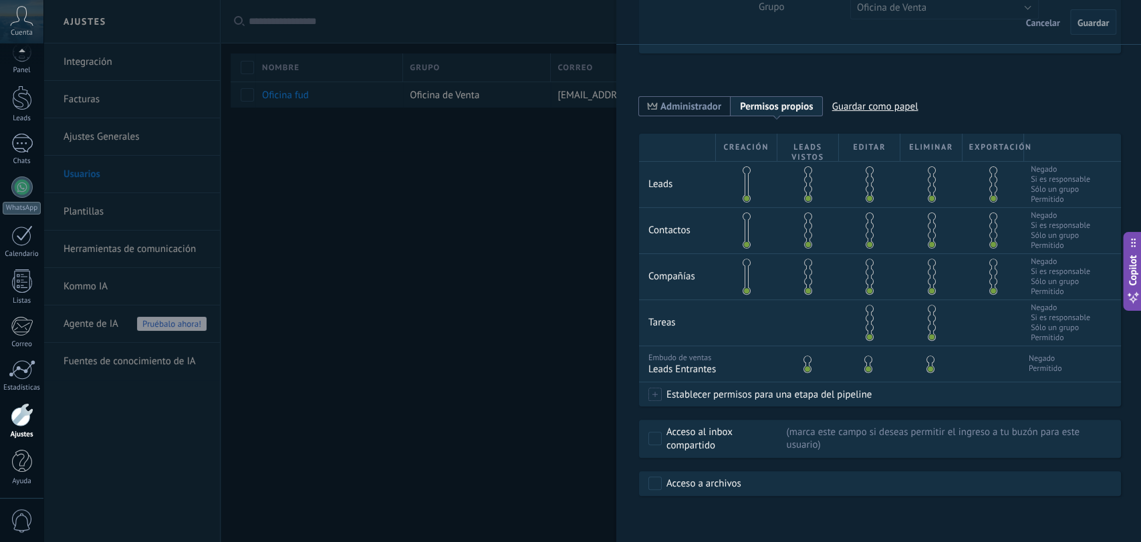
scroll to position [187, 0]
click at [525, 389] on div at bounding box center [570, 271] width 1141 height 542
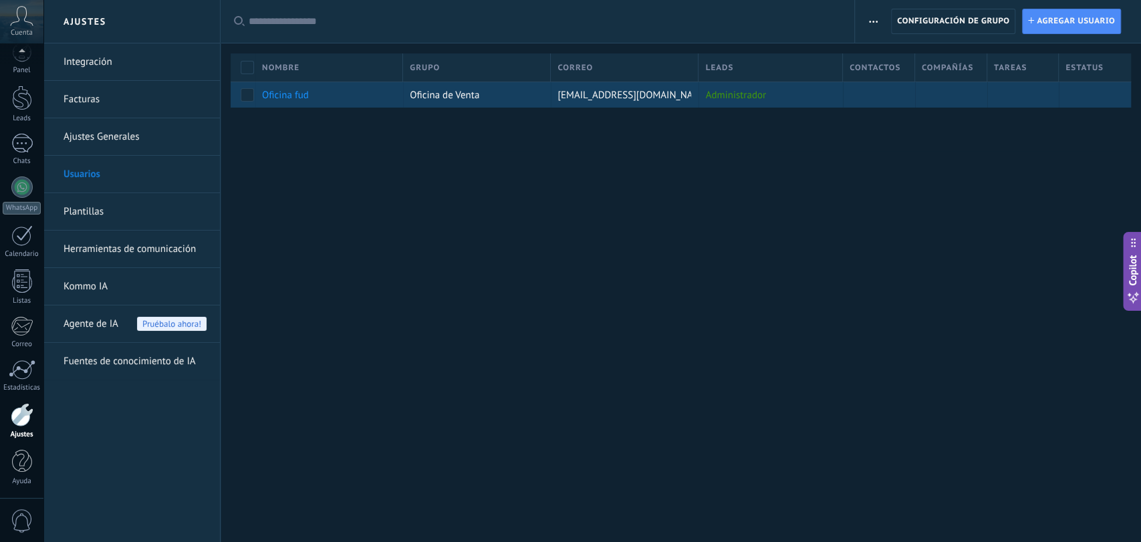
click at [806, 92] on div "Administrador" at bounding box center [767, 94] width 138 height 25
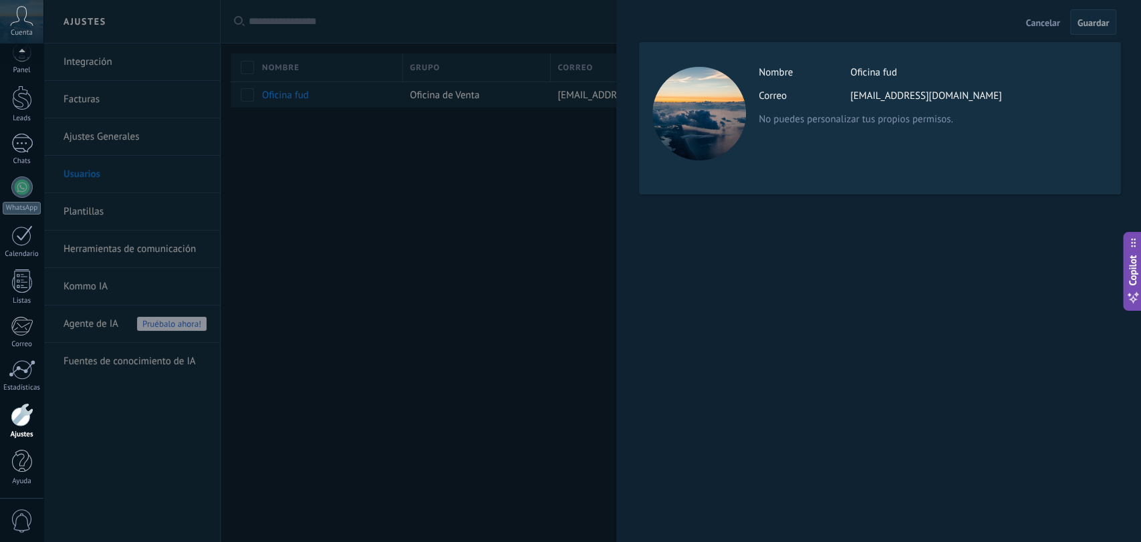
click at [510, 174] on div at bounding box center [570, 271] width 1141 height 542
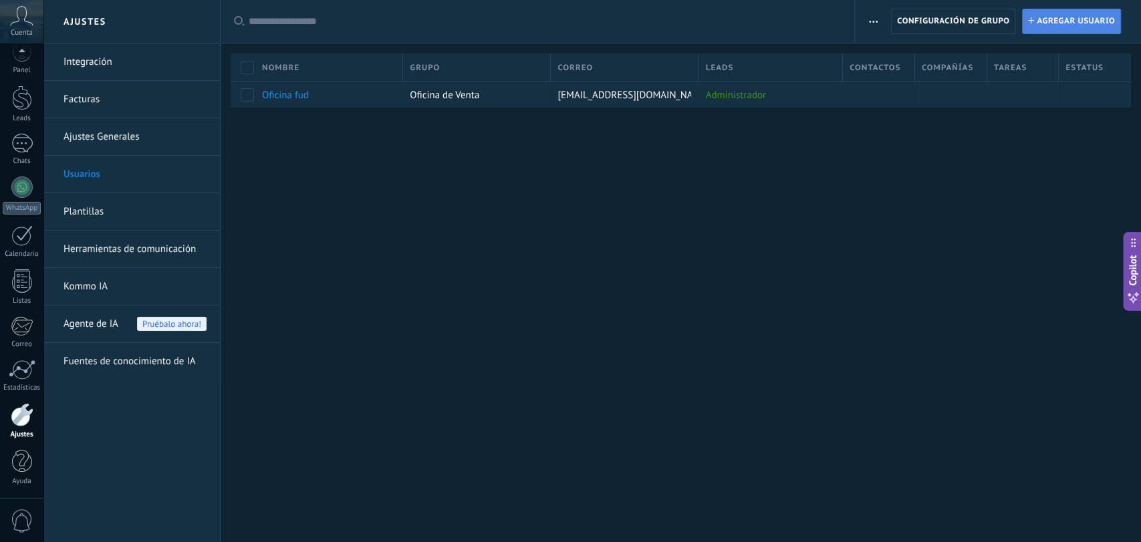
click at [1016, 27] on span "Agregar usuario" at bounding box center [1076, 21] width 78 height 24
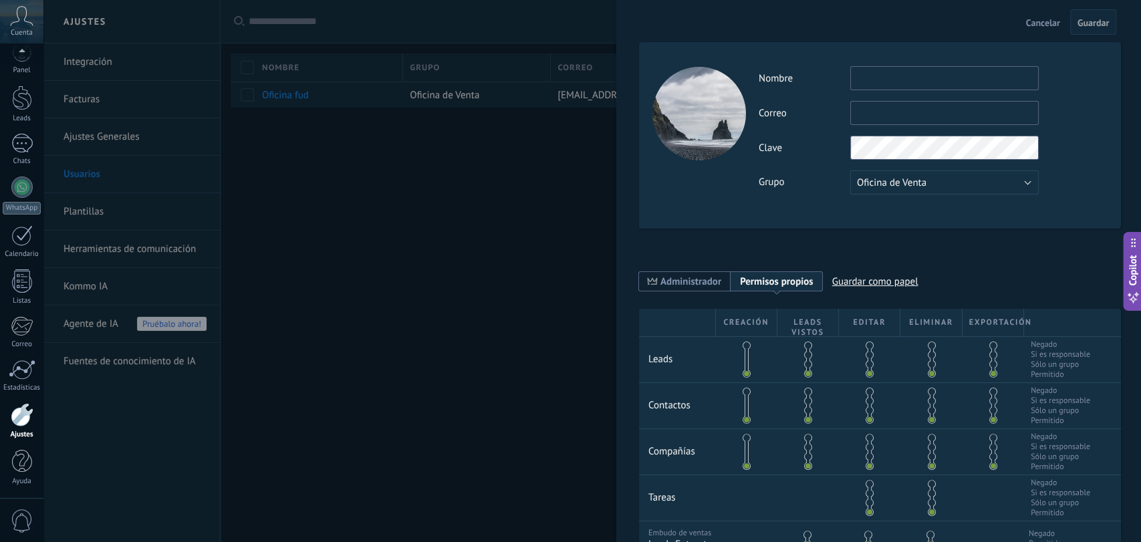
click at [951, 76] on input "text" at bounding box center [944, 78] width 188 height 24
click at [893, 82] on input "**********" at bounding box center [944, 78] width 188 height 24
type input "**********"
click at [898, 104] on input "text" at bounding box center [944, 113] width 188 height 24
type input "*"
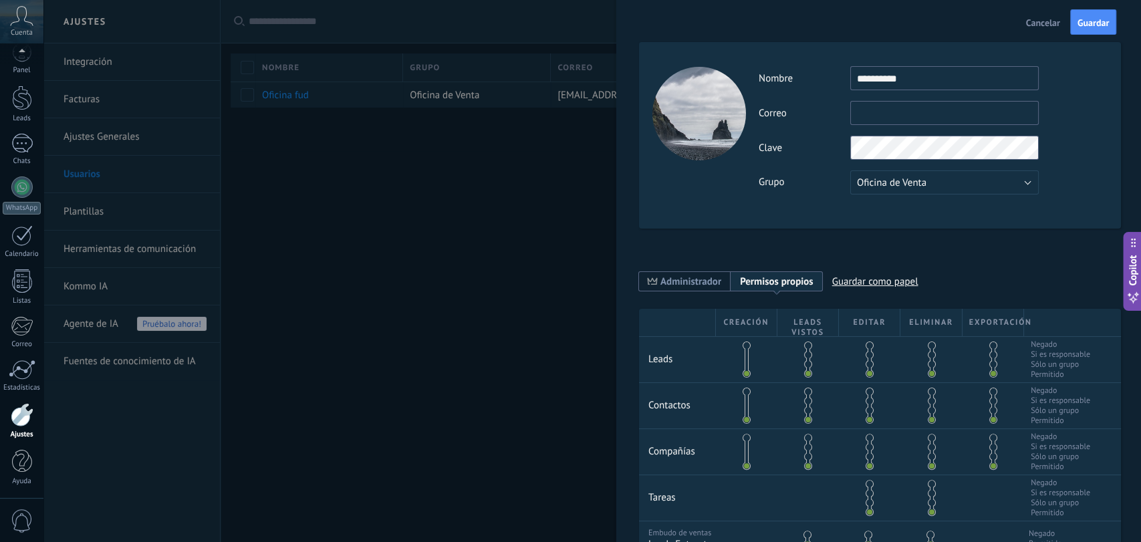
click at [956, 114] on input "text" at bounding box center [944, 113] width 188 height 24
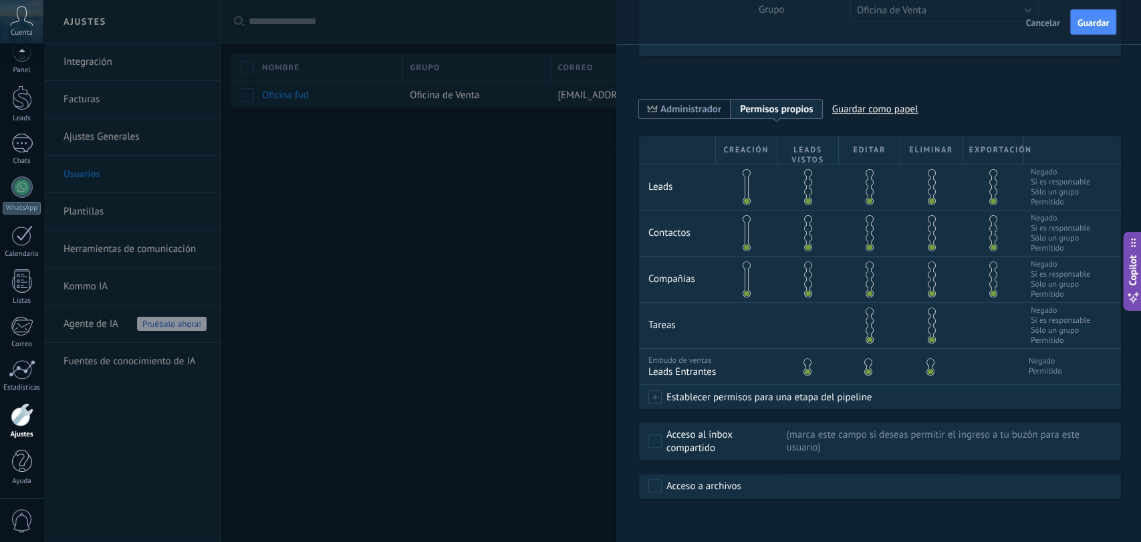
scroll to position [187, 0]
click at [928, 166] on span at bounding box center [932, 170] width 8 height 8
click at [991, 166] on span at bounding box center [993, 170] width 8 height 8
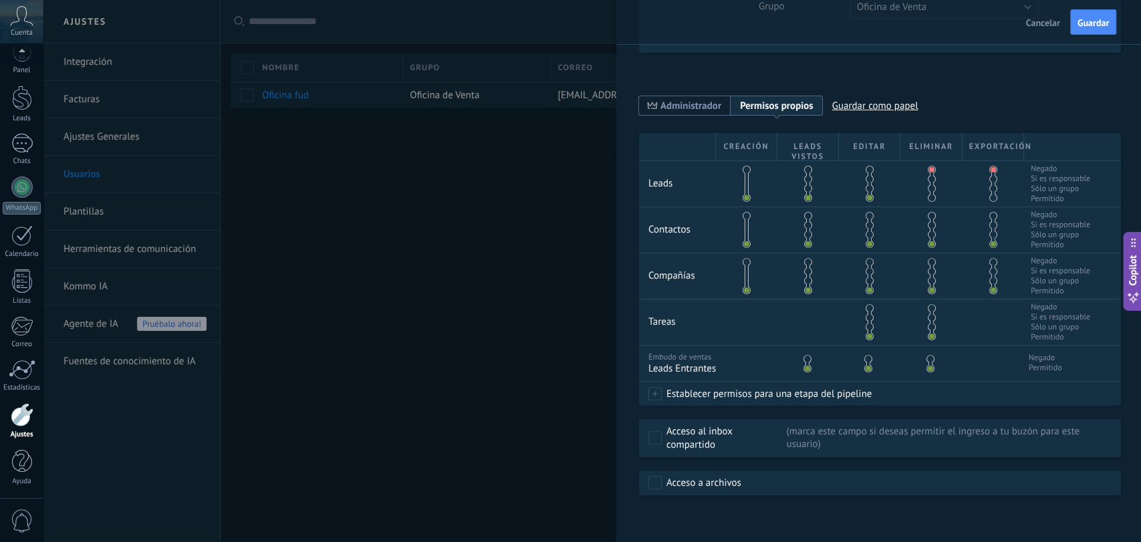
click at [928, 212] on span at bounding box center [932, 216] width 8 height 8
click at [984, 207] on div at bounding box center [992, 229] width 61 height 45
click at [993, 212] on span at bounding box center [993, 216] width 8 height 8
drag, startPoint x: 926, startPoint y: 255, endPoint x: 941, endPoint y: 256, distance: 15.4
click at [928, 258] on span at bounding box center [932, 262] width 8 height 8
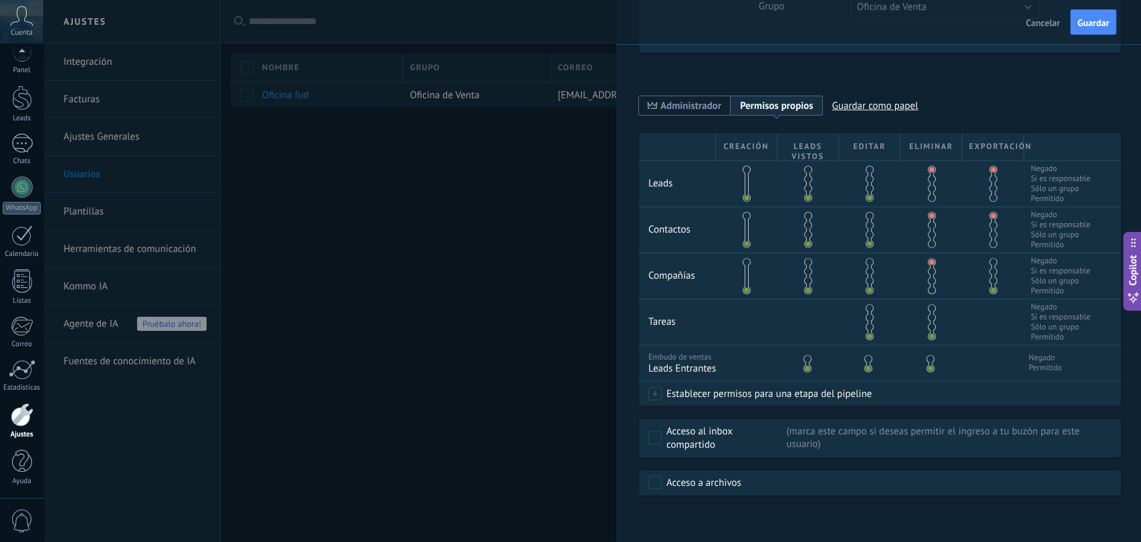
click at [991, 258] on span at bounding box center [993, 262] width 8 height 8
click at [806, 355] on span at bounding box center [807, 359] width 8 height 8
drag, startPoint x: 655, startPoint y: 392, endPoint x: 676, endPoint y: 405, distance: 24.7
click at [654, 392] on span at bounding box center [654, 393] width 13 height 13
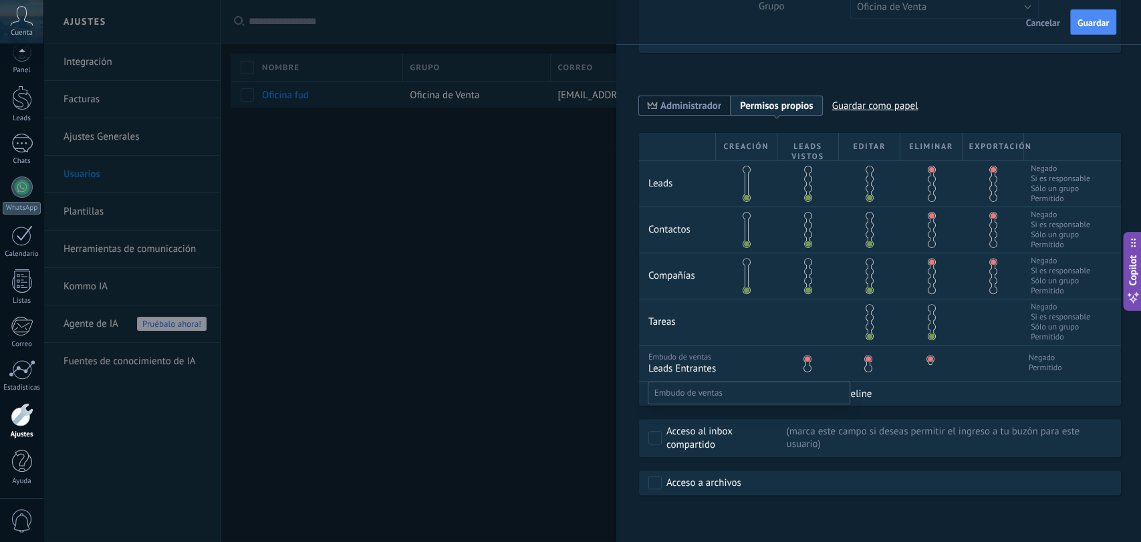
click at [565, 366] on div "Leads Entrantes Contacto inicial esperando carga esperando retiro no reactivos …" at bounding box center [591, 271] width 1097 height 542
click at [700, 100] on span "Administrador" at bounding box center [690, 106] width 61 height 13
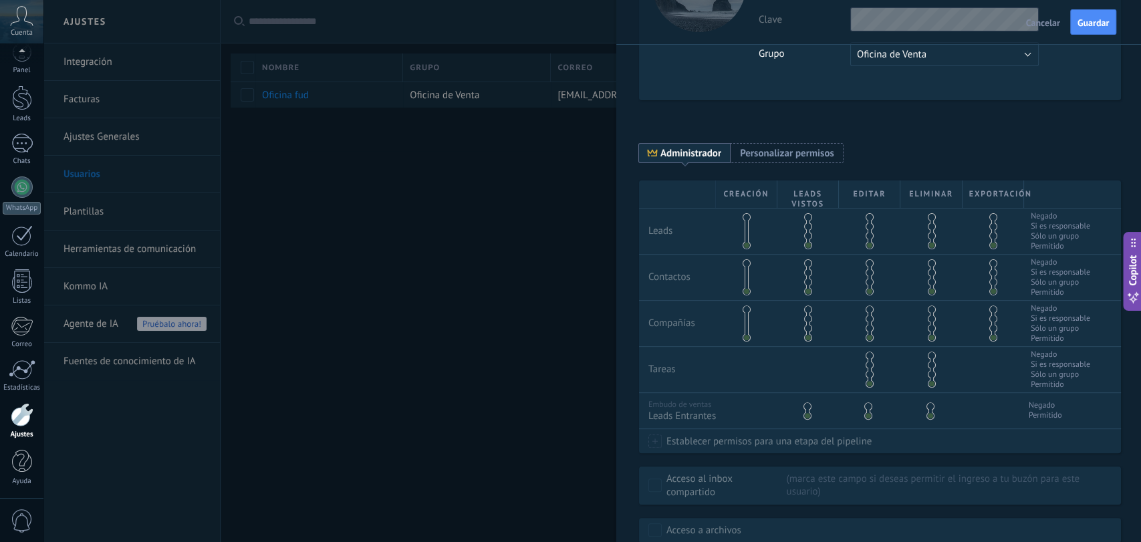
scroll to position [112, 0]
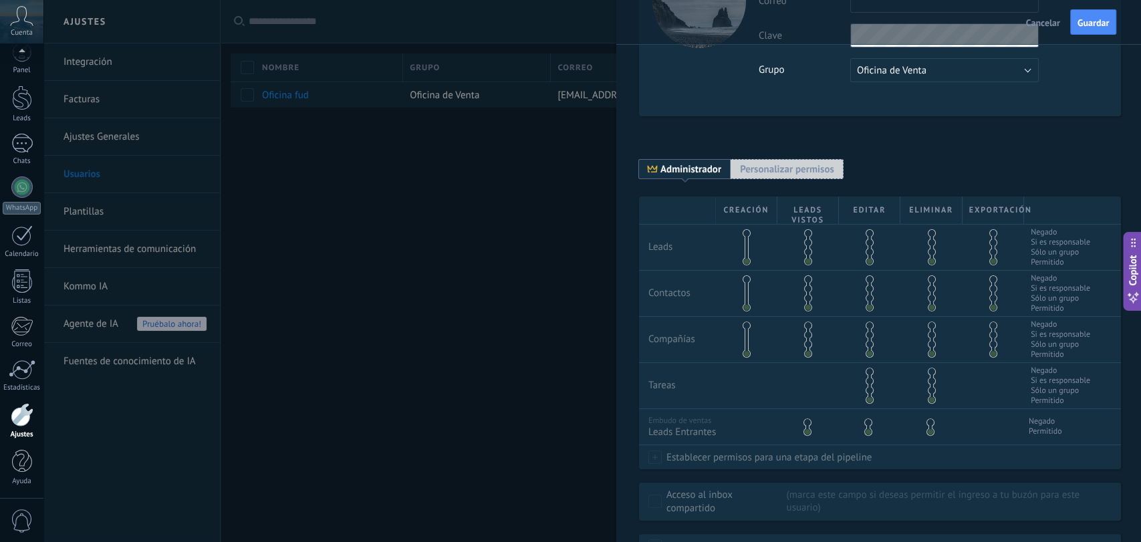
click at [770, 164] on span "Personalizar permisos" at bounding box center [787, 169] width 94 height 13
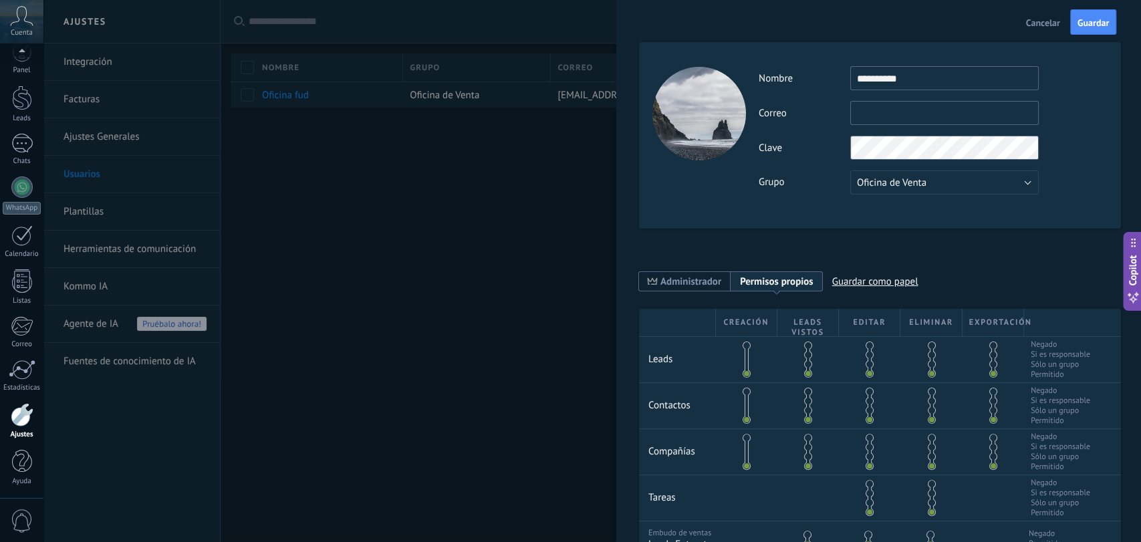
scroll to position [0, 0]
click at [950, 114] on input "text" at bounding box center [944, 113] width 188 height 24
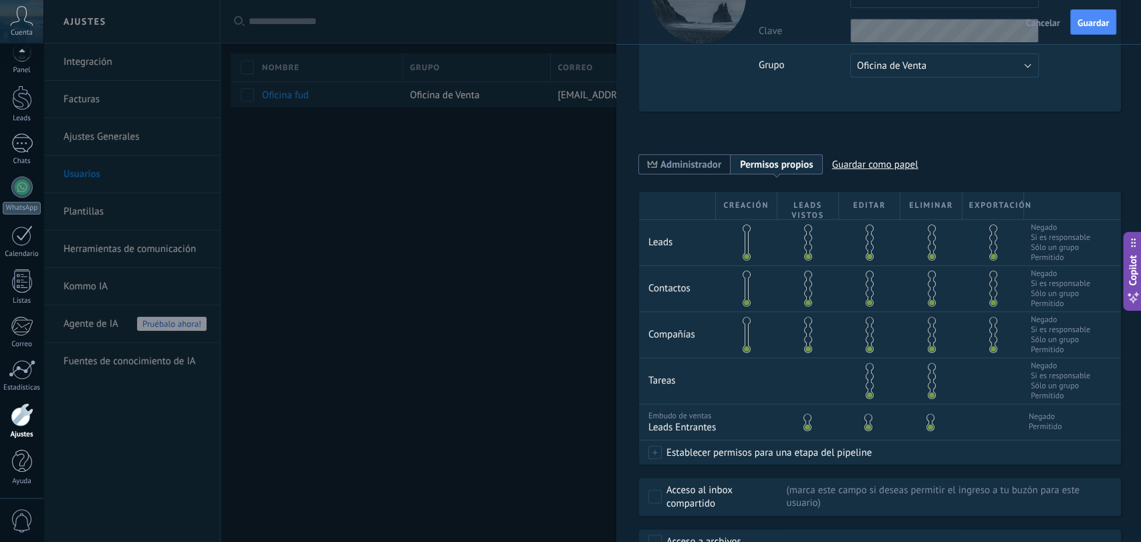
scroll to position [38, 0]
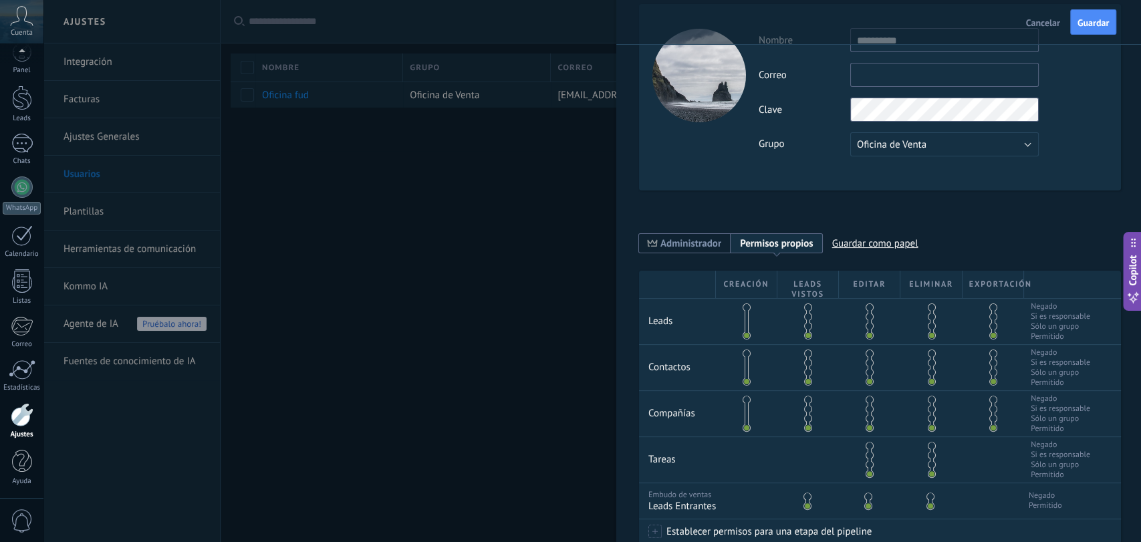
click at [924, 310] on div at bounding box center [930, 321] width 61 height 45
click at [928, 307] on span at bounding box center [932, 307] width 8 height 8
click at [989, 301] on div at bounding box center [992, 321] width 61 height 45
click at [989, 306] on span at bounding box center [993, 307] width 8 height 8
click at [925, 360] on div at bounding box center [930, 367] width 61 height 45
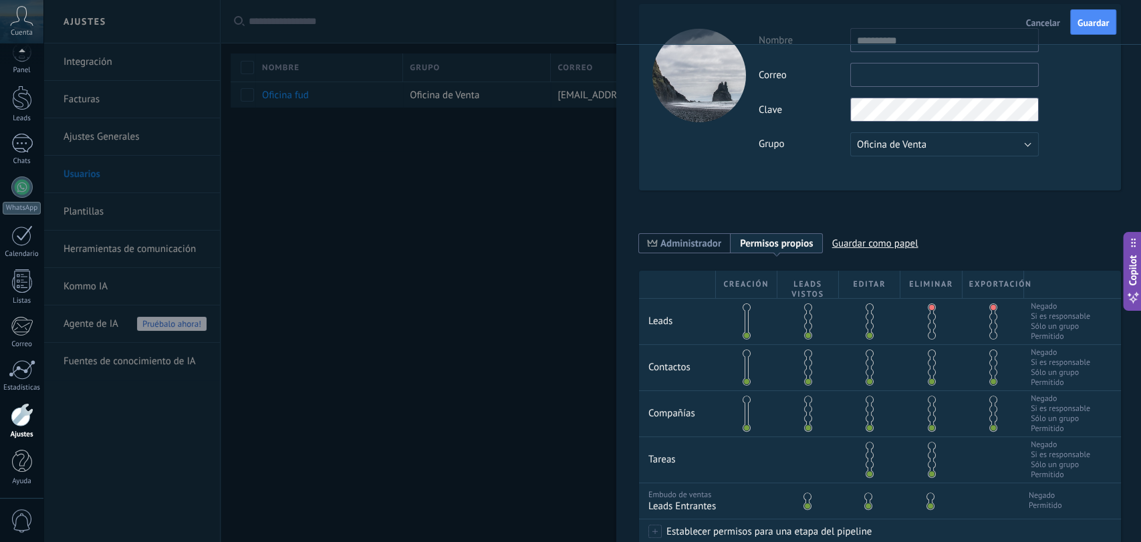
click at [989, 356] on span at bounding box center [993, 354] width 8 height 8
click at [928, 357] on span at bounding box center [932, 354] width 8 height 8
click at [928, 404] on span at bounding box center [932, 400] width 8 height 8
click at [991, 404] on span at bounding box center [993, 400] width 8 height 8
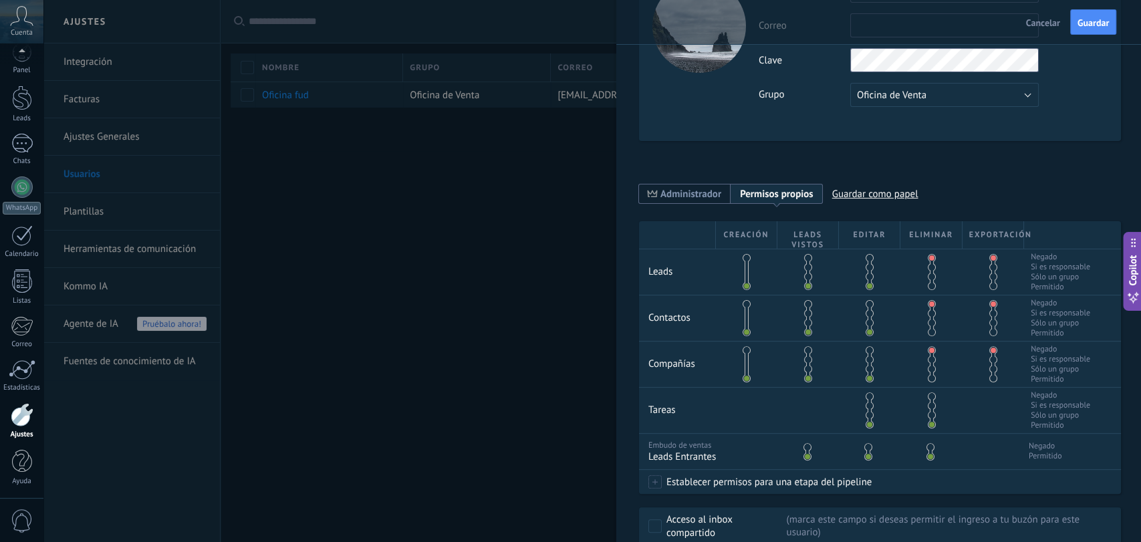
scroll to position [112, 0]
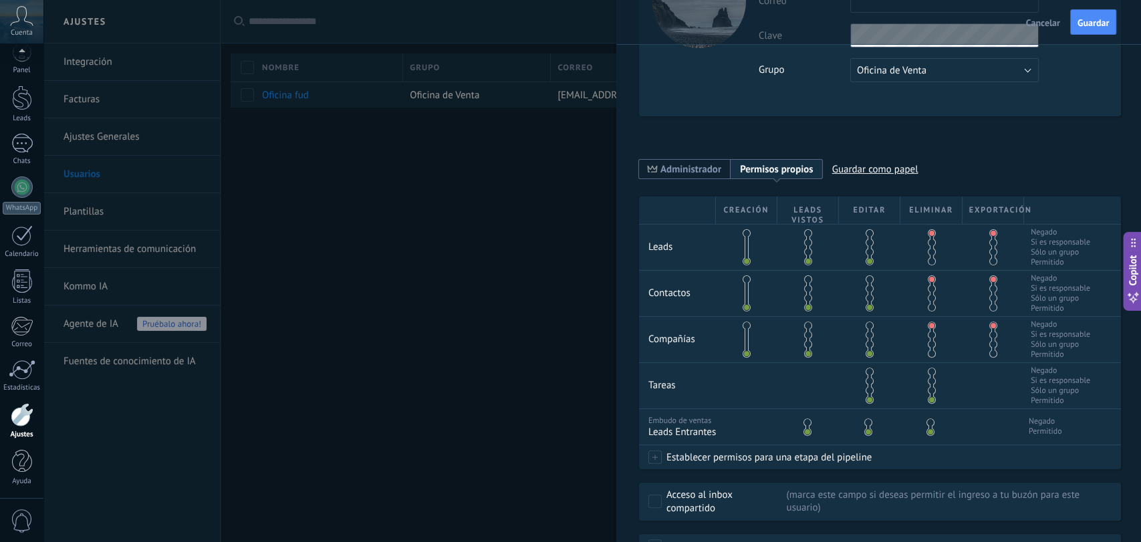
click at [807, 426] on div at bounding box center [805, 424] width 61 height 31
click at [801, 427] on div at bounding box center [805, 424] width 61 height 31
click at [803, 426] on span at bounding box center [807, 422] width 8 height 8
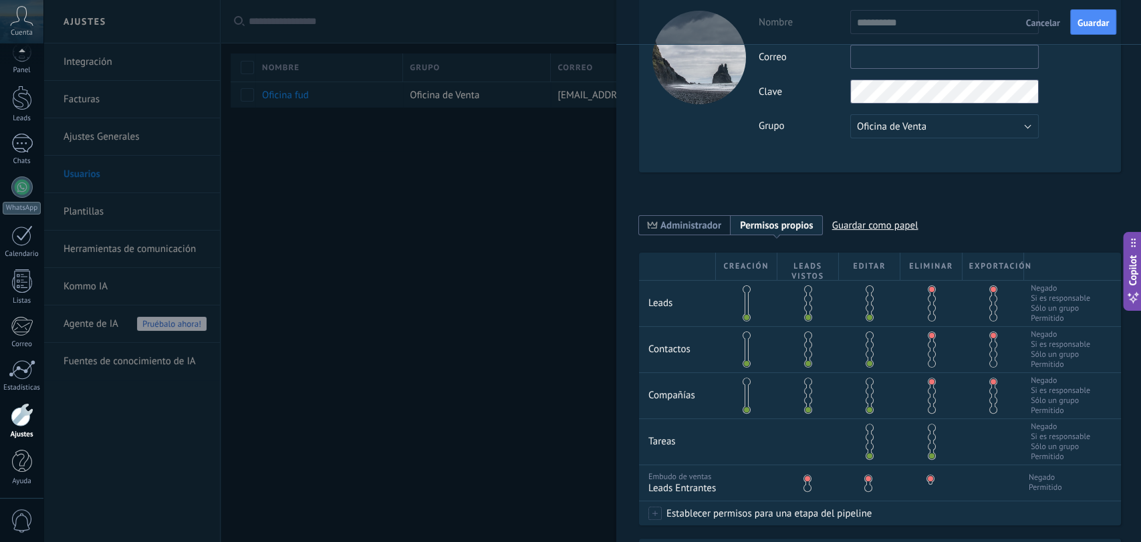
scroll to position [0, 0]
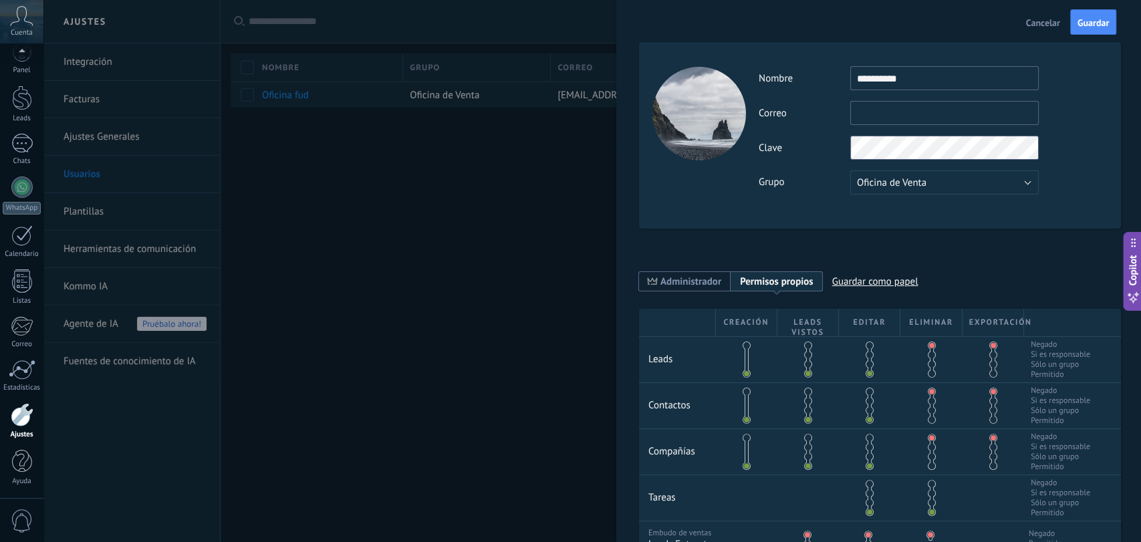
click at [938, 103] on input "text" at bounding box center [944, 113] width 188 height 24
type input "**********"
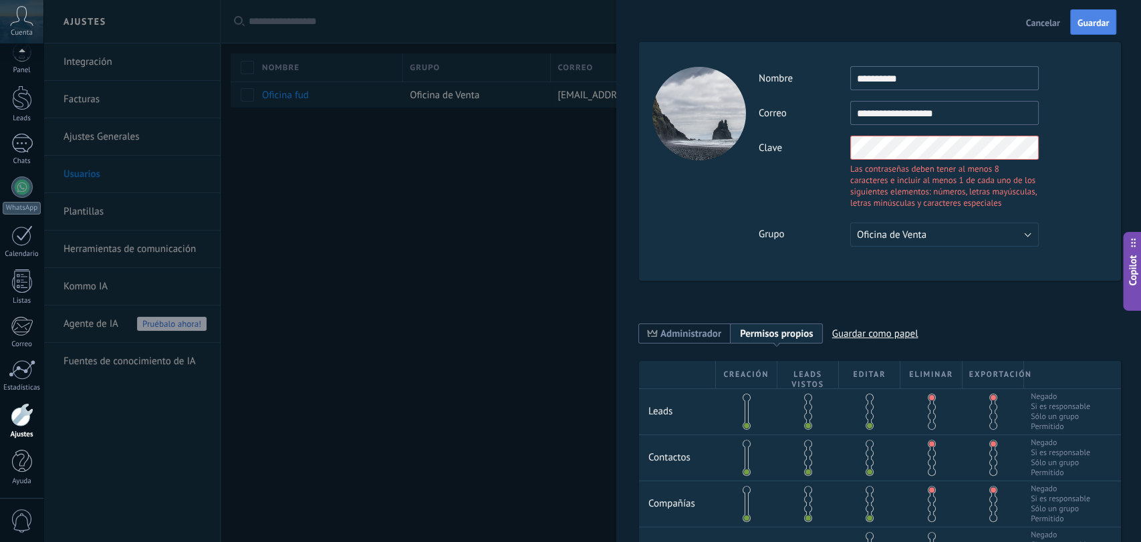
click at [1016, 29] on button "Guardar" at bounding box center [1093, 21] width 46 height 25
click at [1016, 18] on span "Guardar" at bounding box center [1092, 22] width 31 height 9
click at [1016, 29] on button "Guardar" at bounding box center [1093, 21] width 46 height 25
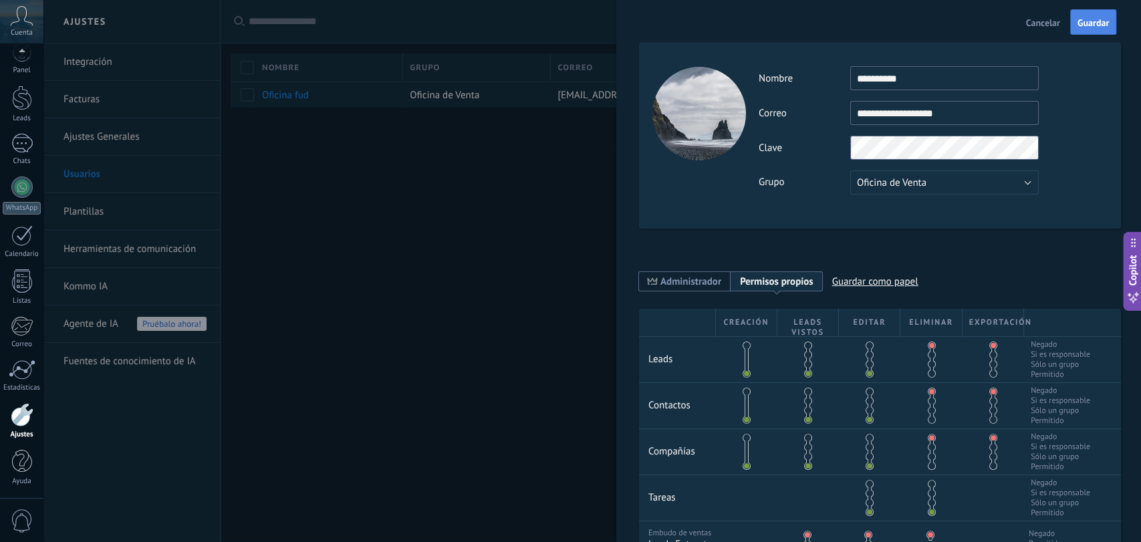
click at [1016, 14] on button "Guardar" at bounding box center [1093, 21] width 46 height 25
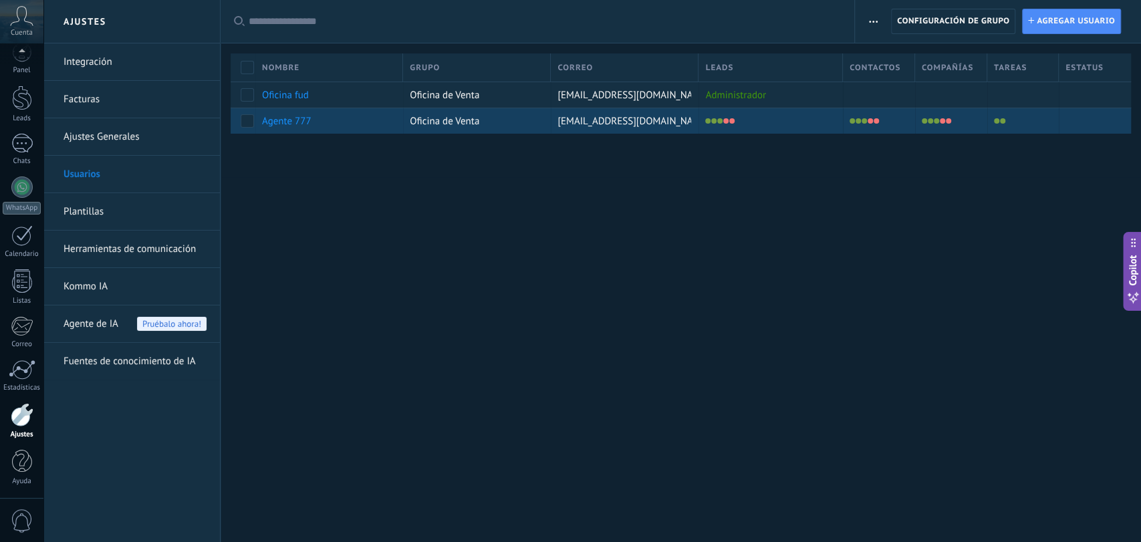
click at [774, 110] on div at bounding box center [770, 121] width 144 height 26
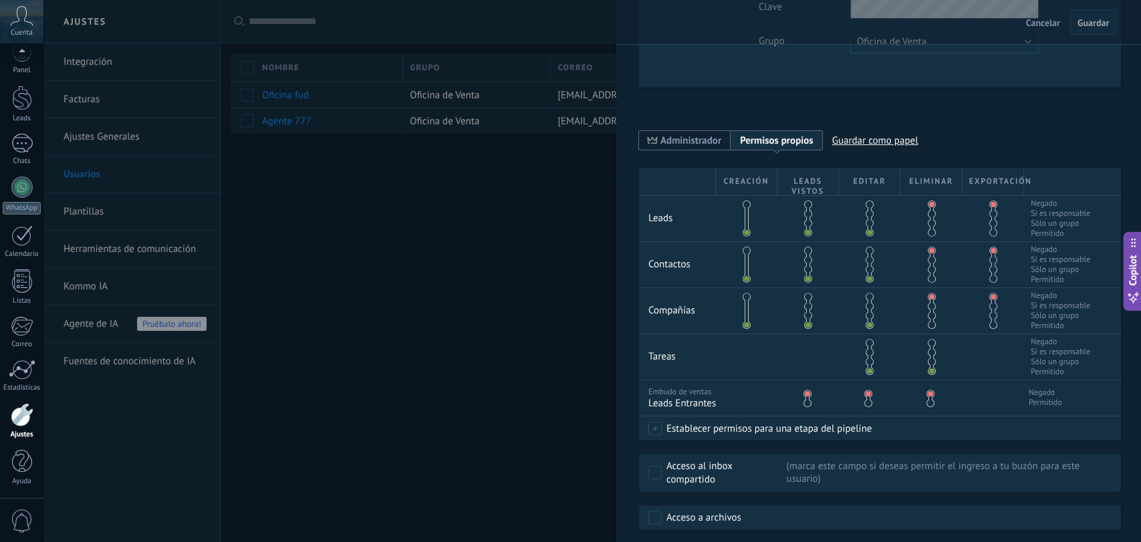
scroll to position [211, 0]
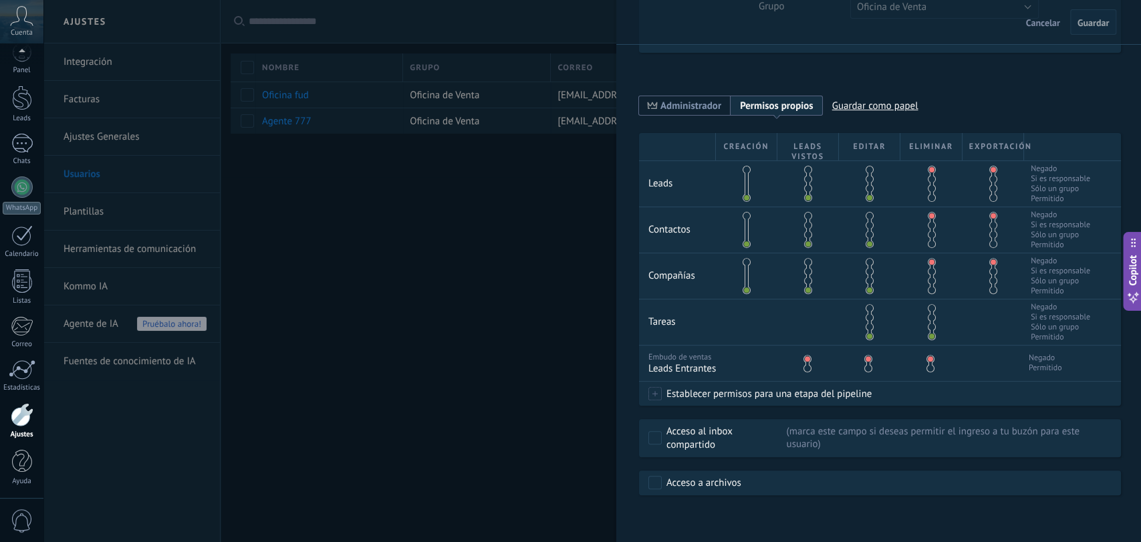
click at [545, 341] on div at bounding box center [570, 271] width 1141 height 542
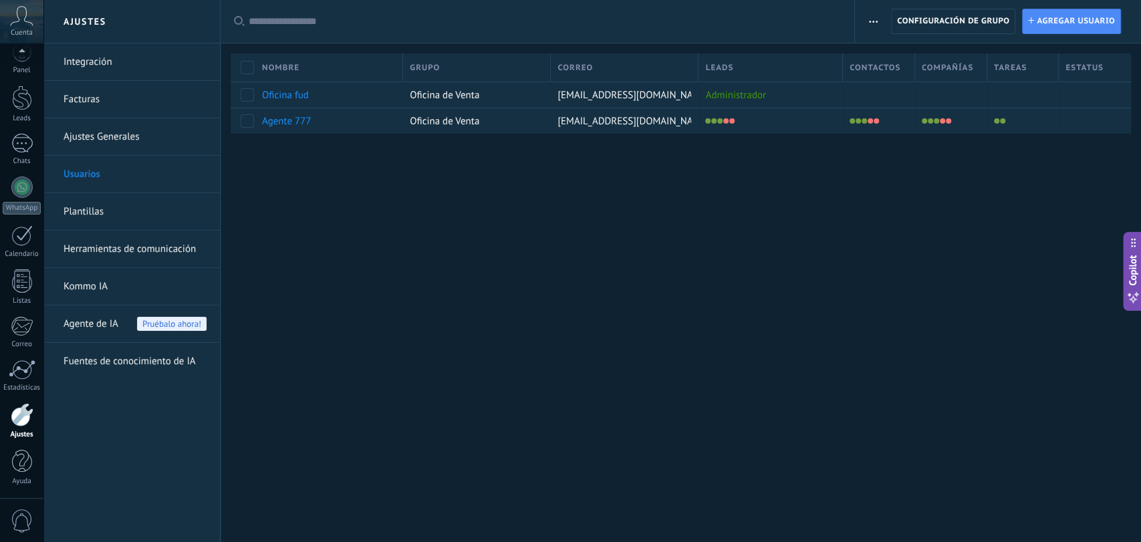
scroll to position [0, 0]
click at [1016, 15] on span "Agregar usuario" at bounding box center [1076, 21] width 78 height 24
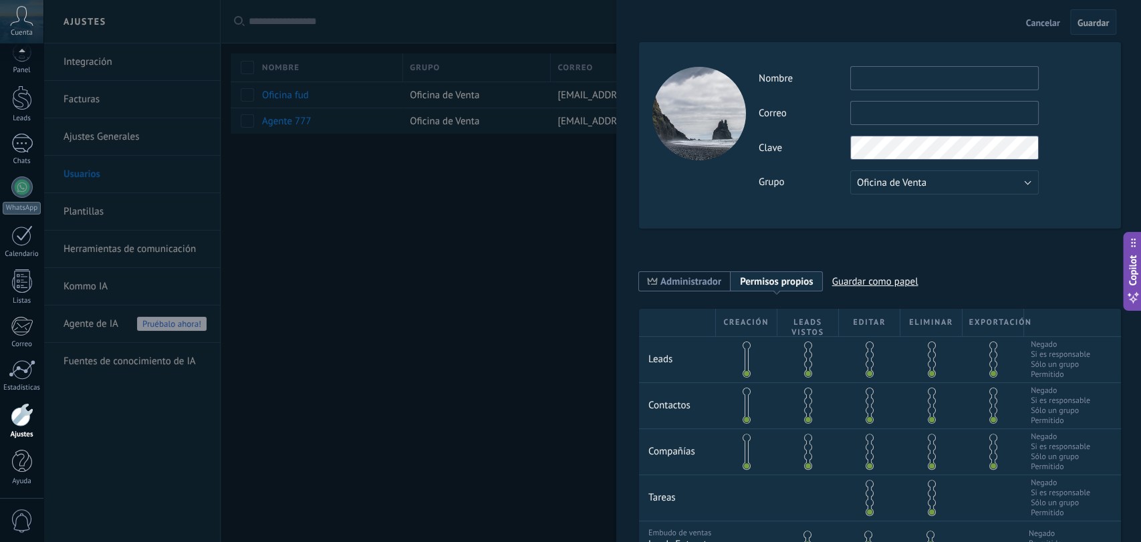
click at [940, 81] on input "text" at bounding box center [944, 78] width 188 height 24
type input "*********"
click at [916, 114] on input "text" at bounding box center [944, 113] width 188 height 24
type input "**********"
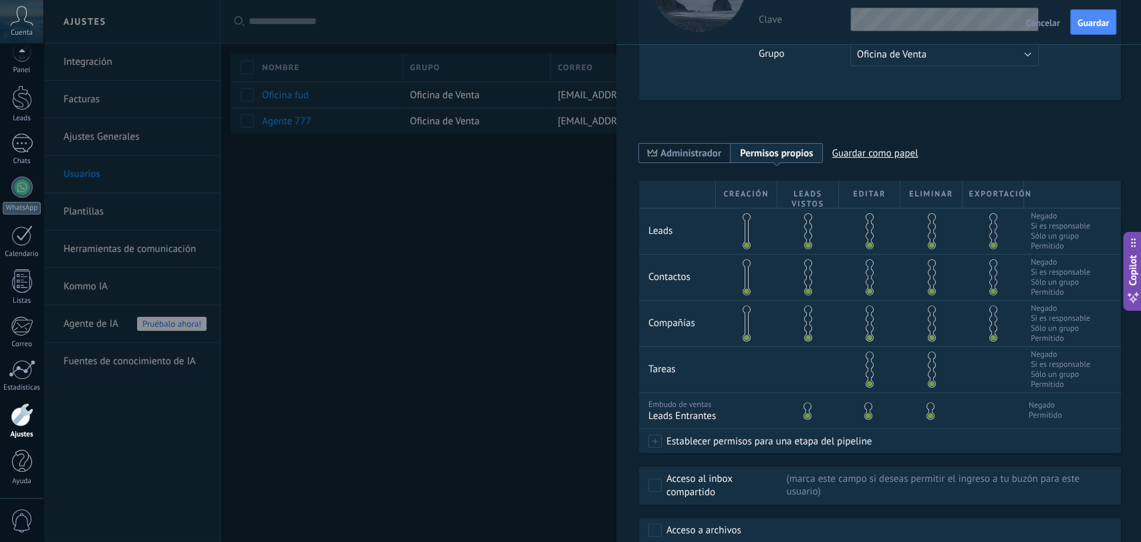
scroll to position [187, 0]
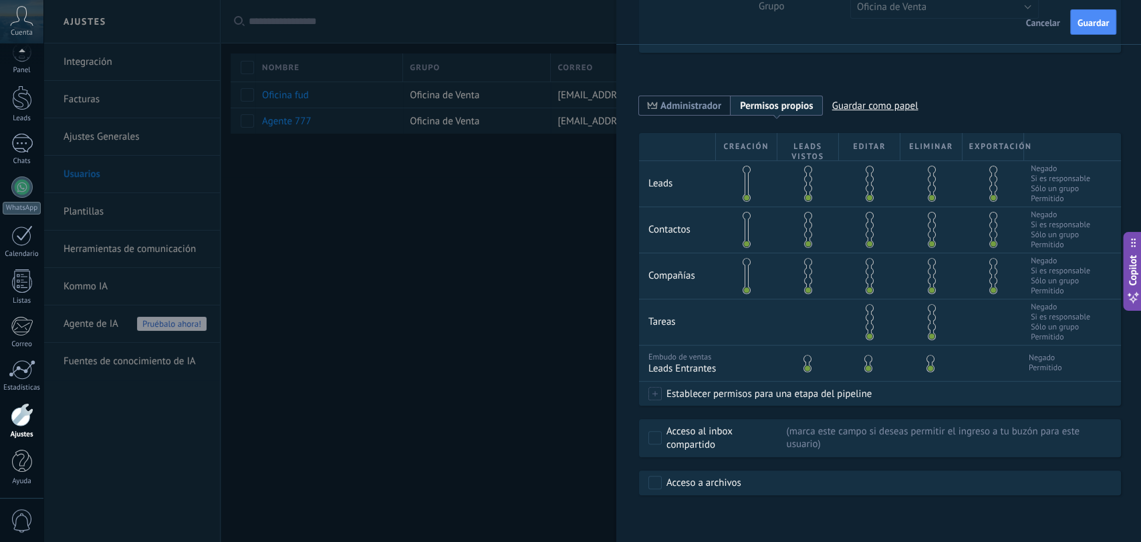
click at [928, 161] on div at bounding box center [930, 183] width 61 height 45
click at [993, 166] on span at bounding box center [993, 170] width 8 height 8
drag, startPoint x: 930, startPoint y: 158, endPoint x: 938, endPoint y: 192, distance: 35.7
click at [930, 166] on span at bounding box center [932, 170] width 8 height 8
click at [930, 207] on div at bounding box center [930, 229] width 61 height 45
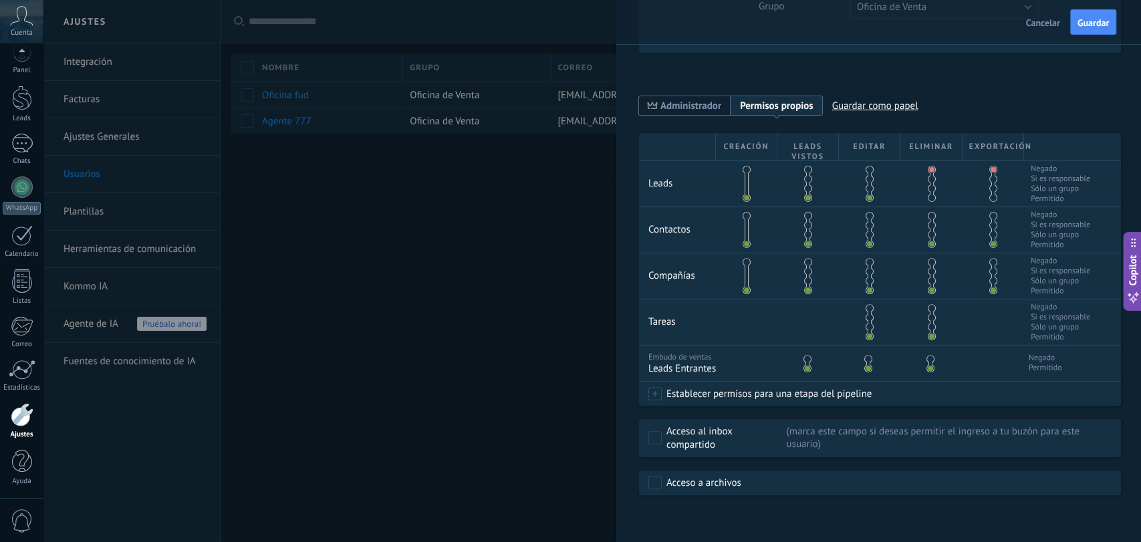
click at [928, 212] on span at bounding box center [932, 216] width 8 height 8
click at [989, 212] on span at bounding box center [993, 216] width 8 height 8
click at [928, 258] on span at bounding box center [932, 262] width 8 height 8
click at [989, 258] on span at bounding box center [993, 262] width 8 height 8
click at [805, 357] on span at bounding box center [807, 359] width 8 height 8
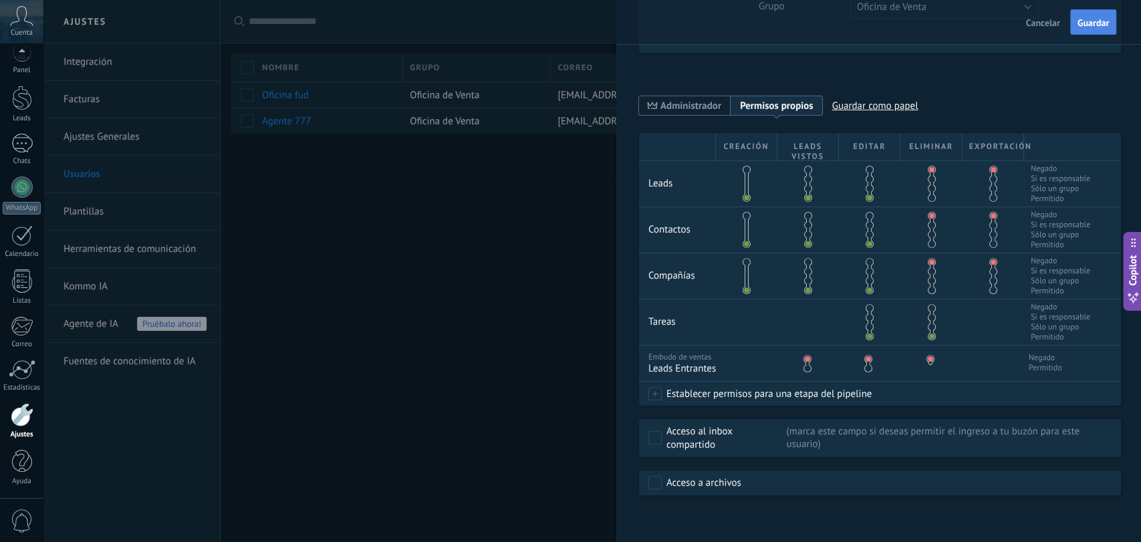
click at [1016, 15] on button "Guardar" at bounding box center [1093, 21] width 46 height 25
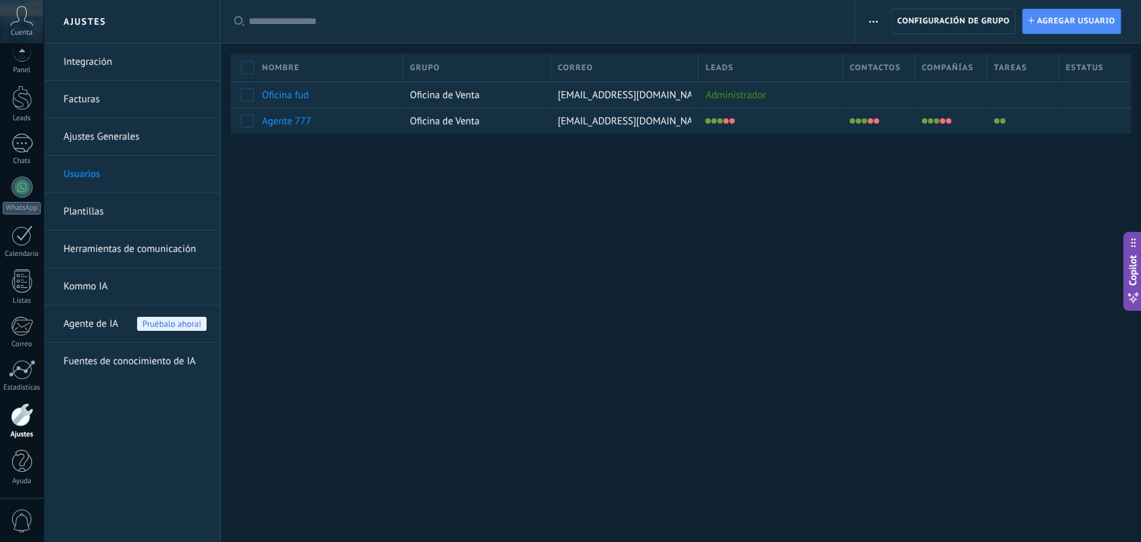
scroll to position [0, 0]
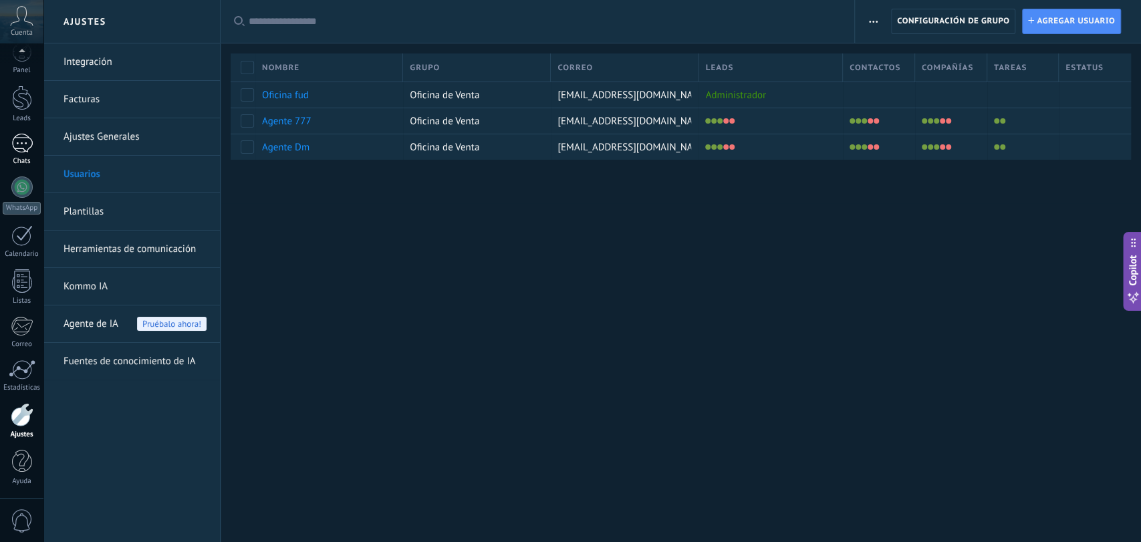
click at [24, 134] on div at bounding box center [21, 143] width 21 height 19
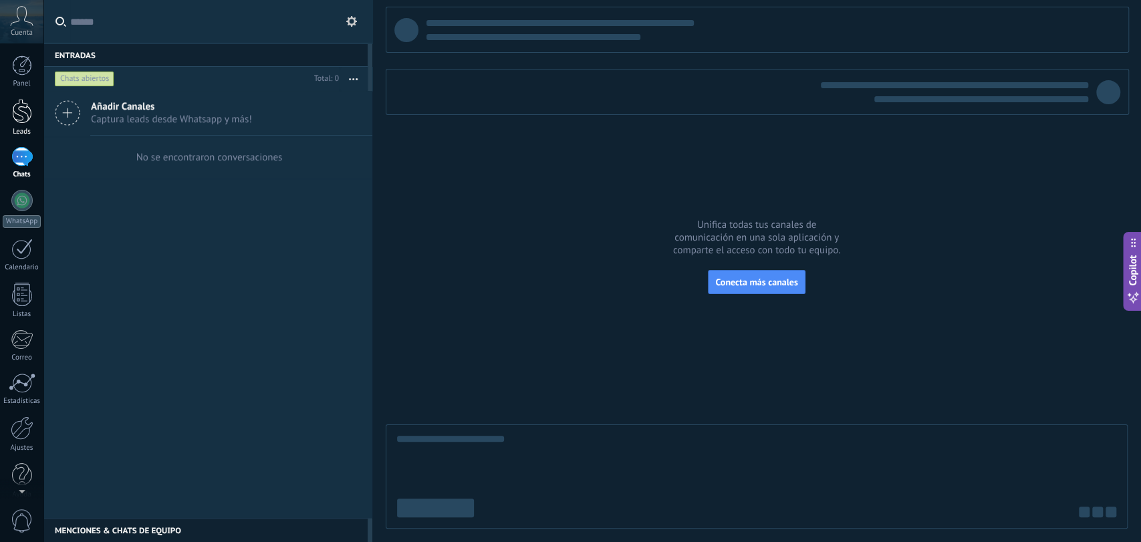
click at [23, 109] on div at bounding box center [22, 111] width 20 height 25
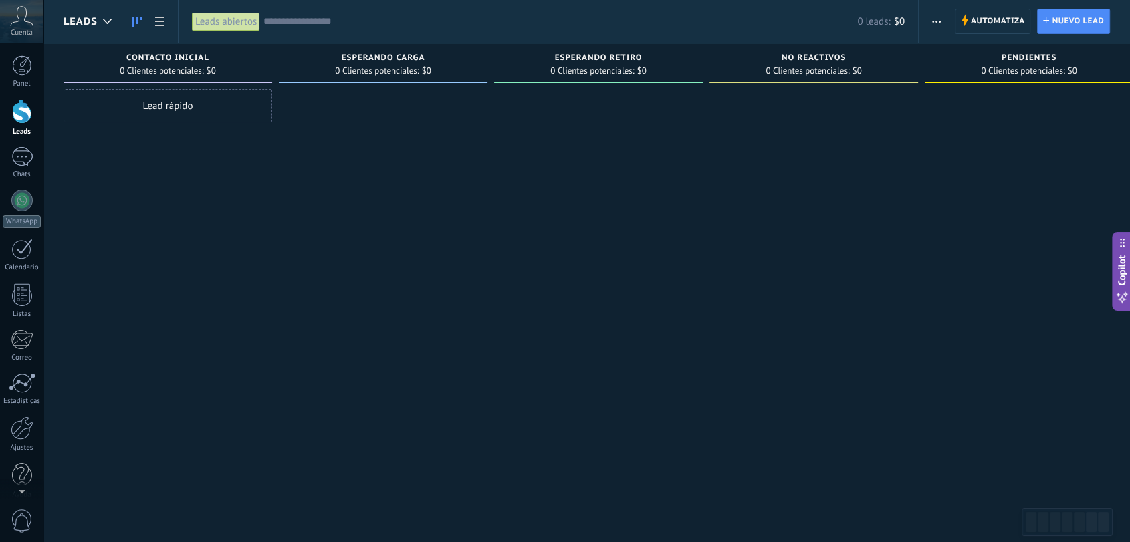
click at [18, 21] on icon at bounding box center [21, 16] width 23 height 20
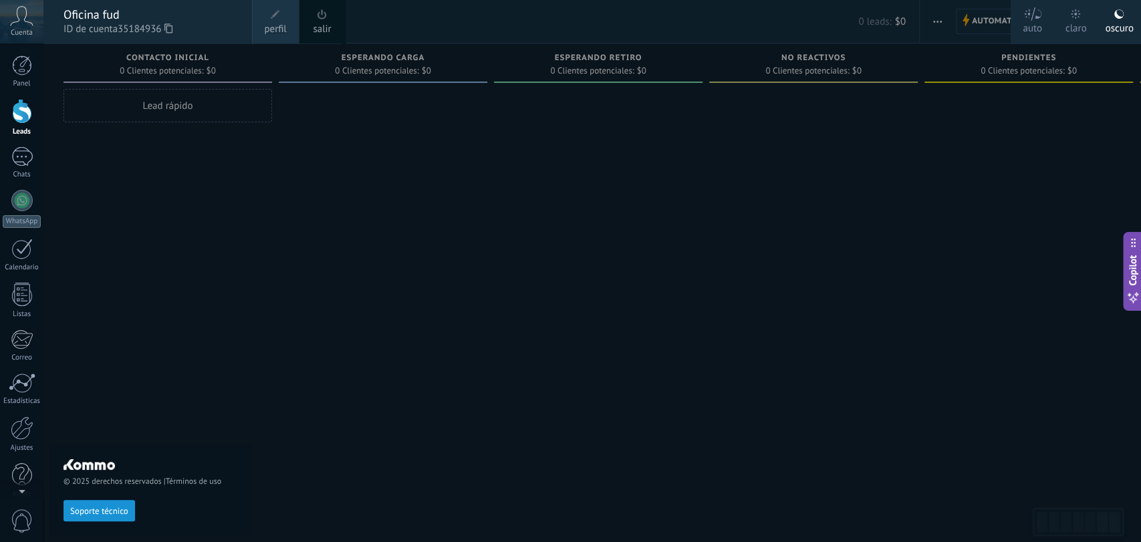
click at [332, 172] on div at bounding box center [613, 271] width 1141 height 542
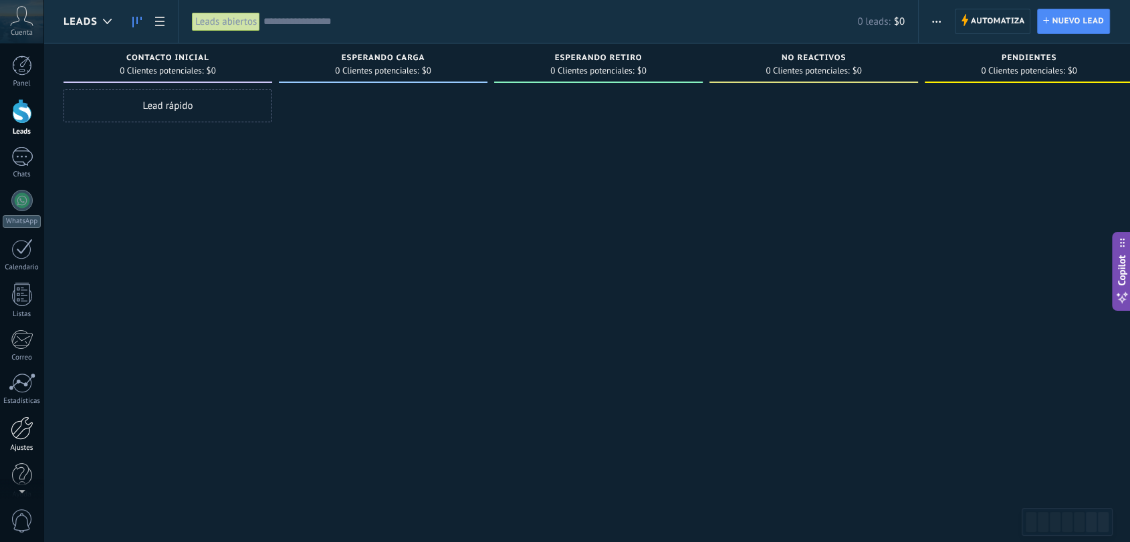
click at [15, 432] on div at bounding box center [22, 427] width 23 height 23
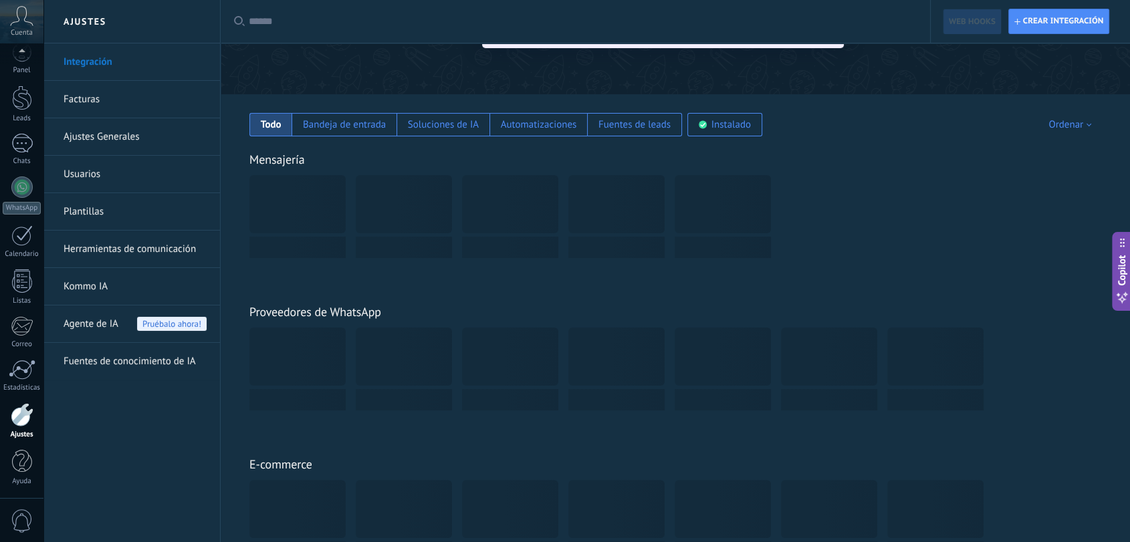
scroll to position [148, 0]
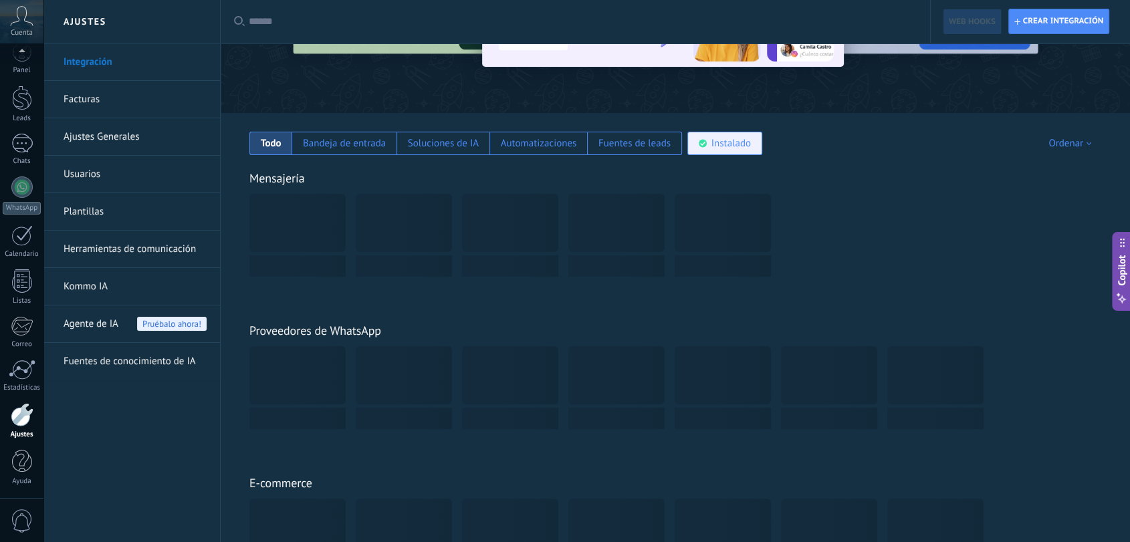
click at [735, 146] on div "Instalado" at bounding box center [730, 143] width 39 height 13
